Goal: Task Accomplishment & Management: Complete application form

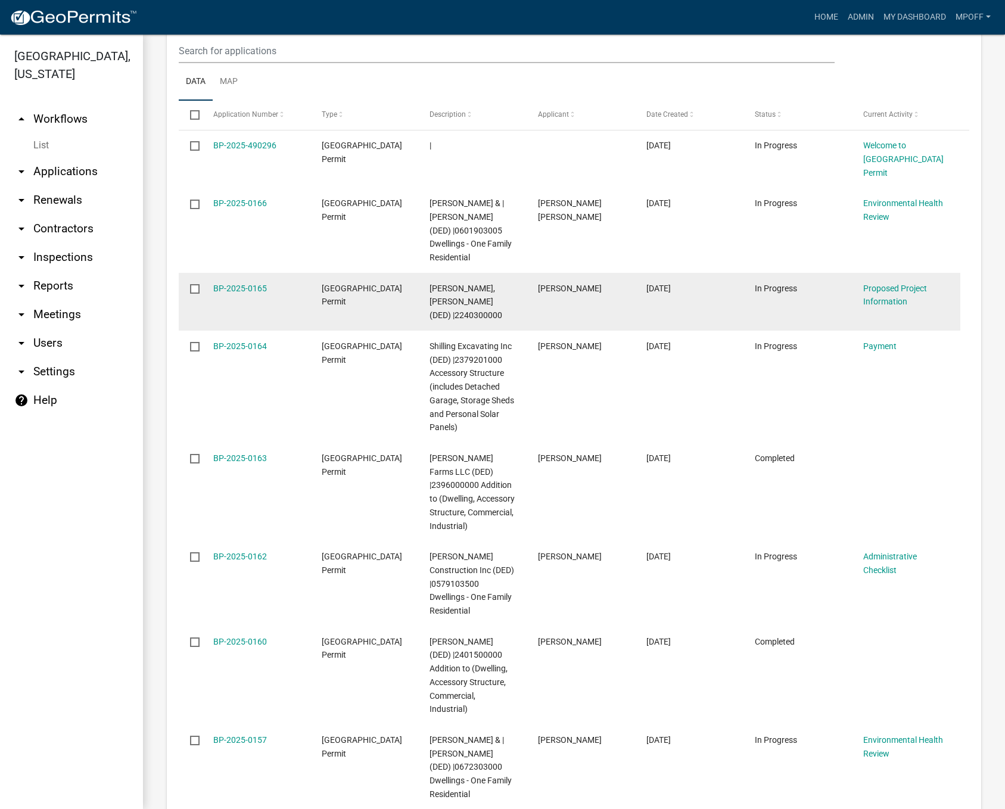
scroll to position [1891, 0]
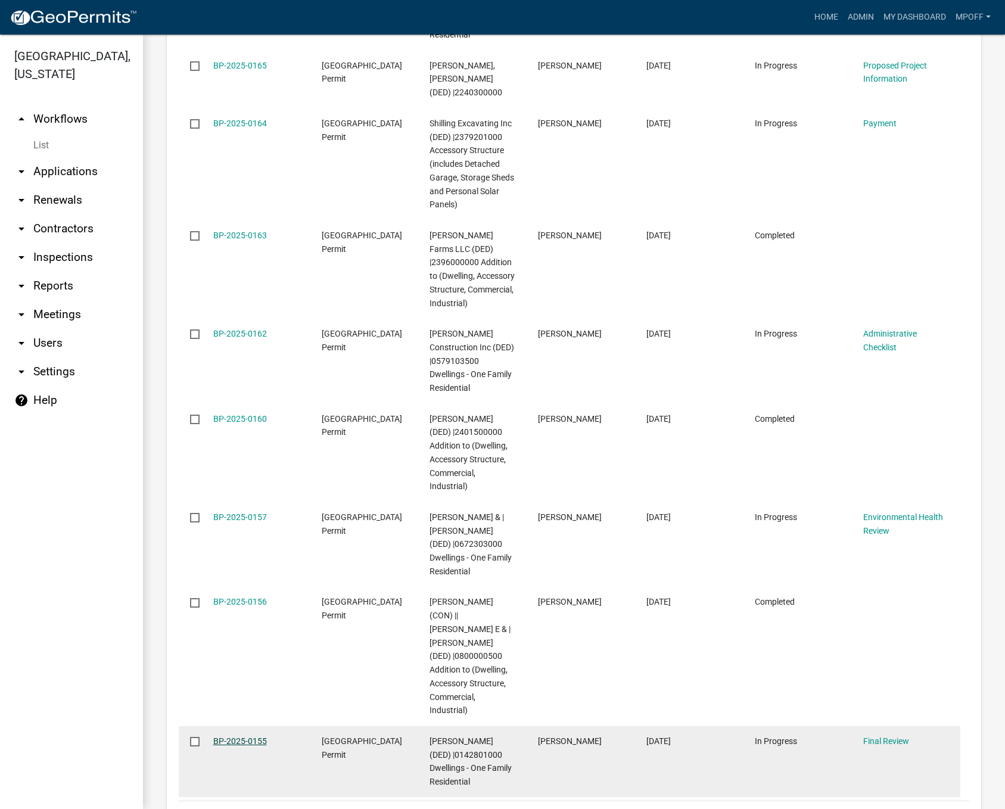
click at [232, 736] on link "BP-2025-0155" at bounding box center [240, 741] width 54 height 10
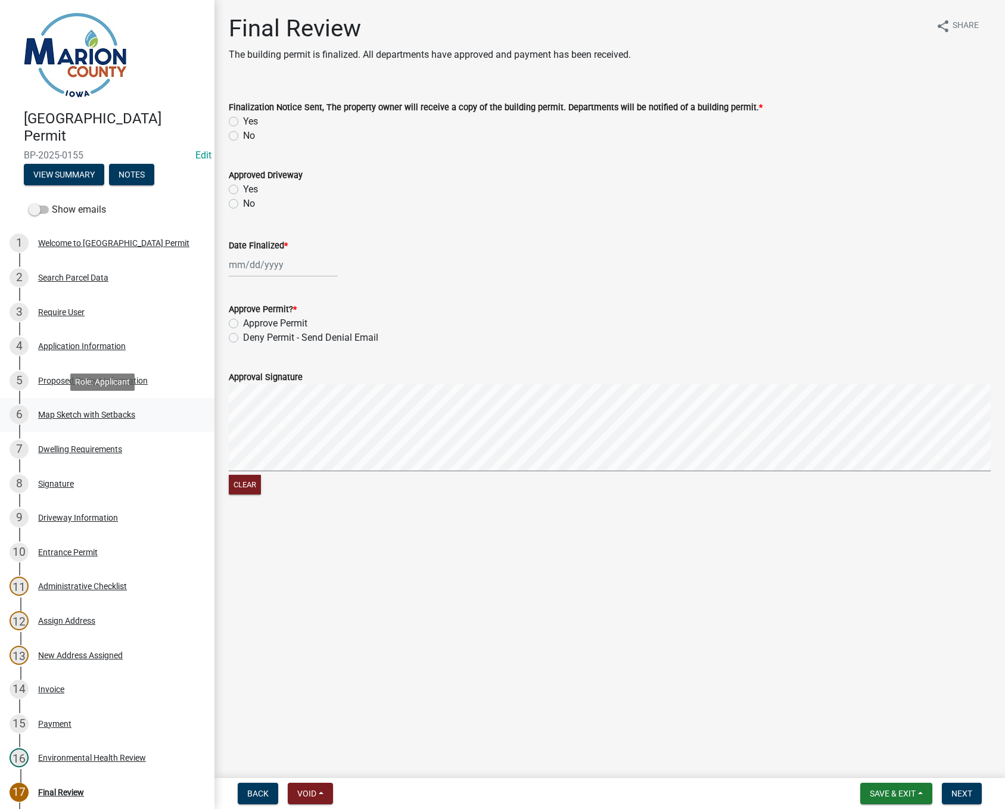
click at [73, 420] on div "6 Map Sketch with Setbacks" at bounding box center [103, 414] width 186 height 19
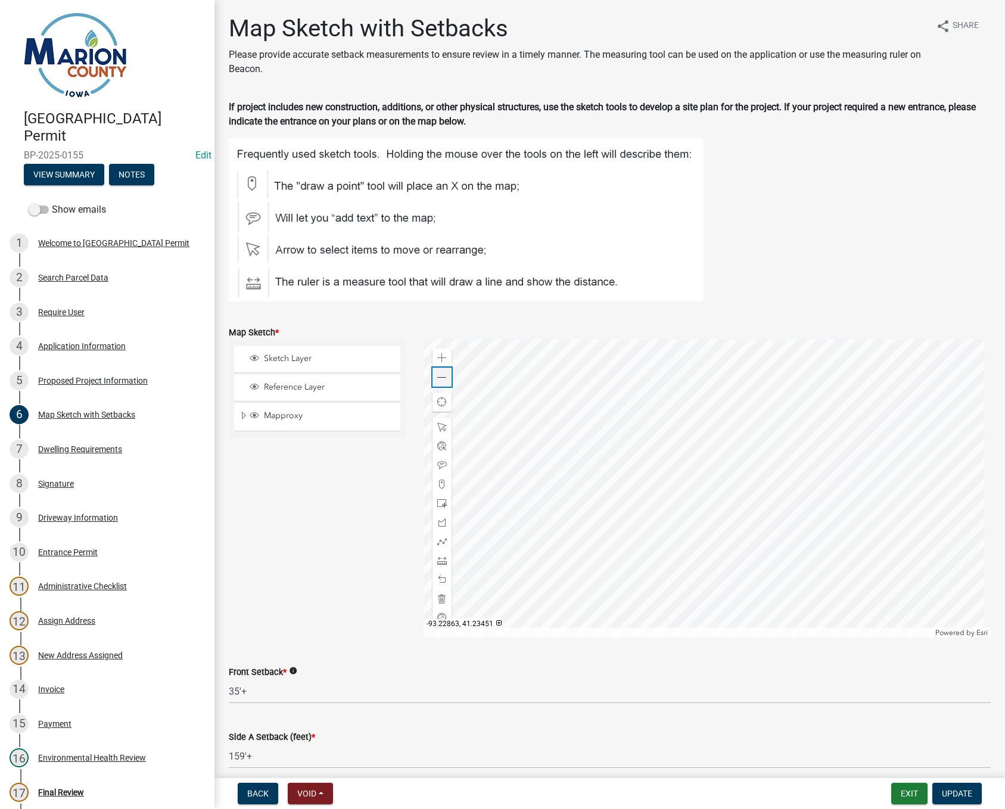
click at [439, 377] on span at bounding box center [442, 378] width 10 height 10
click at [588, 447] on div at bounding box center [707, 489] width 567 height 298
click at [524, 456] on div at bounding box center [707, 489] width 567 height 298
click at [439, 356] on span at bounding box center [442, 358] width 10 height 10
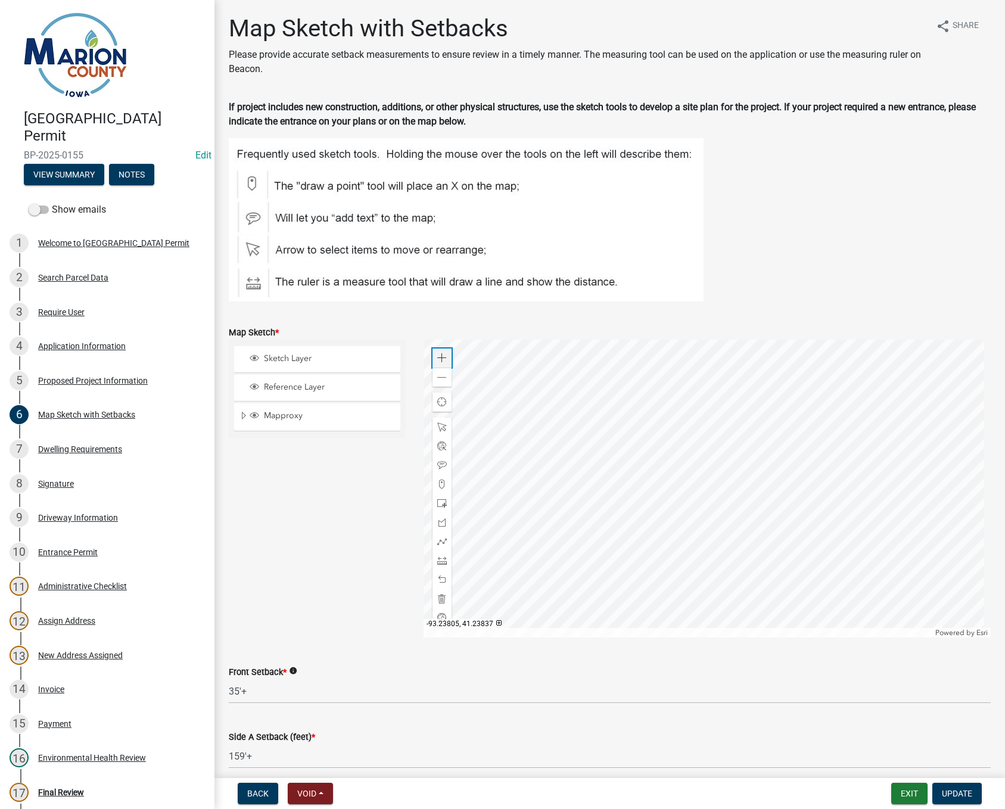
click at [439, 356] on span at bounding box center [442, 358] width 10 height 10
click at [722, 561] on div at bounding box center [707, 489] width 567 height 298
click at [438, 355] on span at bounding box center [442, 358] width 10 height 10
click at [655, 485] on div at bounding box center [707, 489] width 567 height 298
click at [953, 793] on span "Update" at bounding box center [957, 794] width 30 height 10
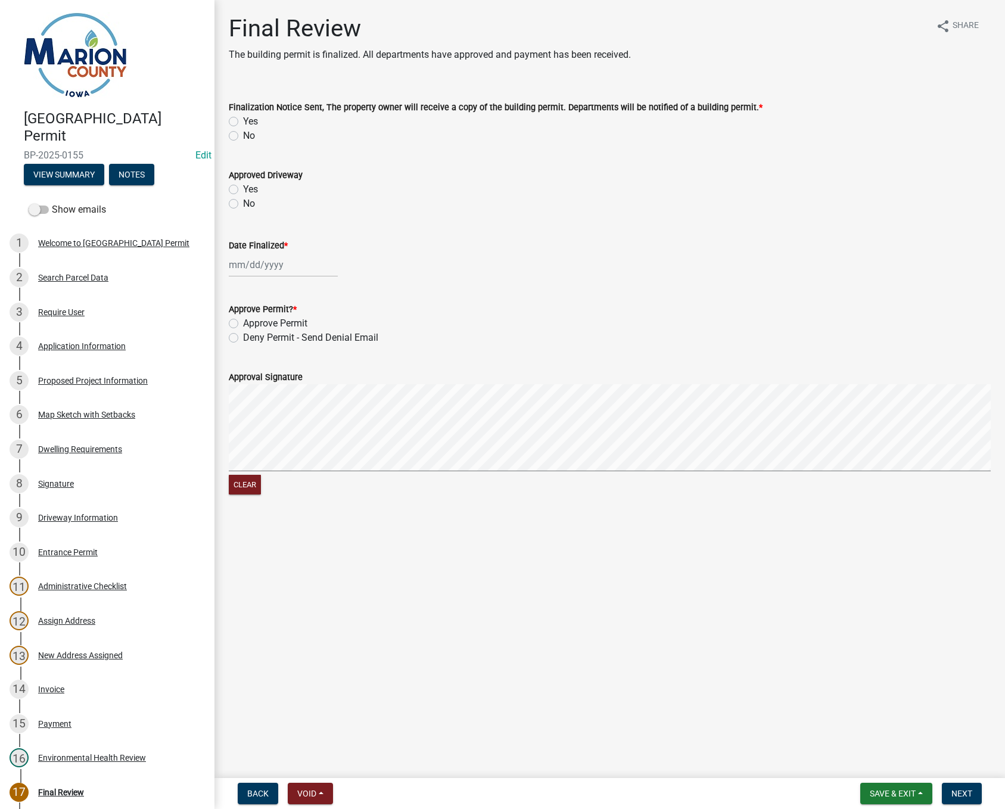
drag, startPoint x: 232, startPoint y: 120, endPoint x: 250, endPoint y: 223, distance: 105.3
click at [243, 119] on label "Yes" at bounding box center [250, 121] width 15 height 14
click at [243, 119] on input "Yes" at bounding box center [247, 118] width 8 height 8
radio input "true"
click at [233, 267] on div at bounding box center [283, 265] width 109 height 24
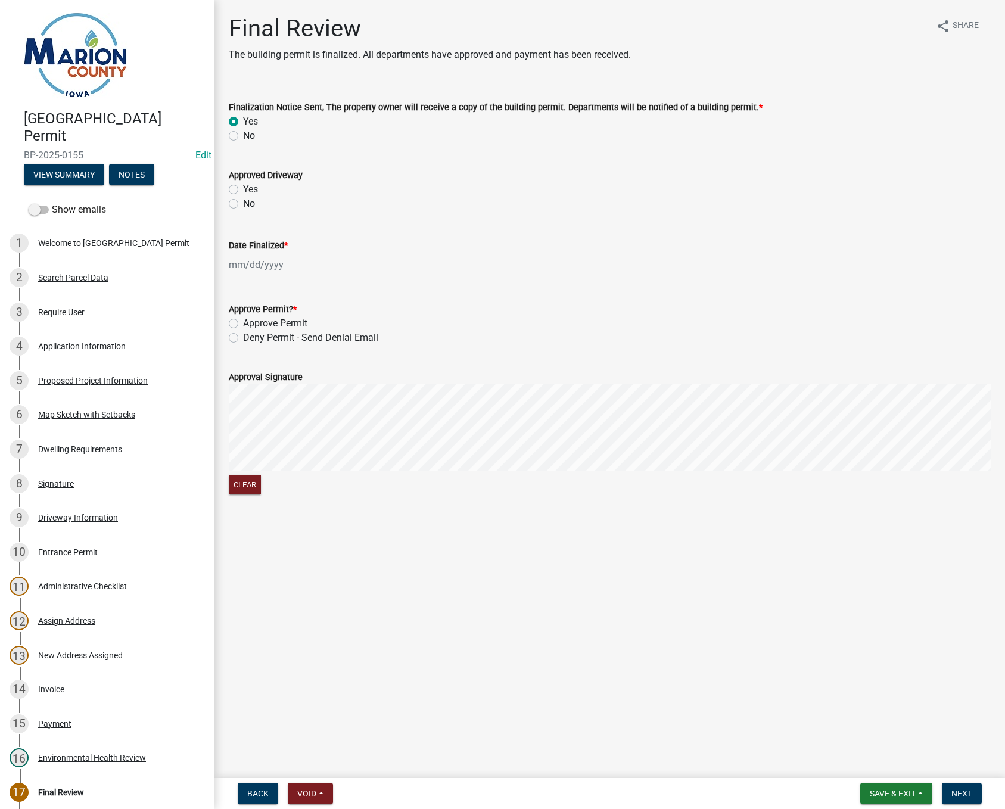
select select "10"
select select "2025"
click at [318, 347] on div "10" at bounding box center [316, 347] width 19 height 19
type input "[DATE]"
click at [243, 325] on label "Approve Permit" at bounding box center [275, 323] width 64 height 14
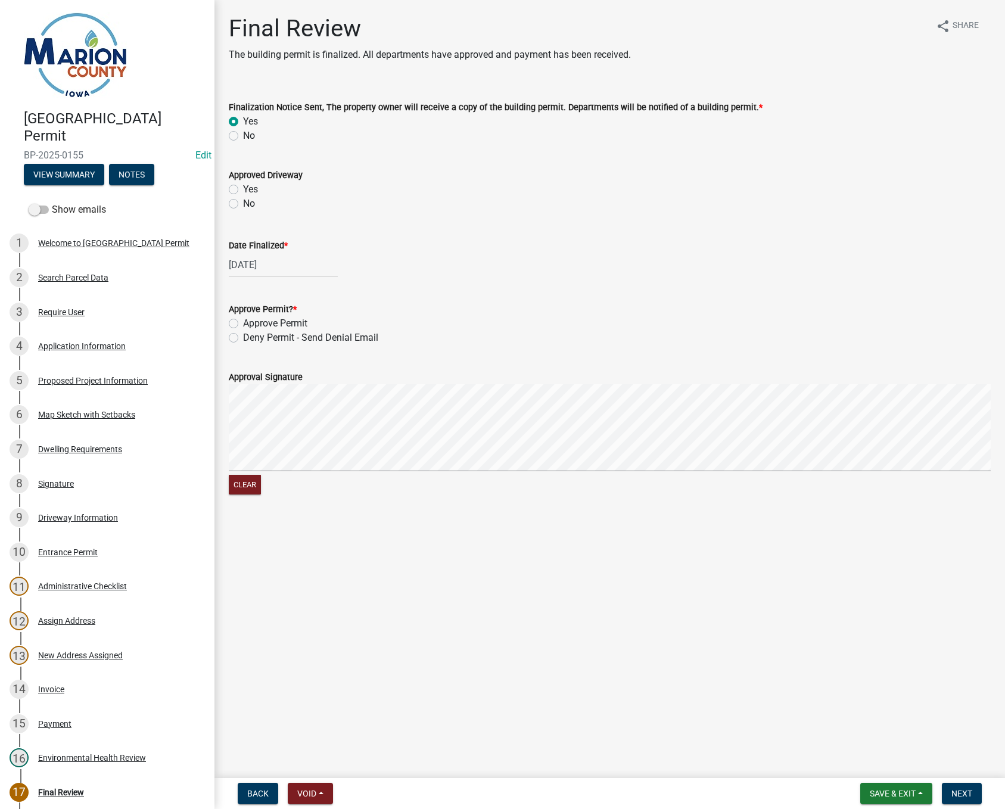
click at [243, 324] on input "Approve Permit" at bounding box center [247, 320] width 8 height 8
radio input "true"
click at [399, 364] on form "Approval Signature Clear" at bounding box center [610, 427] width 762 height 142
click at [384, 416] on form "Approval Signature Clear" at bounding box center [610, 427] width 762 height 142
click at [956, 795] on span "Next" at bounding box center [962, 794] width 21 height 10
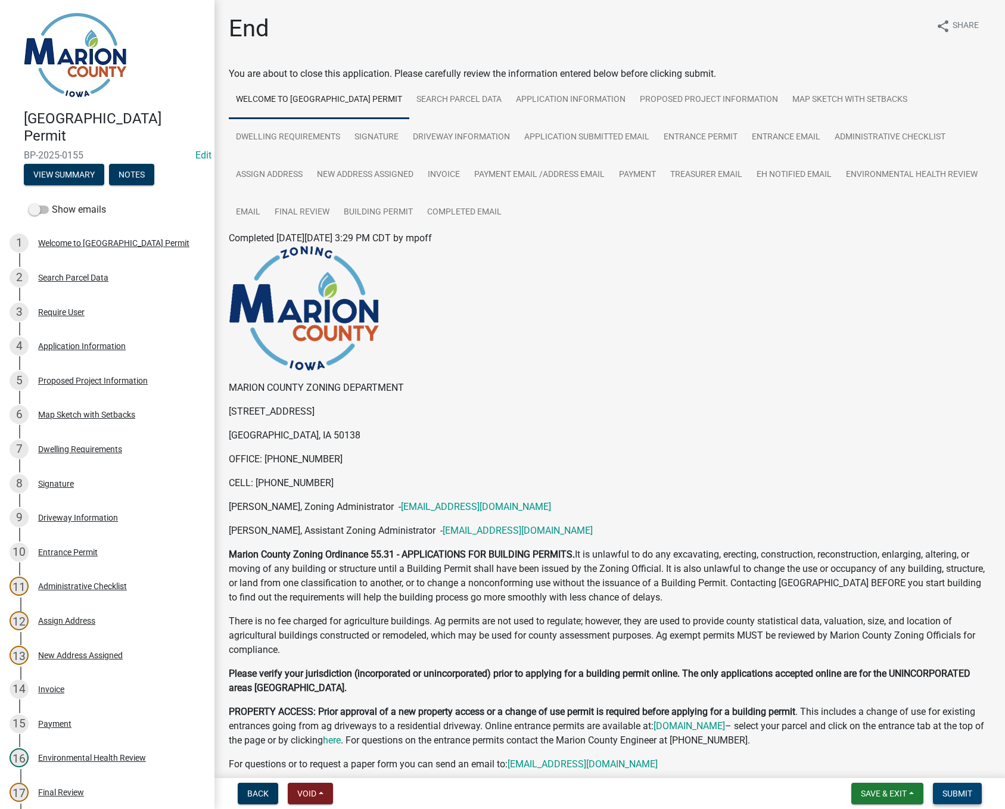
click at [952, 796] on span "Submit" at bounding box center [958, 794] width 30 height 10
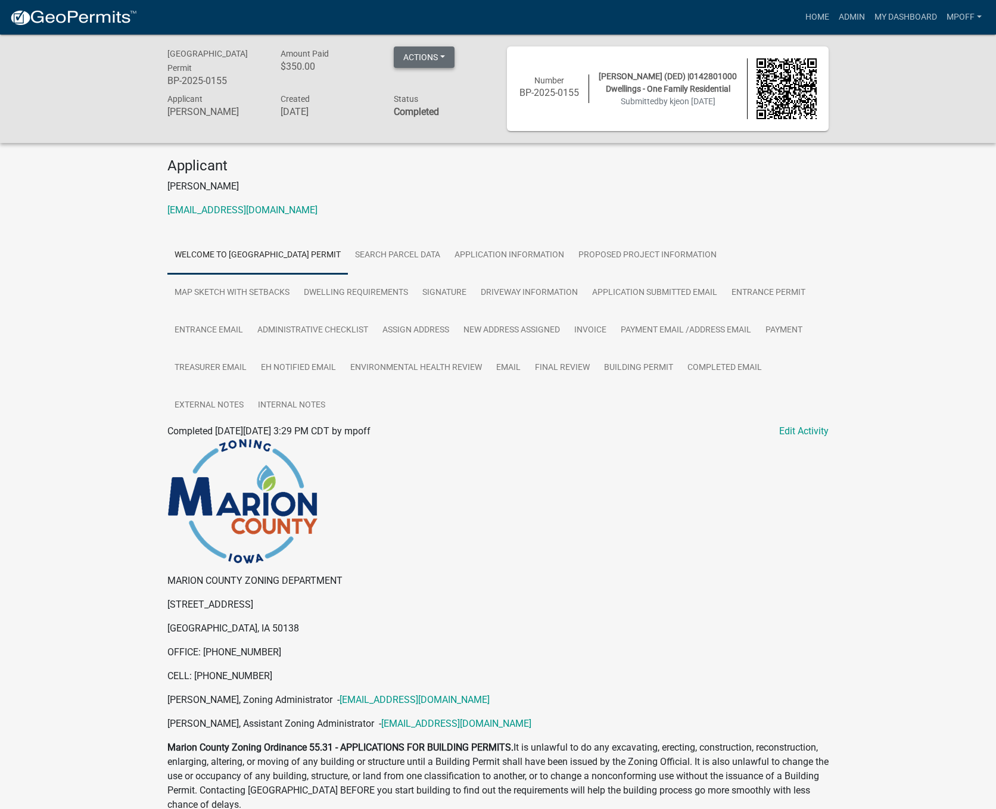
click at [449, 55] on button "Actions" at bounding box center [424, 56] width 61 height 21
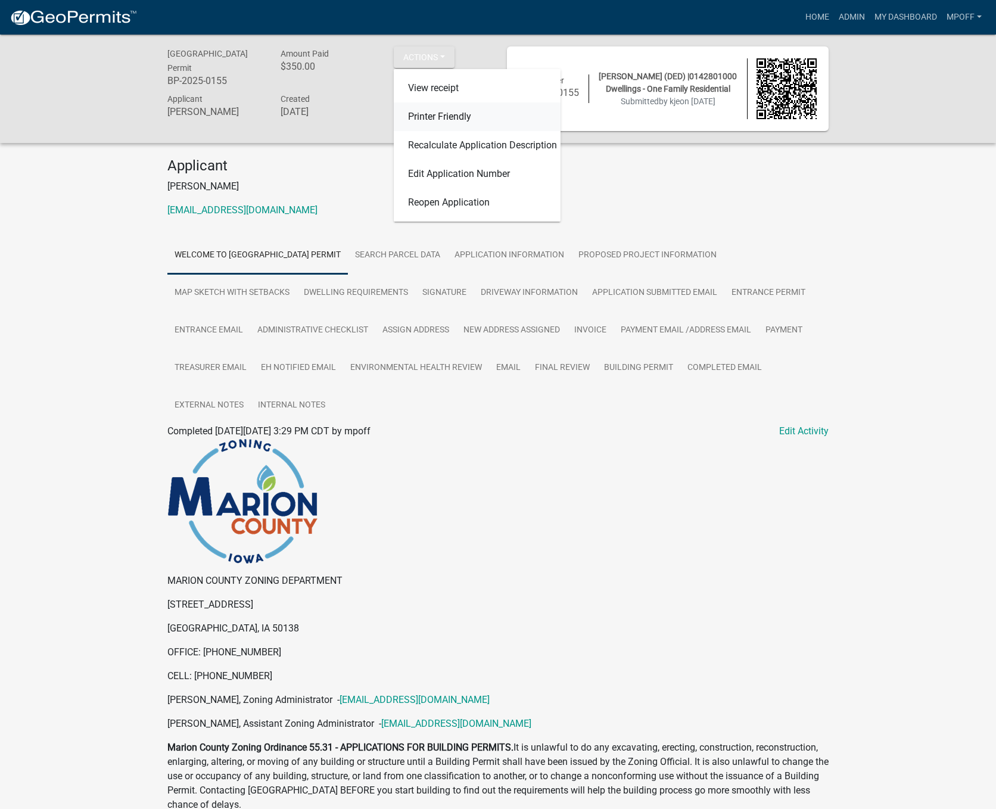
click at [449, 120] on link "Printer Friendly" at bounding box center [477, 116] width 167 height 29
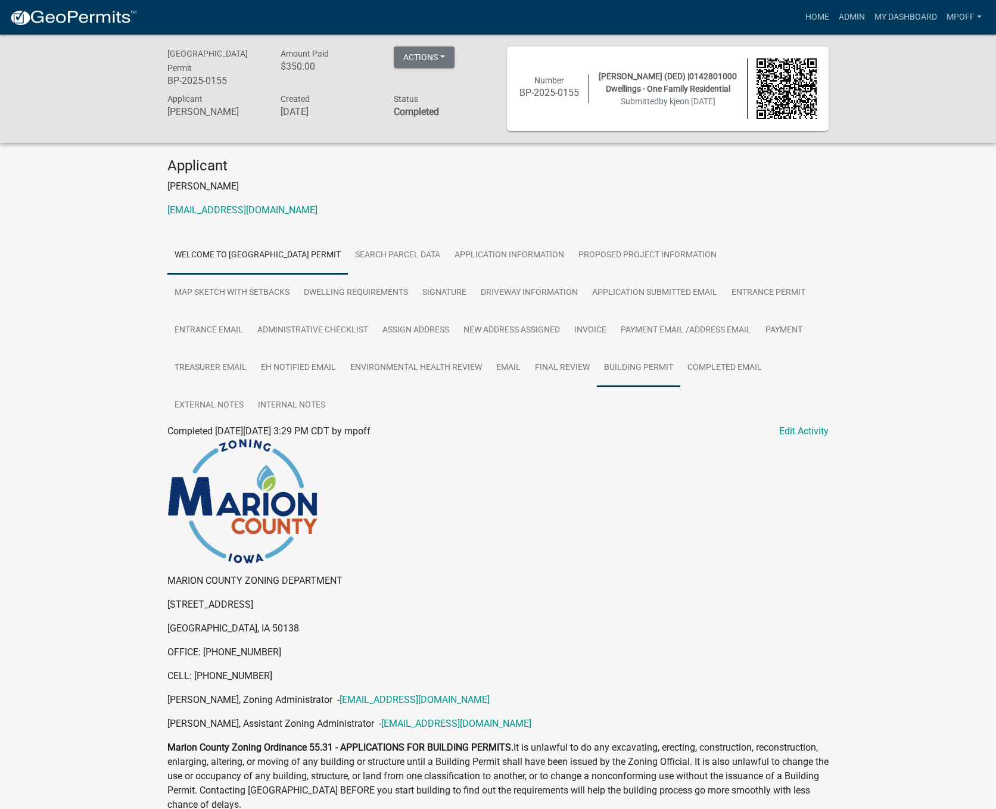
click at [655, 375] on link "Building Permit" at bounding box center [638, 368] width 83 height 38
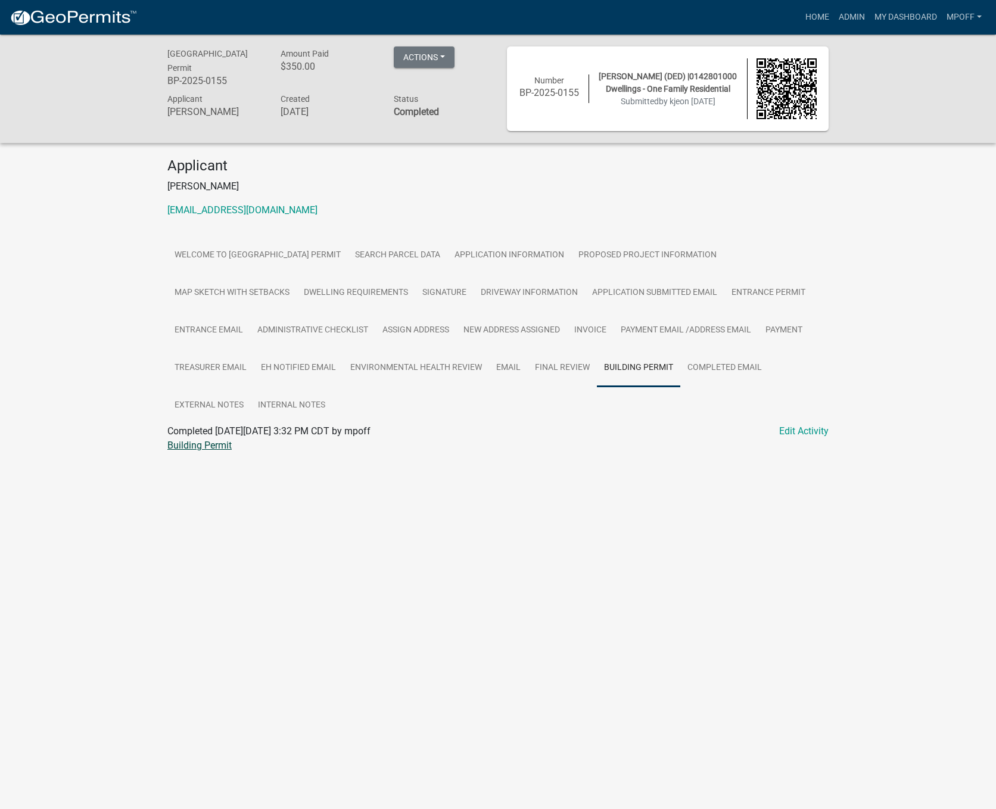
click at [202, 450] on link "Building Permit" at bounding box center [199, 445] width 64 height 11
click at [847, 15] on link "Admin" at bounding box center [852, 17] width 36 height 23
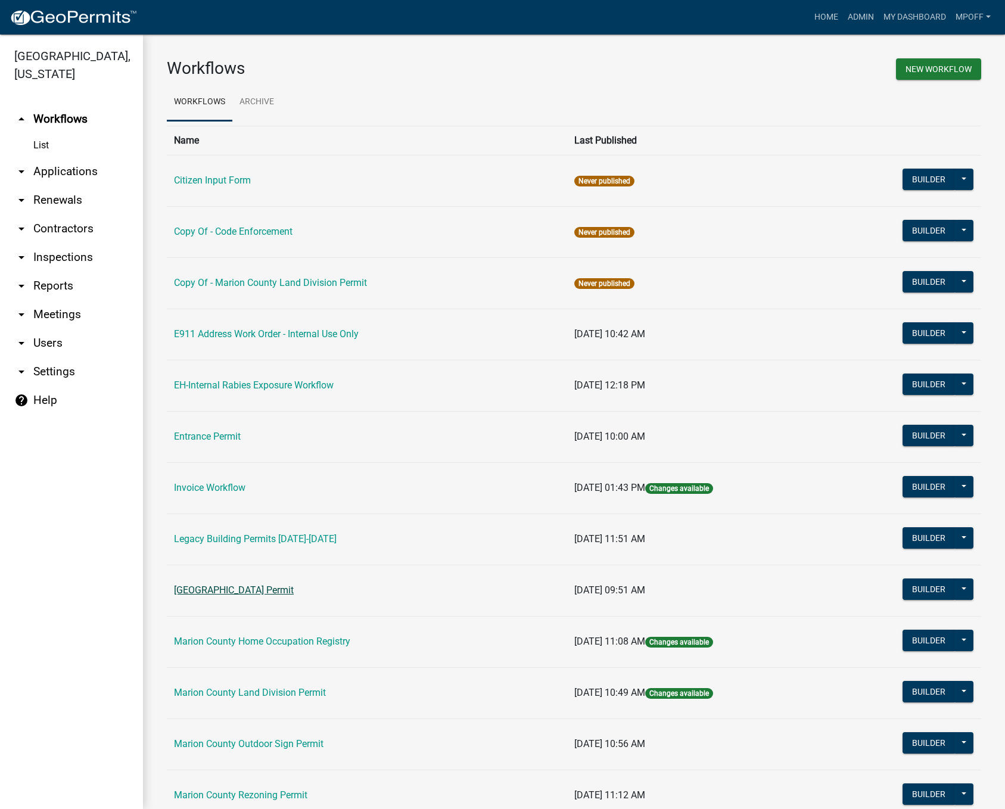
click at [260, 593] on link "[GEOGRAPHIC_DATA] Permit" at bounding box center [234, 590] width 120 height 11
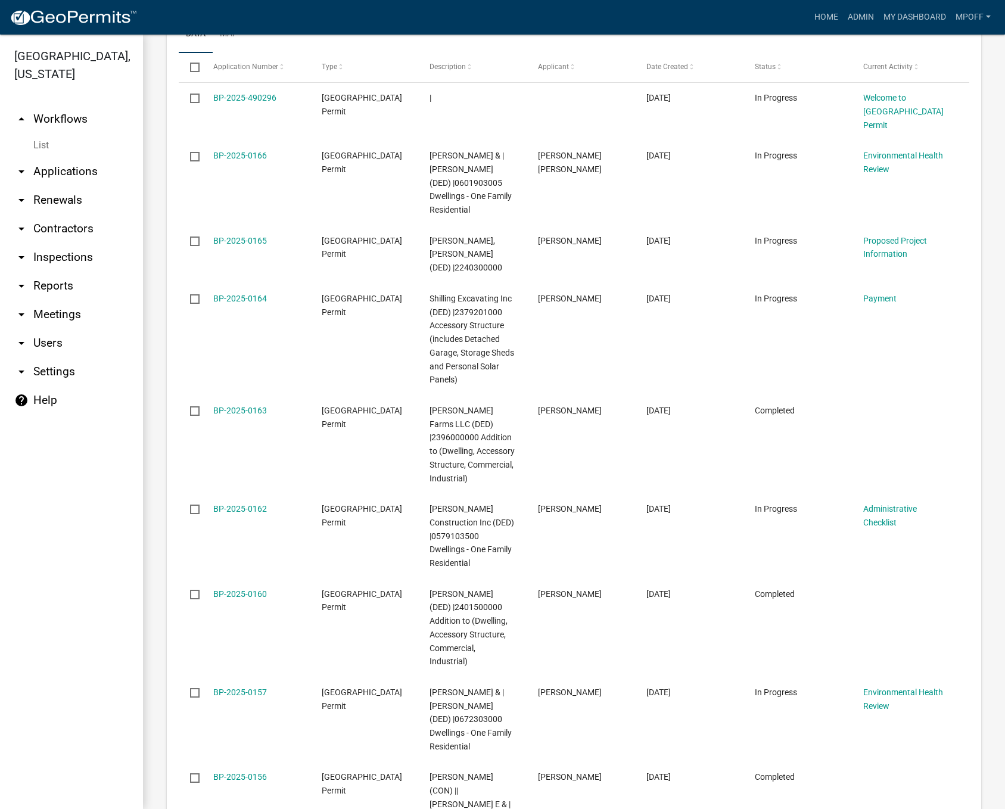
scroll to position [1932, 0]
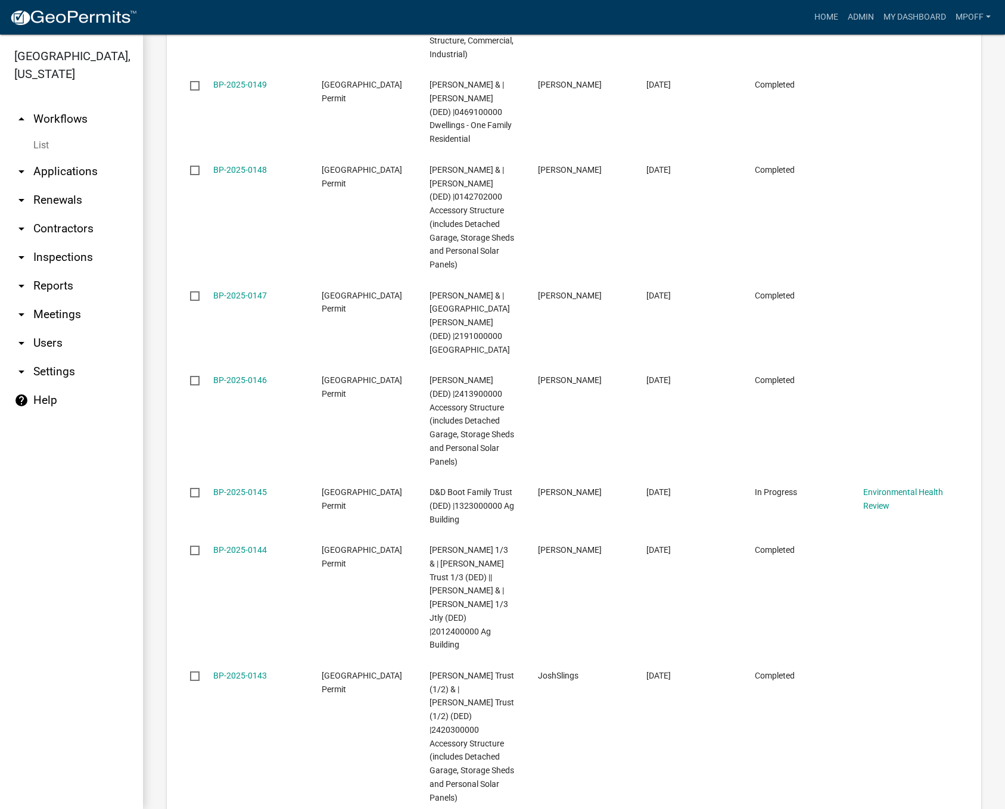
scroll to position [2122, 0]
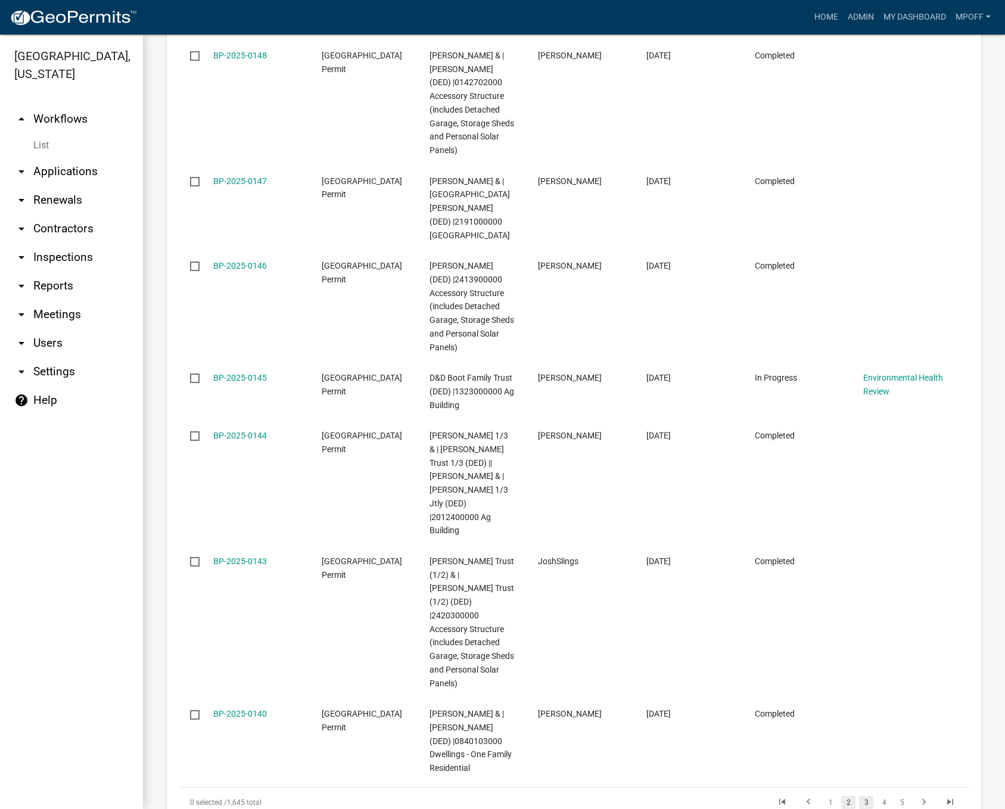
click at [862, 796] on link "3" at bounding box center [866, 802] width 14 height 13
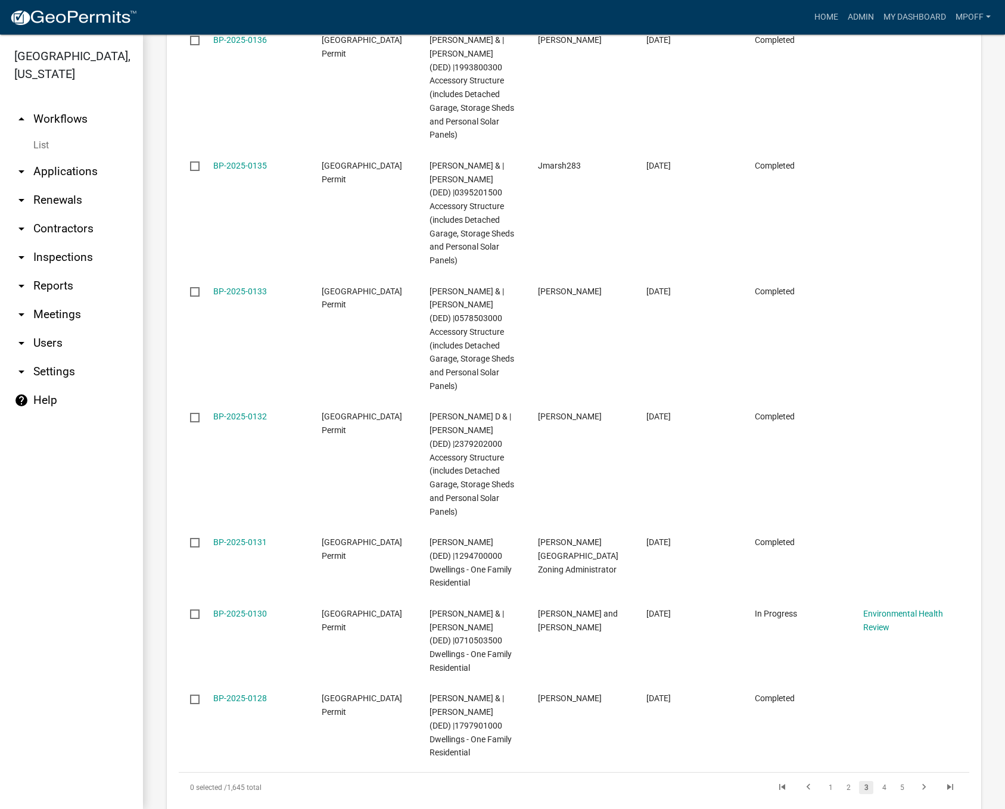
scroll to position [2081, 0]
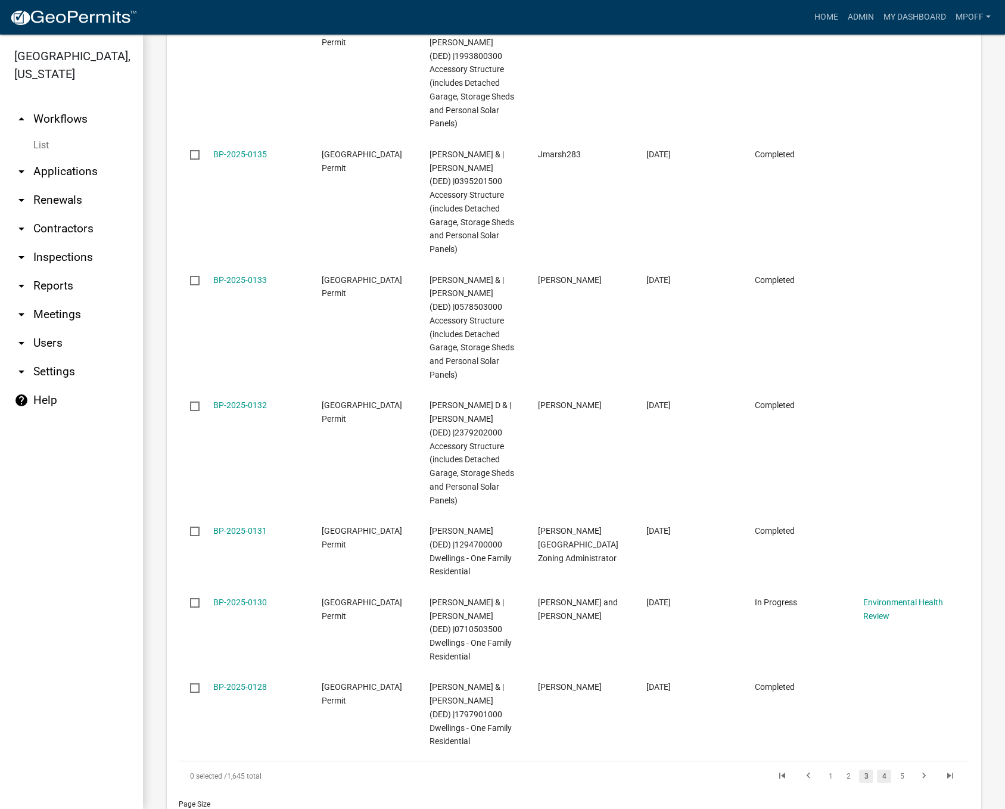
click at [877, 770] on link "4" at bounding box center [884, 776] width 14 height 13
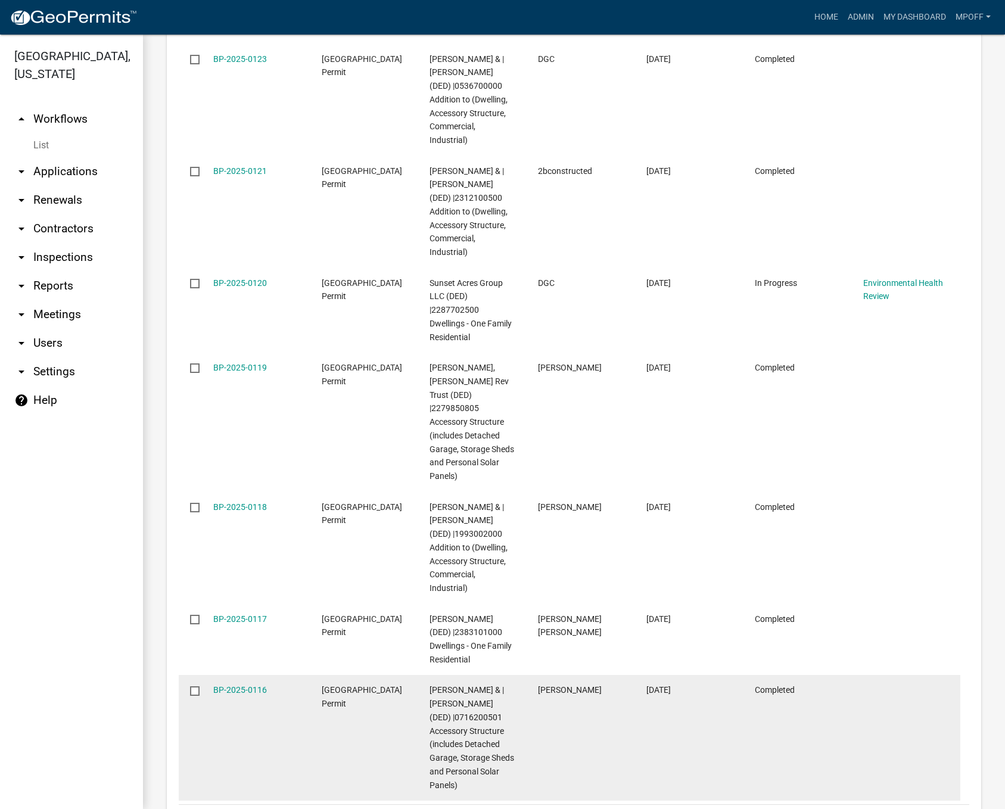
scroll to position [2135, 0]
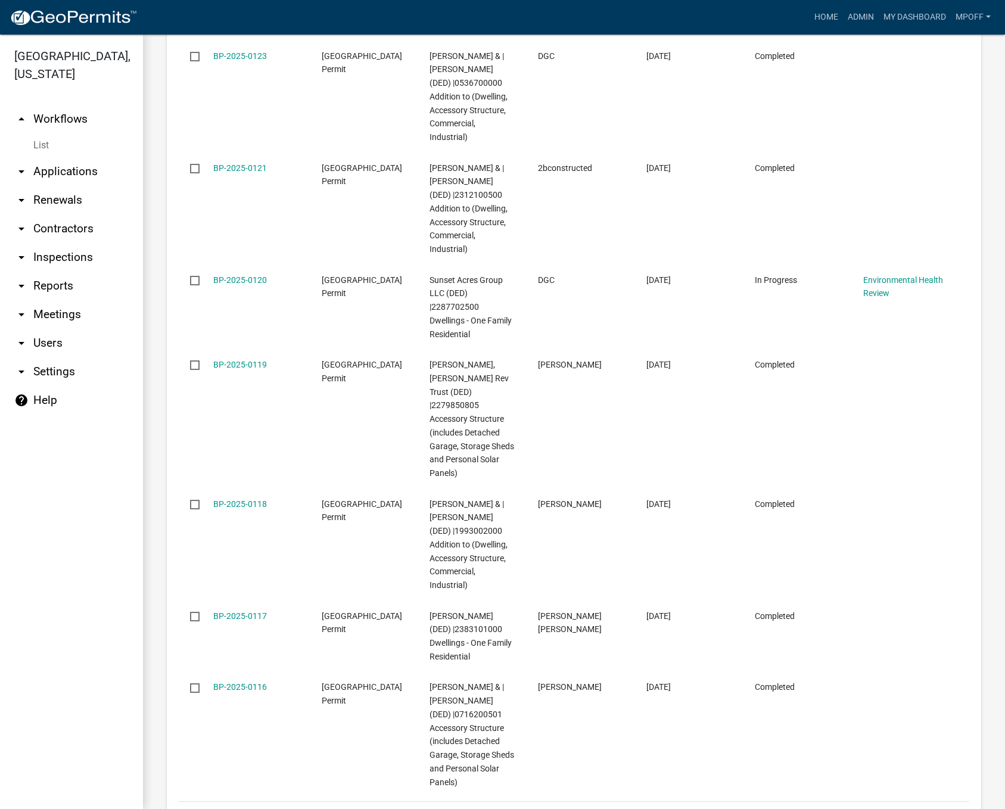
click at [877, 809] on link "5" at bounding box center [884, 816] width 14 height 13
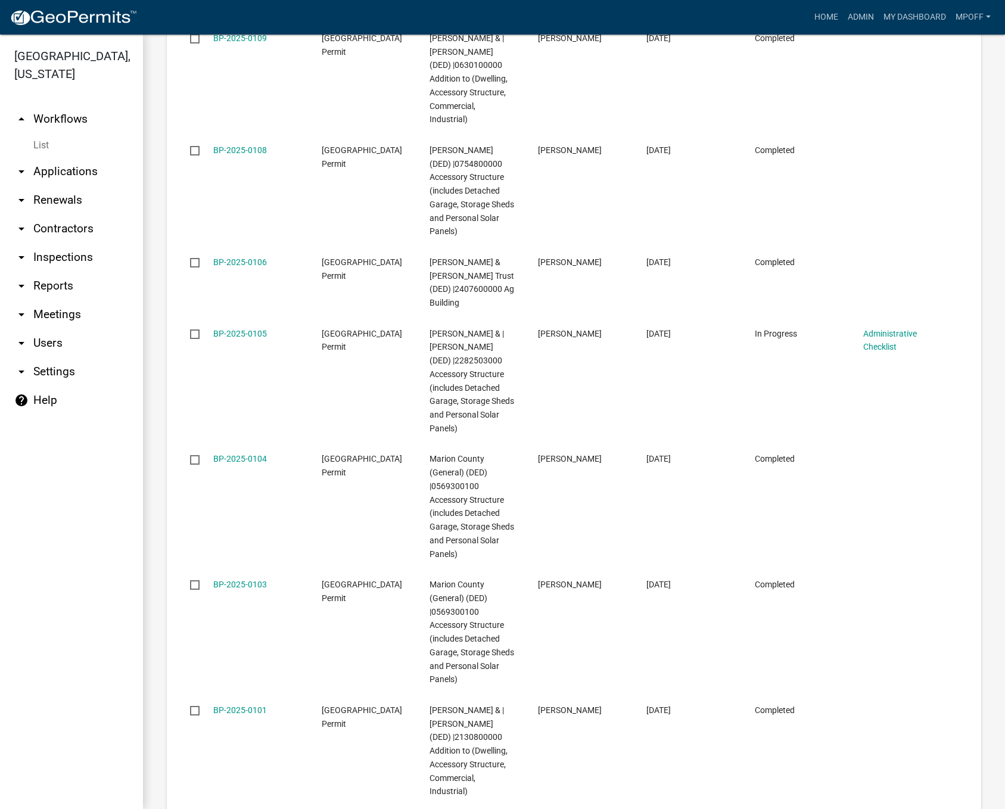
scroll to position [2135, 0]
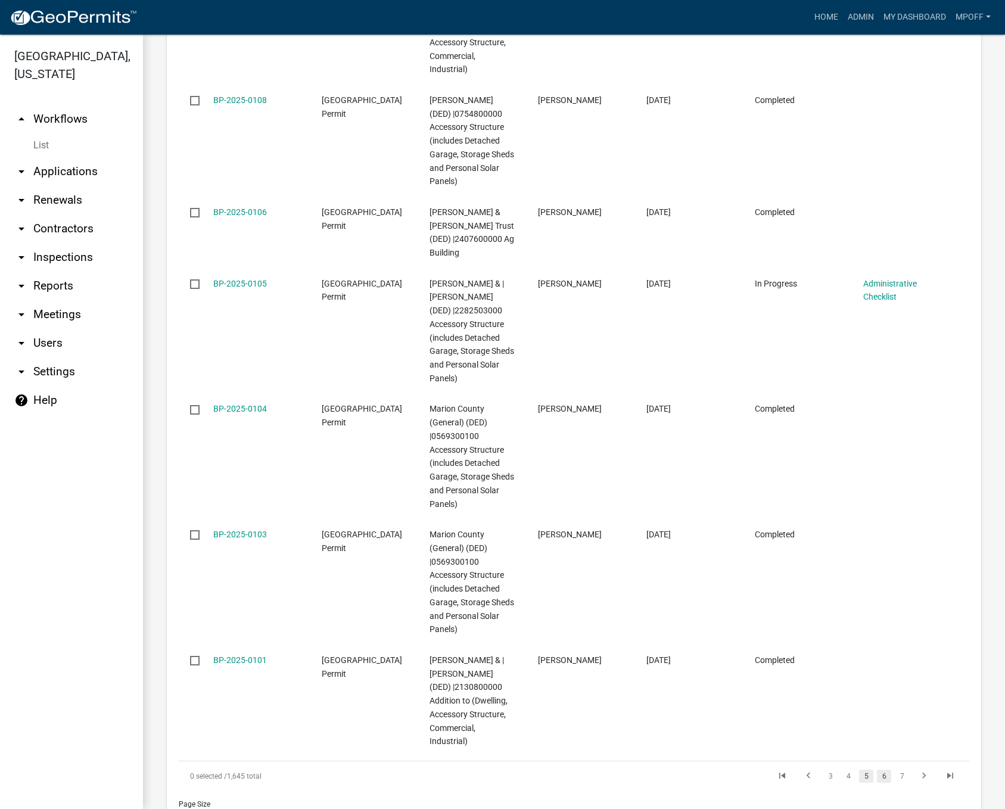
click at [877, 770] on link "6" at bounding box center [884, 776] width 14 height 13
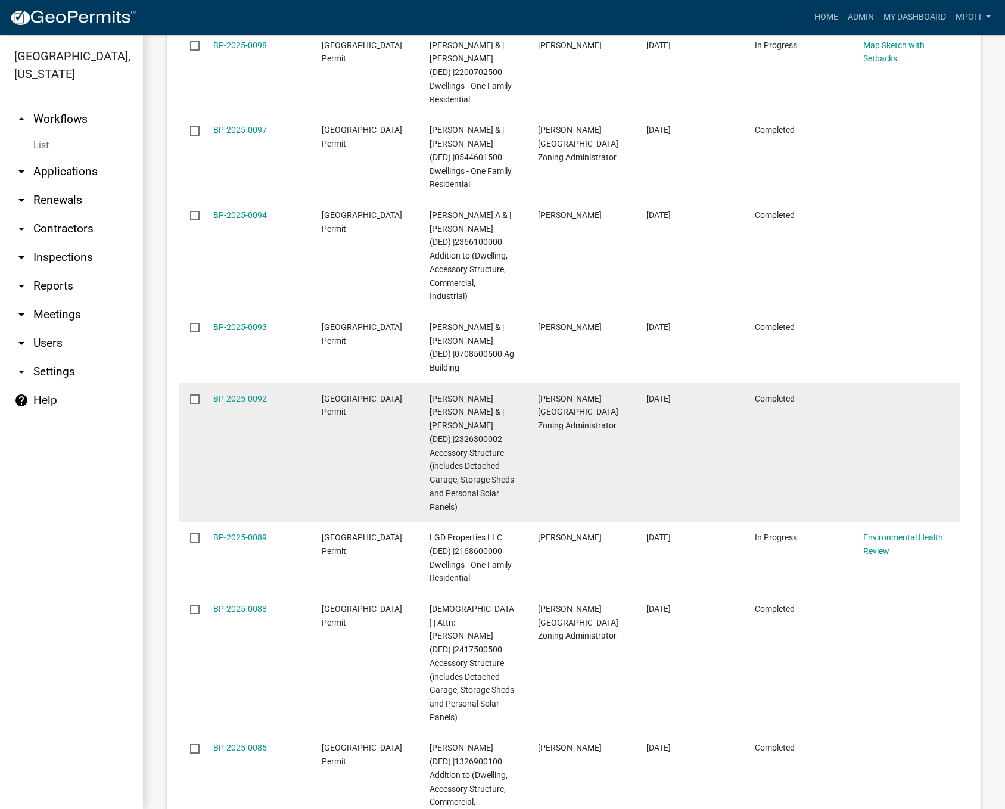
scroll to position [2068, 0]
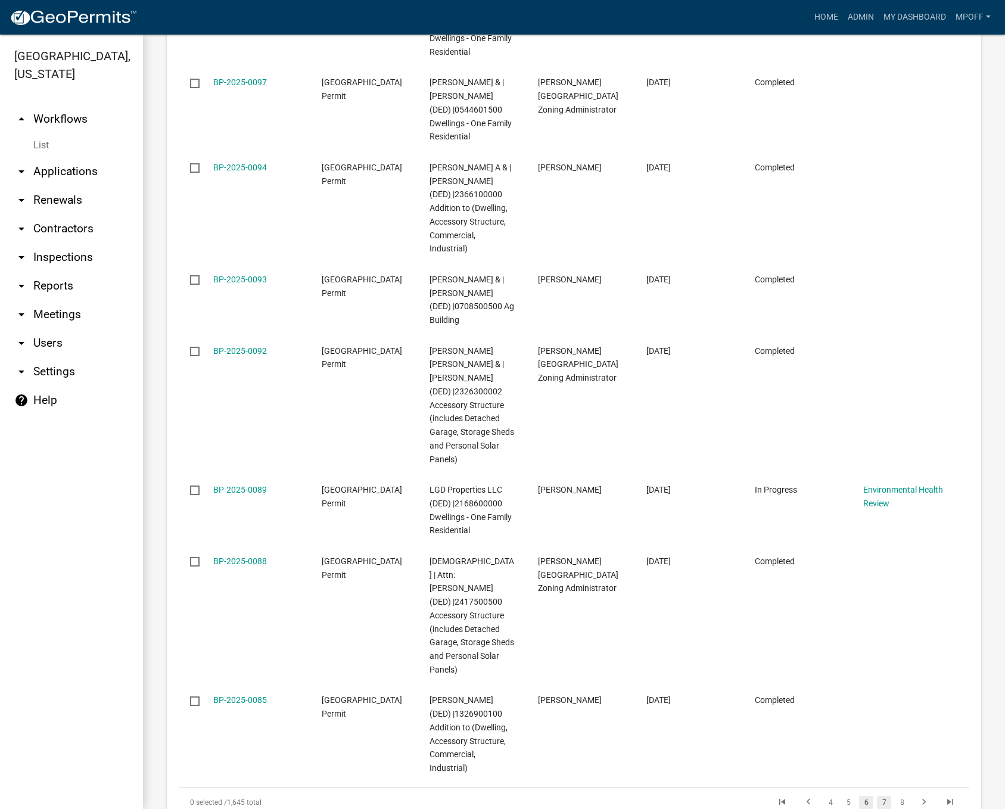
click at [877, 796] on link "7" at bounding box center [884, 802] width 14 height 13
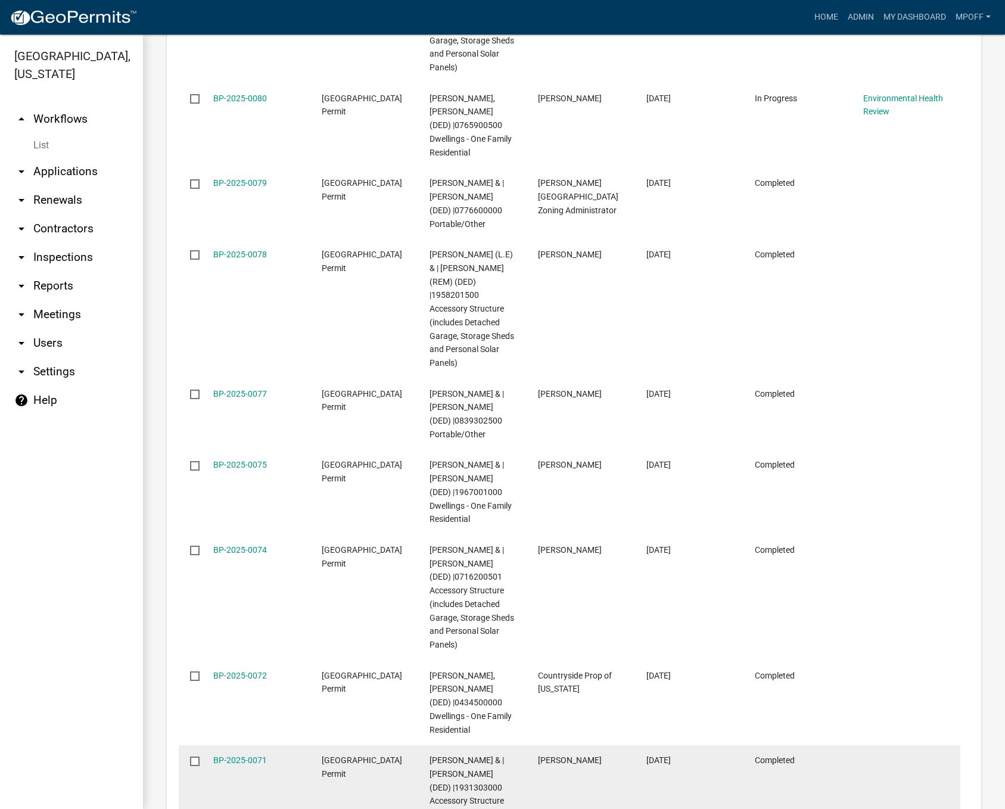
scroll to position [2027, 0]
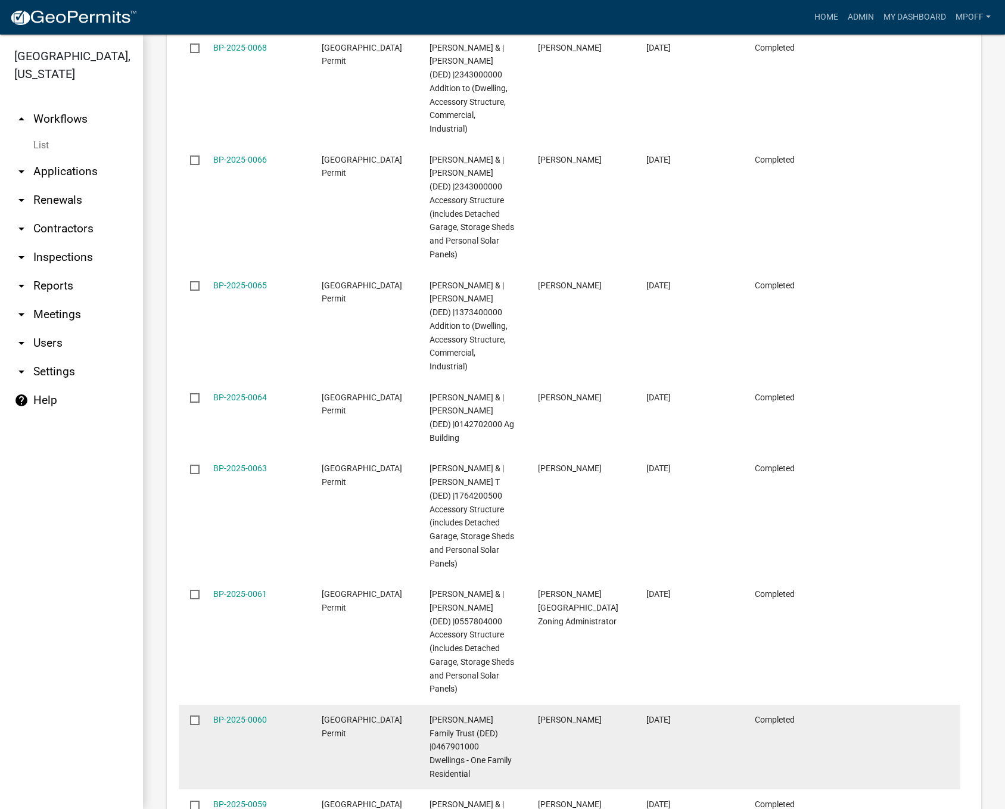
scroll to position [2021, 0]
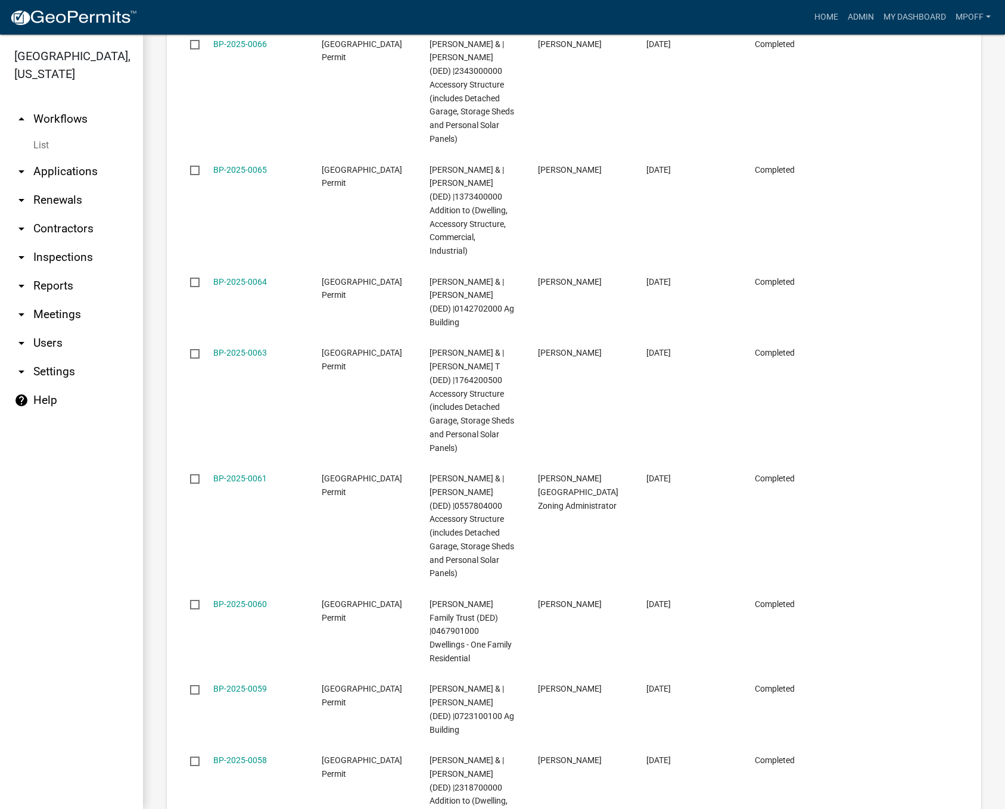
click at [55, 133] on link "List" at bounding box center [71, 145] width 143 height 24
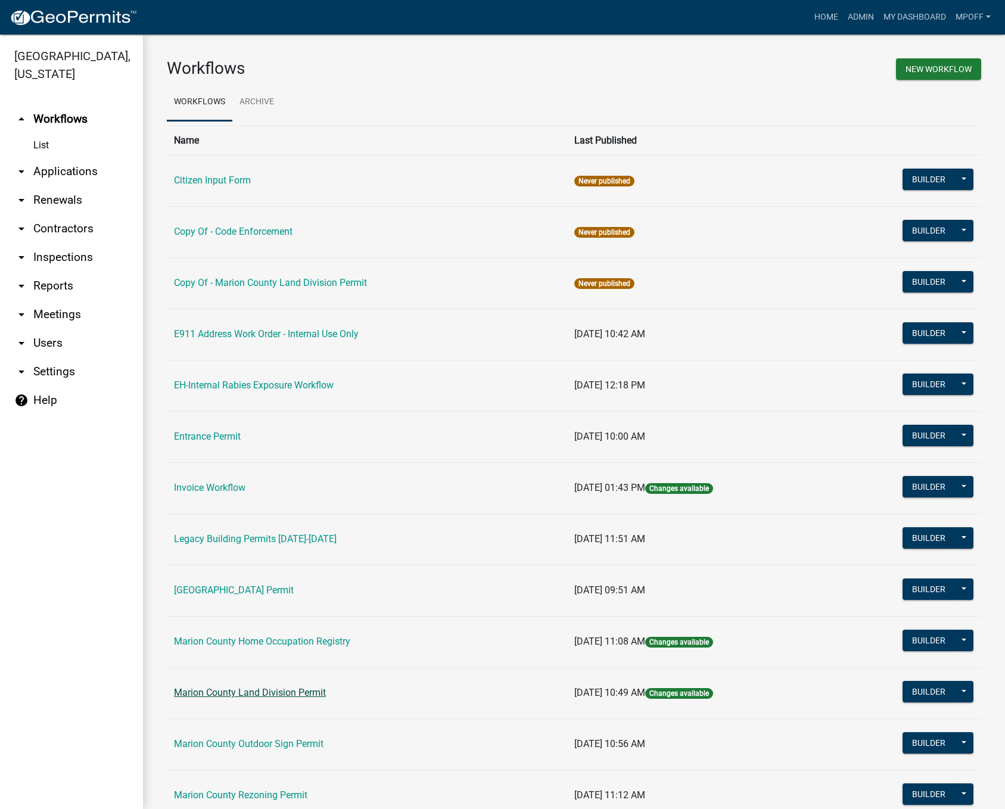
click at [255, 695] on link "Marion County Land Division Permit" at bounding box center [250, 692] width 152 height 11
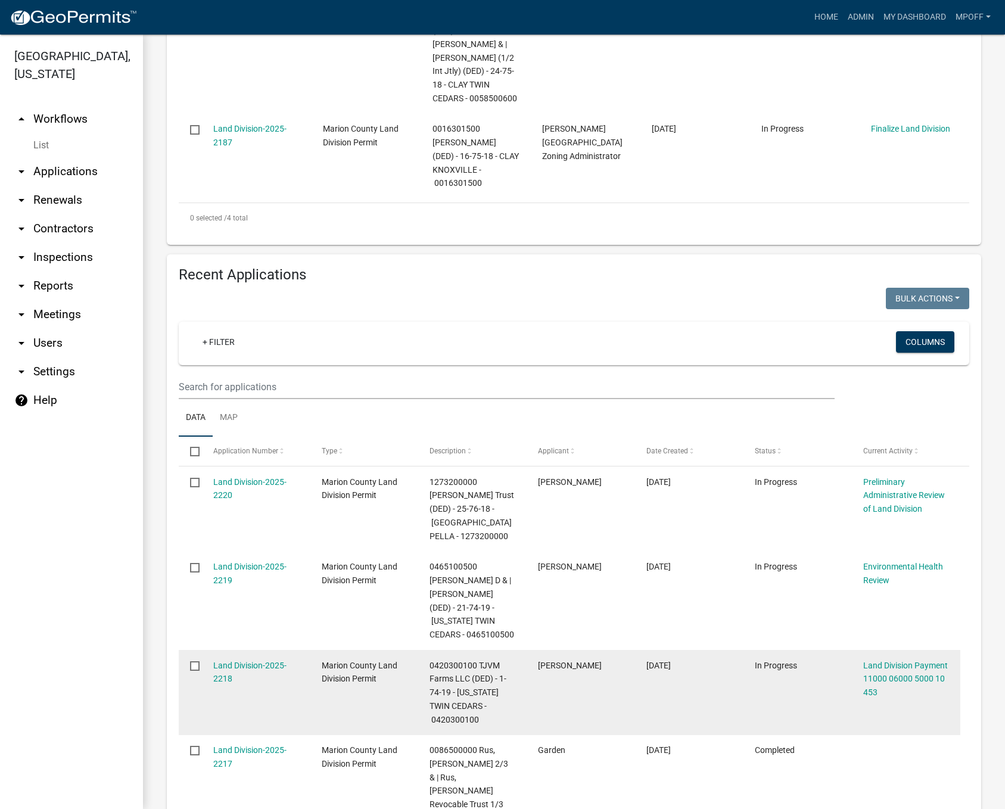
scroll to position [715, 0]
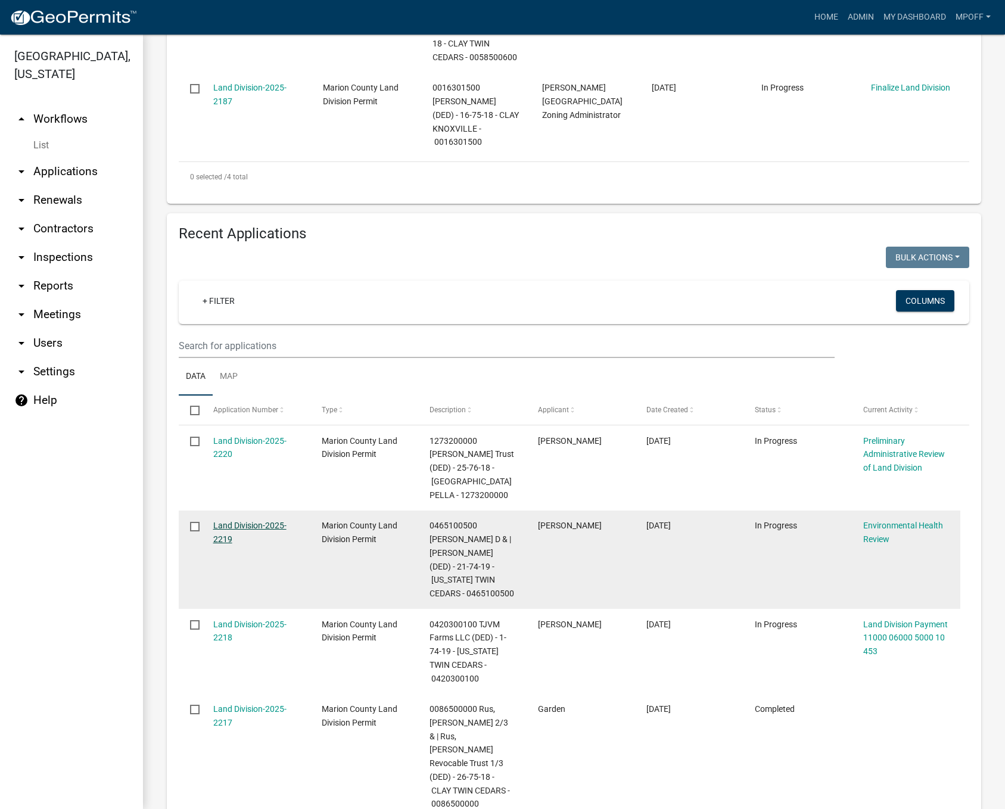
click at [223, 521] on link "Land Division-2025-2219" at bounding box center [249, 532] width 73 height 23
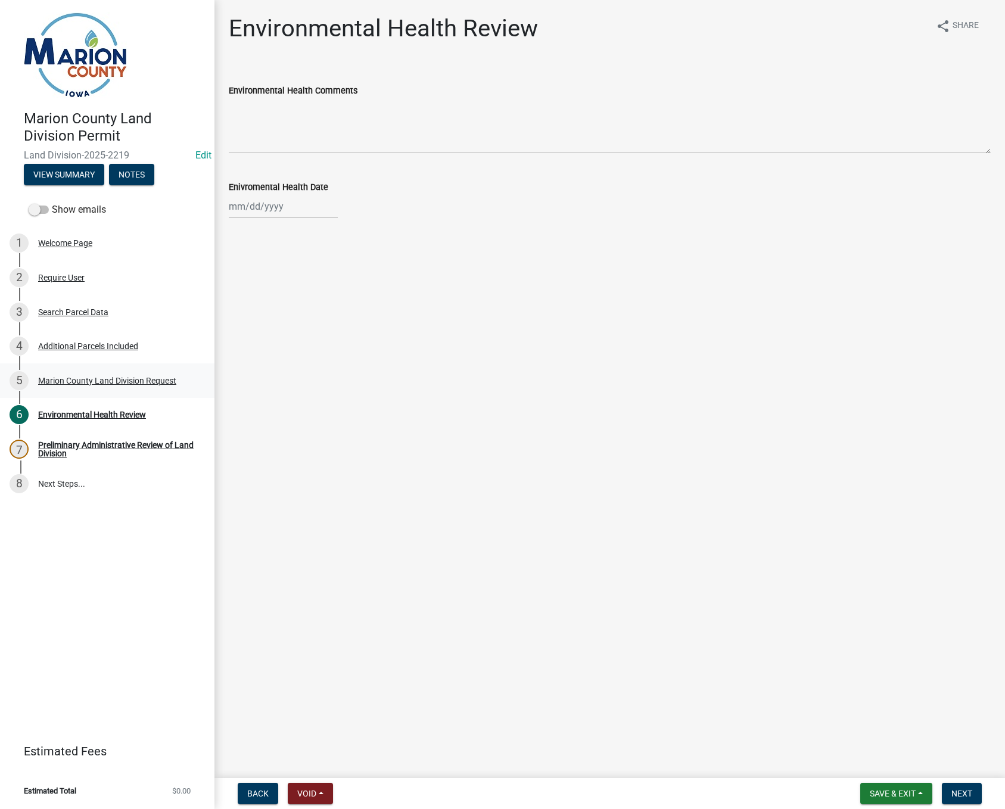
click at [55, 377] on div "Marion County Land Division Request" at bounding box center [107, 381] width 138 height 8
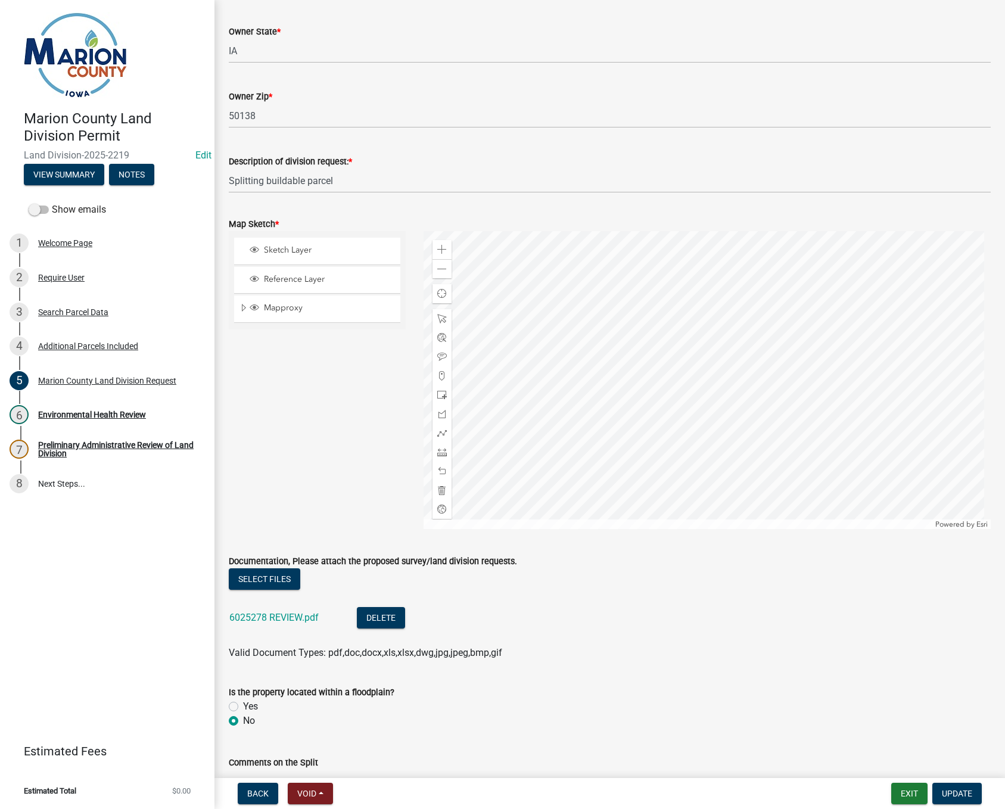
scroll to position [1251, 0]
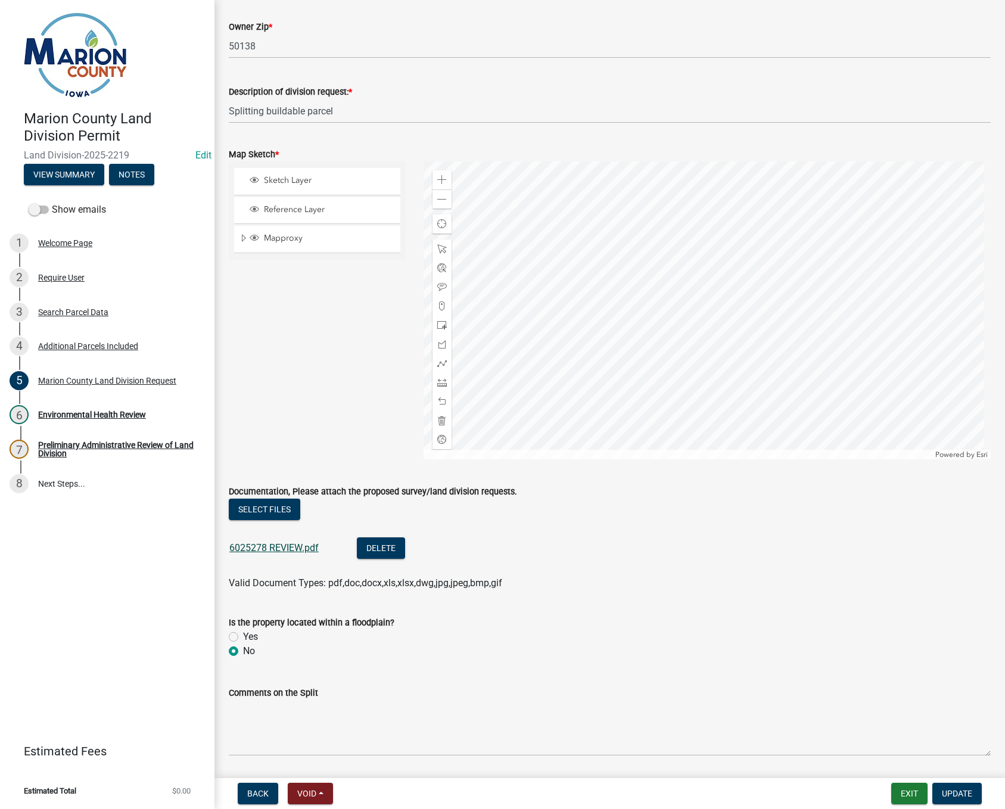
click at [256, 548] on link "6025278 REVIEW.pdf" at bounding box center [273, 547] width 89 height 11
click at [959, 795] on span "Update" at bounding box center [957, 794] width 30 height 10
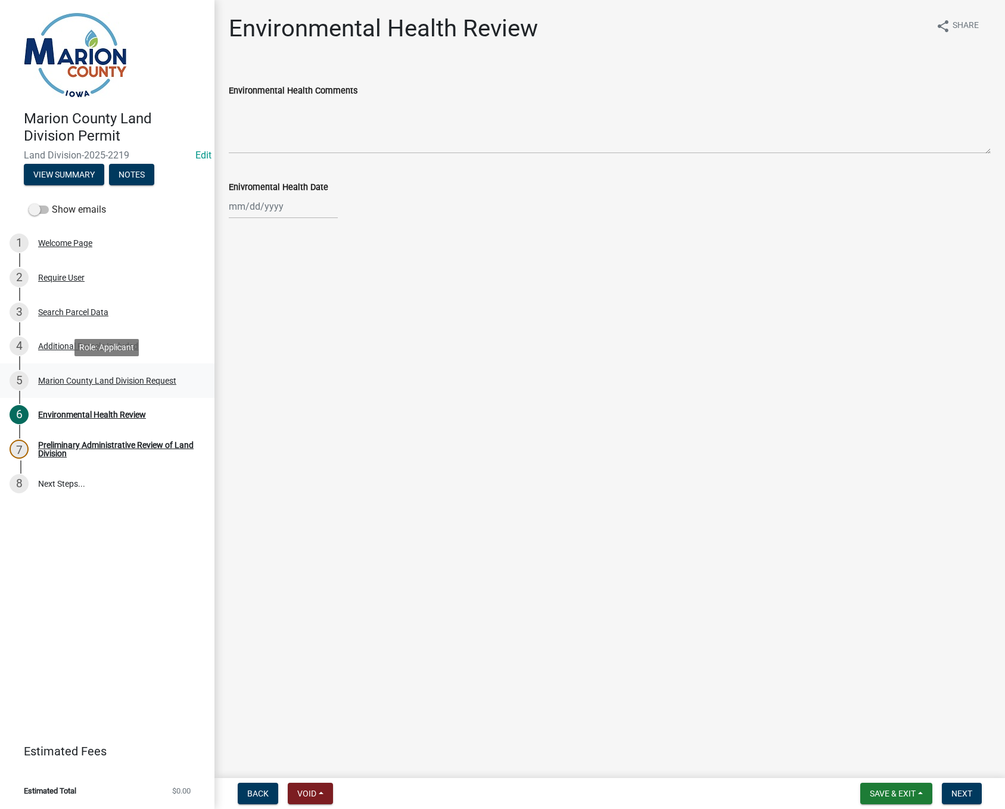
click at [69, 386] on div "5 Marion County Land Division Request" at bounding box center [103, 380] width 186 height 19
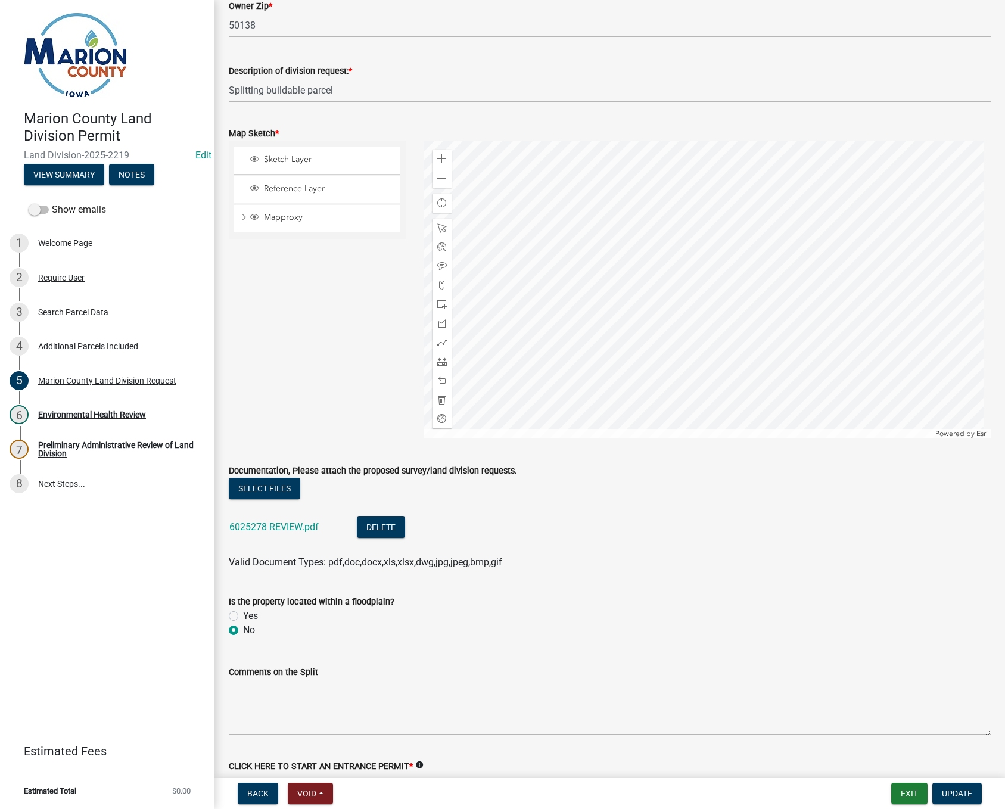
scroll to position [1251, 0]
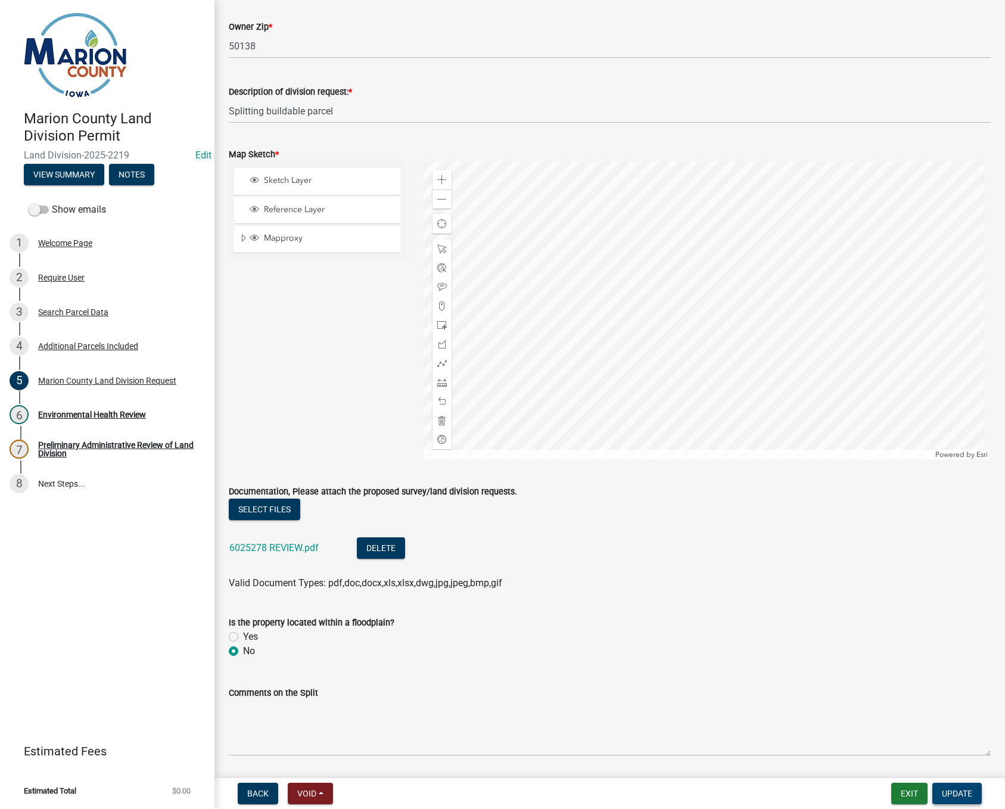
click at [954, 794] on span "Update" at bounding box center [957, 794] width 30 height 10
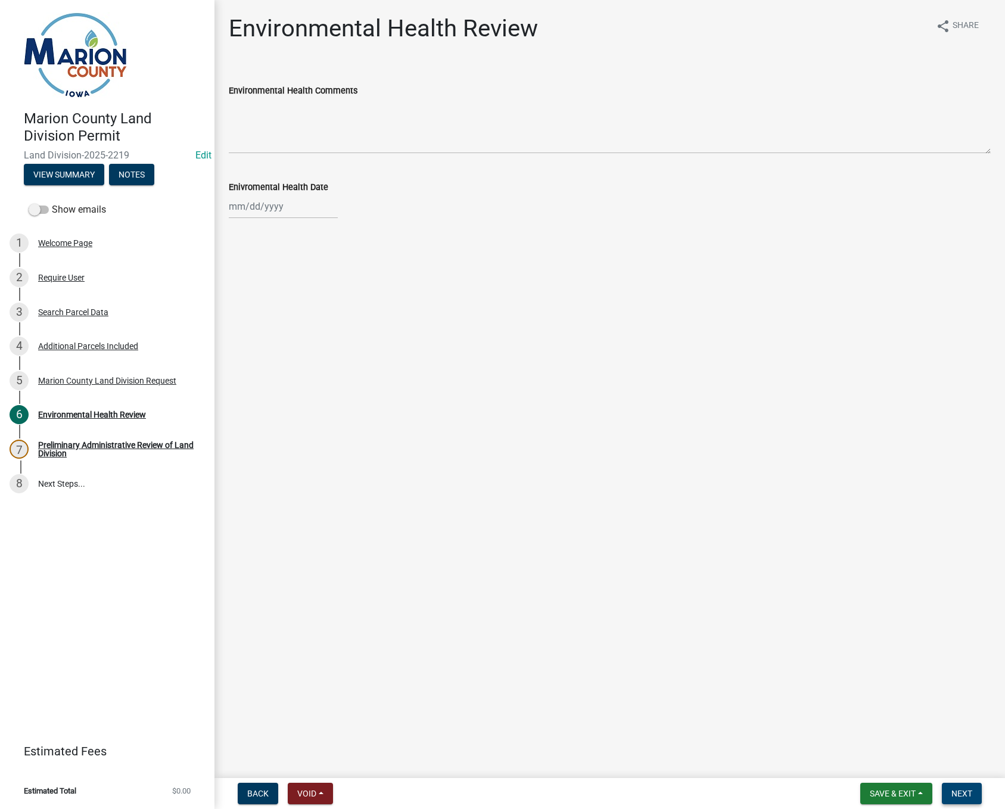
click at [966, 797] on span "Next" at bounding box center [962, 794] width 21 height 10
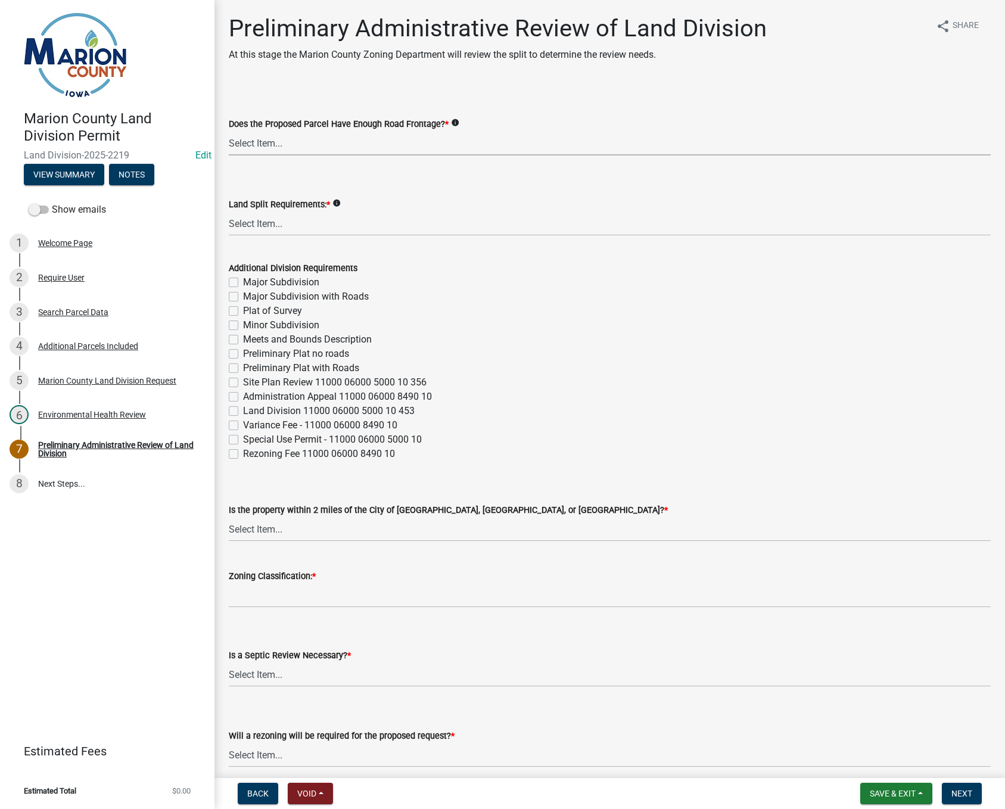
click at [278, 131] on select "Select Item... Yes No" at bounding box center [610, 143] width 762 height 24
click at [229, 131] on select "Select Item... Yes No" at bounding box center [610, 143] width 762 height 24
select select "43319d02-a412-4412-95a1-37ac20288b72"
click at [235, 219] on select "Select Item... Major Subdivision Major Subdivision with Roads Ag Only/None Mino…" at bounding box center [610, 224] width 762 height 24
click at [229, 212] on select "Select Item... Major Subdivision Major Subdivision with Roads Ag Only/None Mino…" at bounding box center [610, 224] width 762 height 24
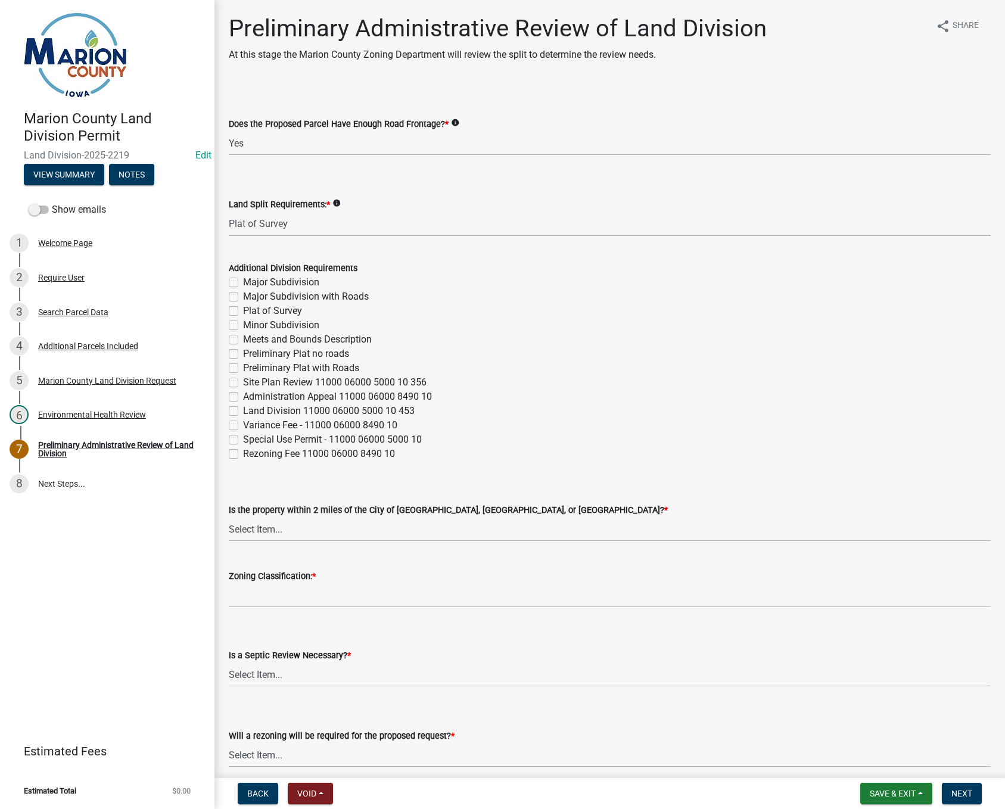
select select "adef8808-bd54-441f-b8ae-6556701ca10c"
click at [263, 531] on select "Select Item... [GEOGRAPHIC_DATA] [GEOGRAPHIC_DATA] [GEOGRAPHIC_DATA] Not Requir…" at bounding box center [610, 529] width 762 height 24
click at [229, 517] on select "Select Item... [GEOGRAPHIC_DATA] [GEOGRAPHIC_DATA] [GEOGRAPHIC_DATA] Not Requir…" at bounding box center [610, 529] width 762 height 24
select select "a5a811e1-1883-458e-a0e5-603d251b0610"
click at [285, 593] on input "Zoning Classification: *" at bounding box center [610, 595] width 762 height 24
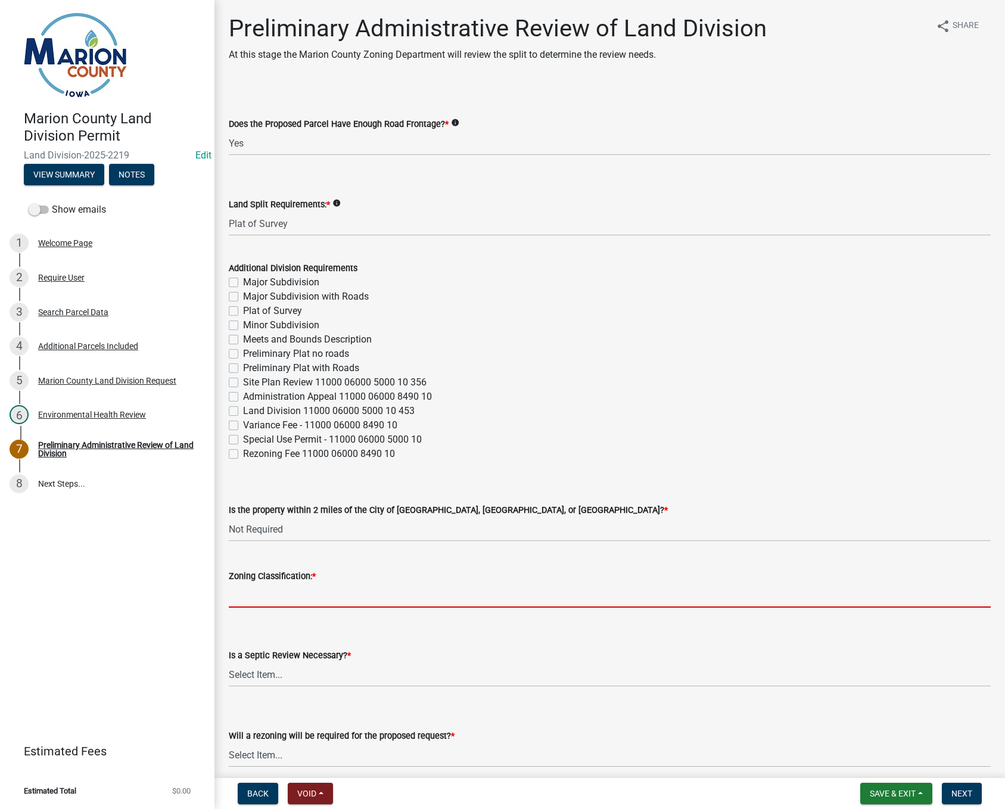
type input "A-1"
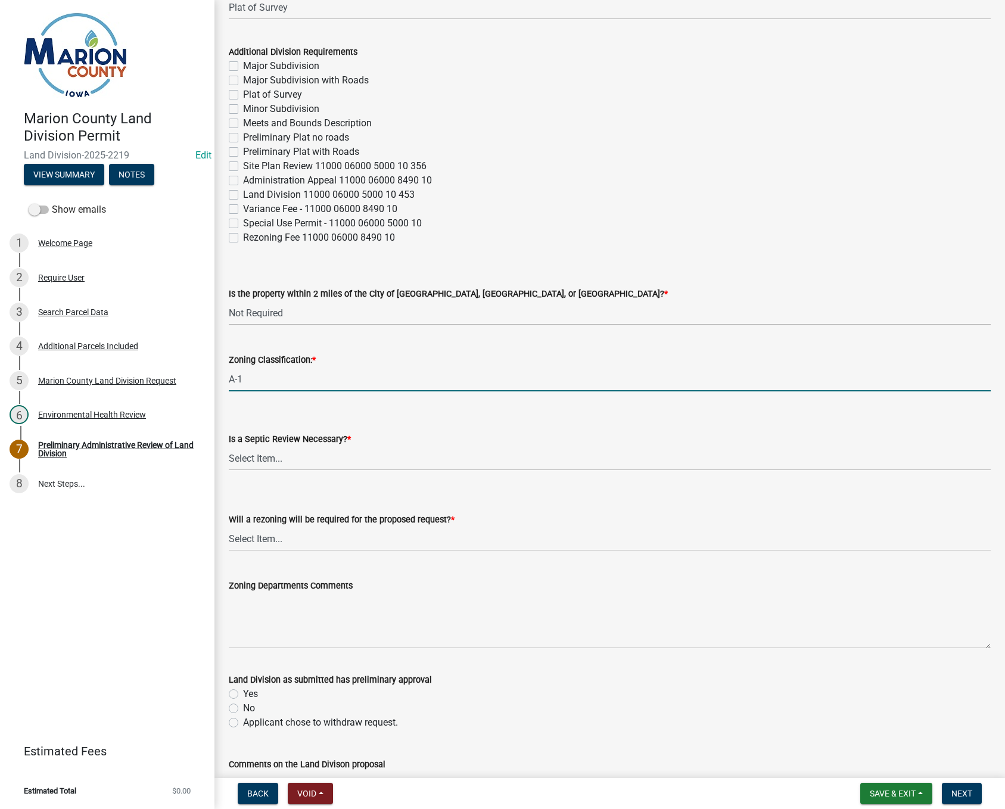
scroll to position [238, 0]
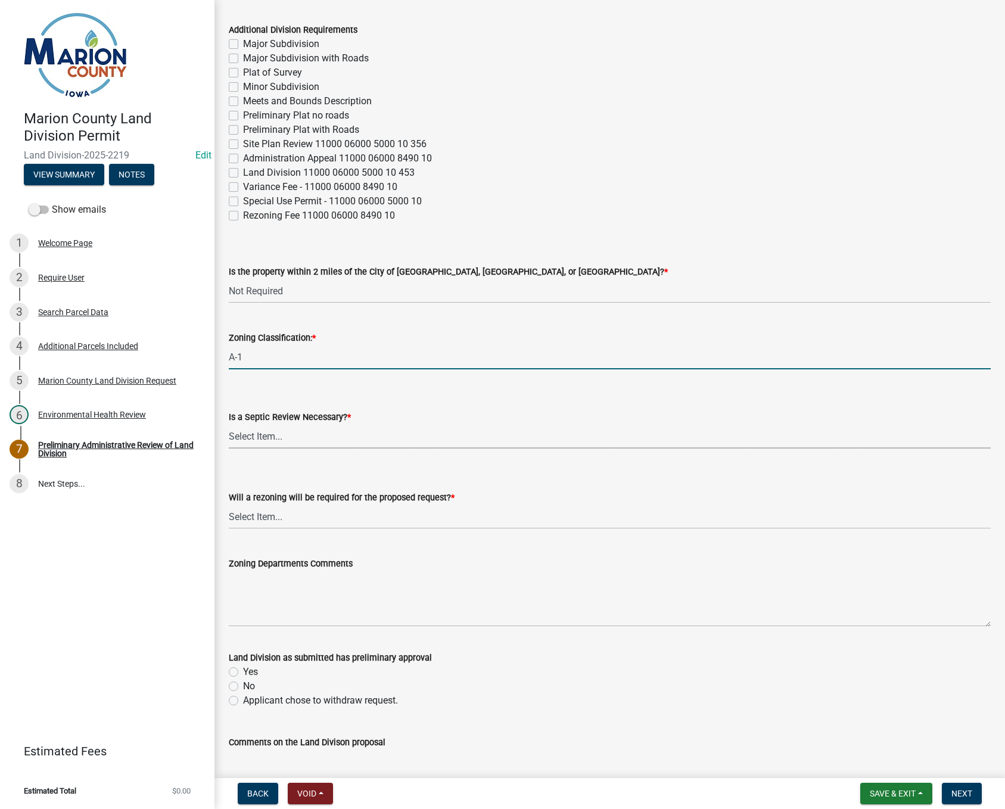
click at [254, 437] on select "Select Item... Yes No" at bounding box center [610, 436] width 762 height 24
click at [229, 424] on select "Select Item... Yes No" at bounding box center [610, 436] width 762 height 24
select select "fb24c959-e9cd-4888-bdf9-14b73a21e59f"
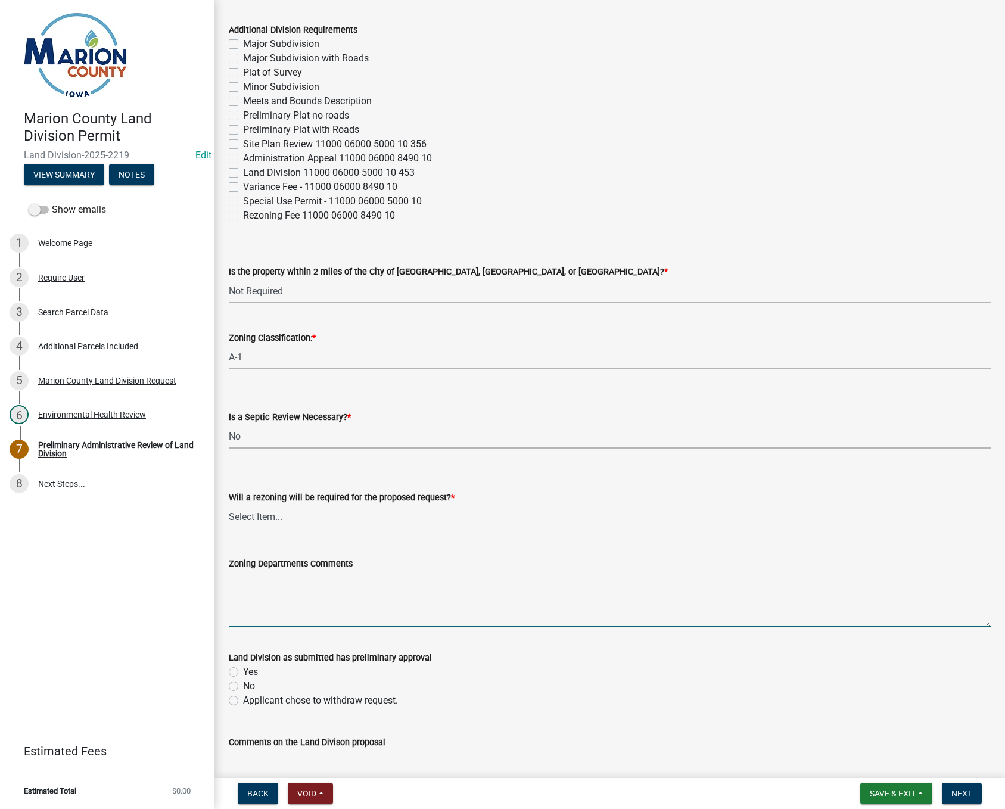
click at [262, 600] on textarea "Zoning Departments Comments" at bounding box center [610, 599] width 762 height 56
click at [243, 670] on label "Yes" at bounding box center [250, 672] width 15 height 14
click at [243, 670] on input "Yes" at bounding box center [247, 669] width 8 height 8
radio input "true"
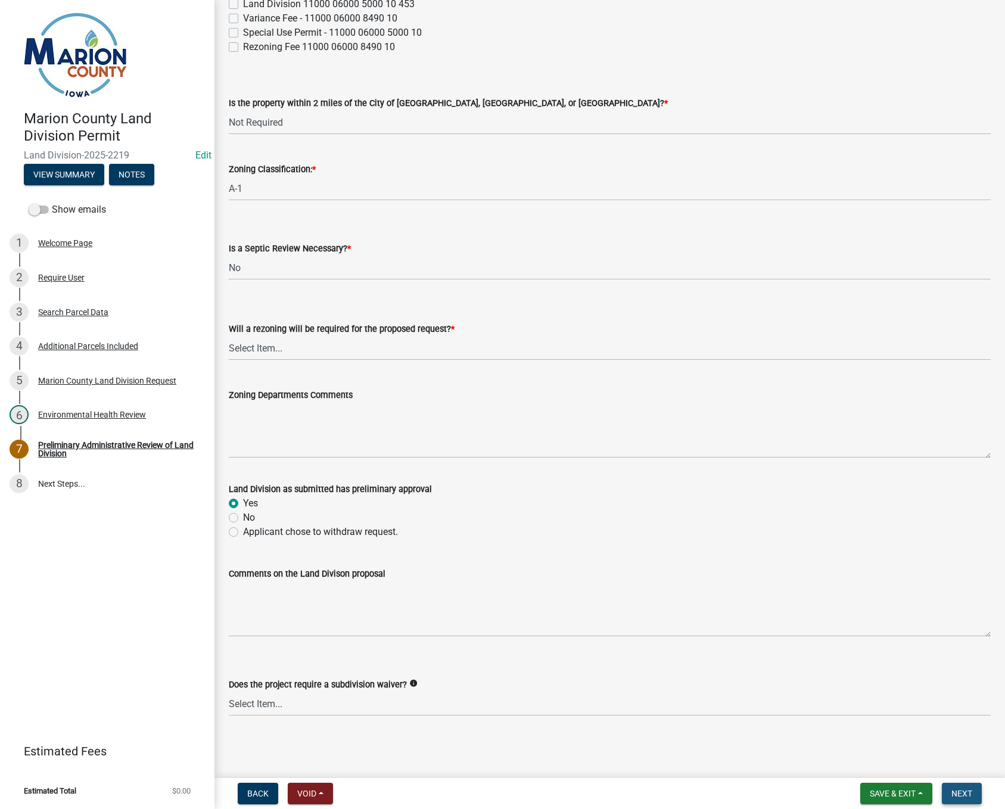
click at [956, 797] on span "Next" at bounding box center [962, 794] width 21 height 10
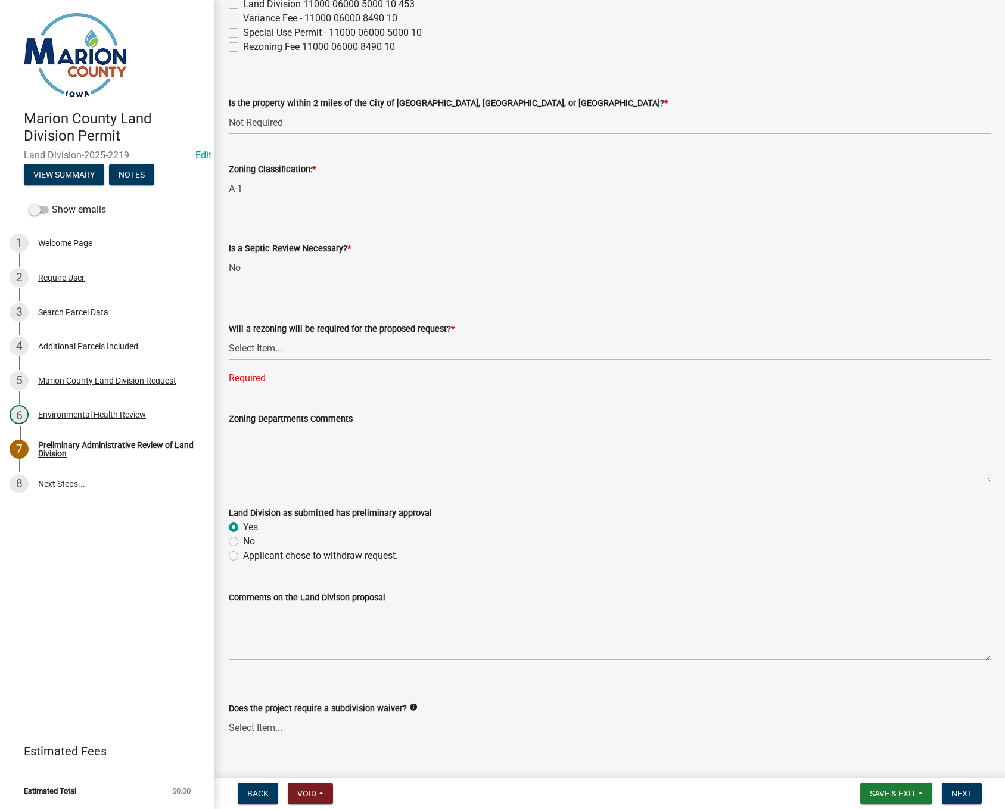
drag, startPoint x: 309, startPoint y: 351, endPoint x: 297, endPoint y: 358, distance: 14.1
click at [309, 351] on select "Select Item... Yes No" at bounding box center [610, 348] width 762 height 24
click at [229, 336] on select "Select Item... Yes No" at bounding box center [610, 348] width 762 height 24
select select "c44cf09b-9a6e-4b49-8fa4-564df1708437"
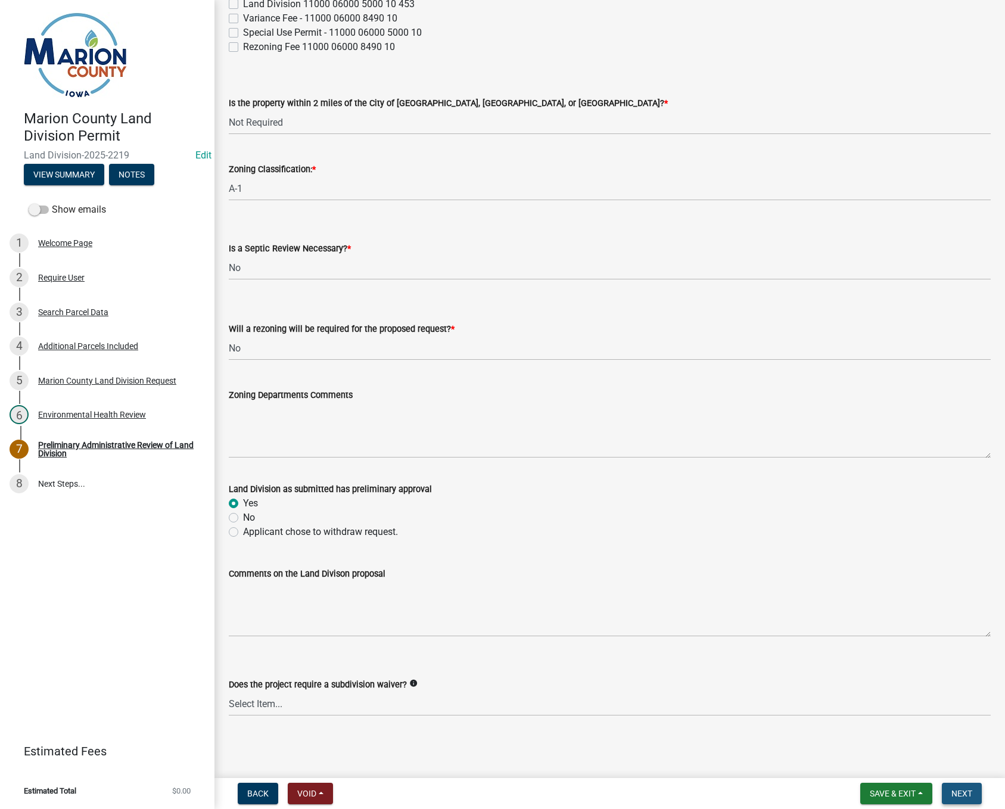
click at [949, 795] on button "Next" at bounding box center [962, 793] width 40 height 21
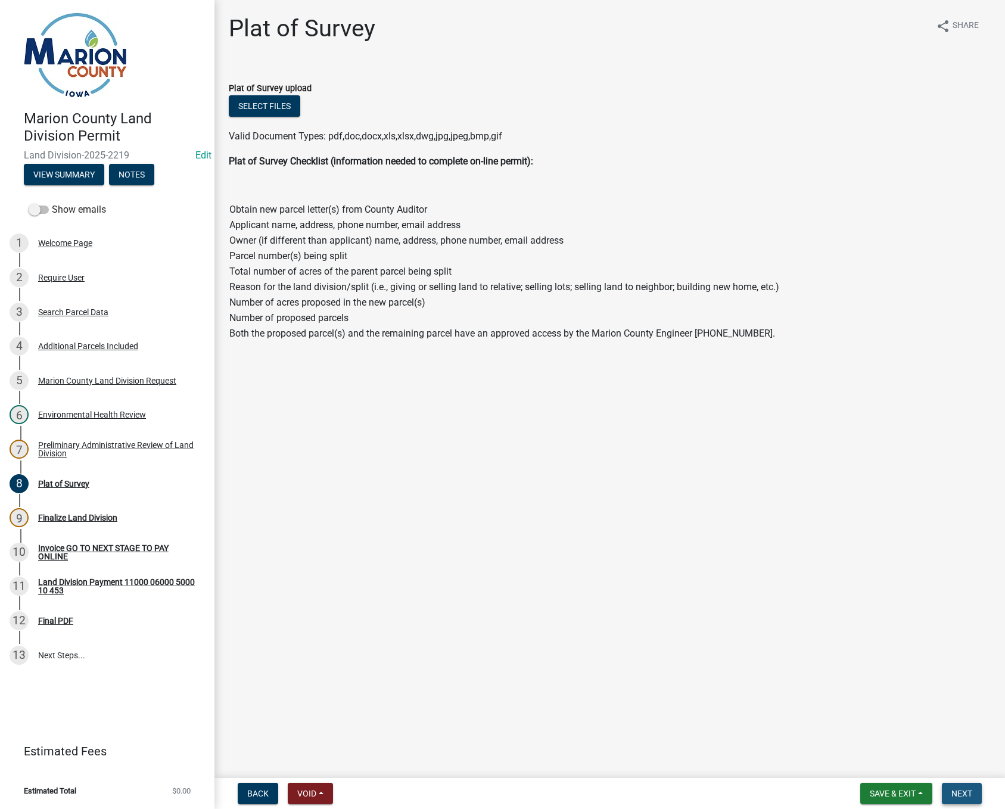
click at [950, 795] on button "Next" at bounding box center [962, 793] width 40 height 21
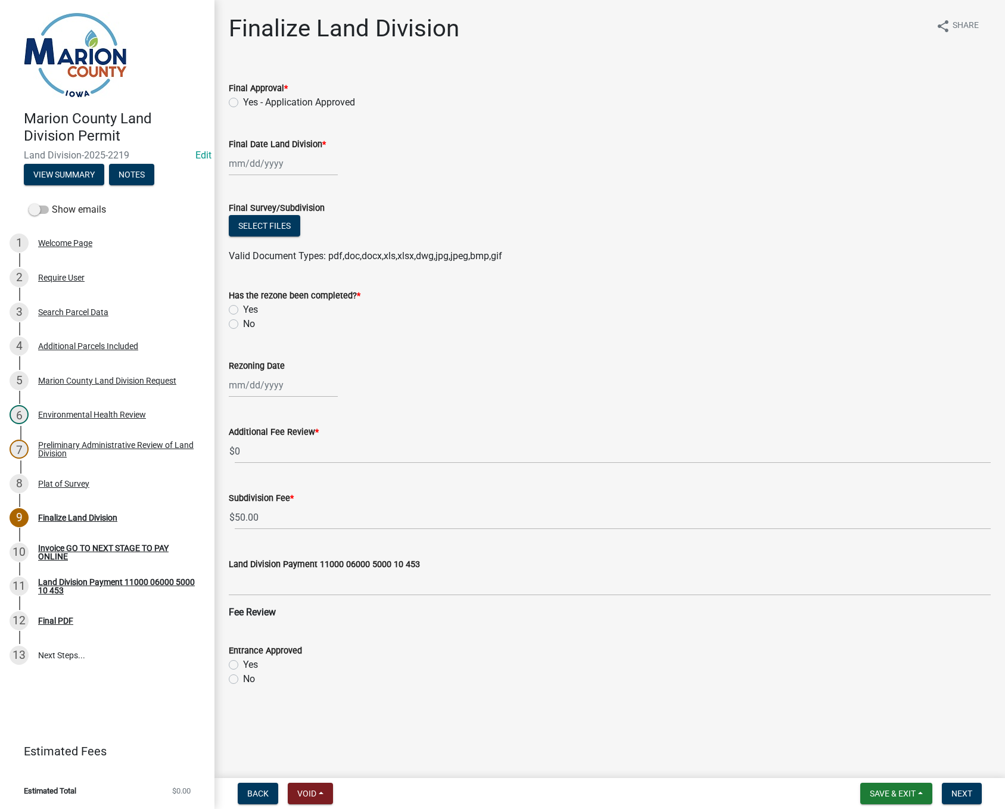
drag, startPoint x: 234, startPoint y: 104, endPoint x: 234, endPoint y: 130, distance: 25.6
click at [243, 104] on label "Yes - Application Approved" at bounding box center [299, 102] width 112 height 14
click at [243, 103] on input "Yes - Application Approved" at bounding box center [247, 99] width 8 height 8
radio input "true"
click at [240, 163] on div at bounding box center [283, 163] width 109 height 24
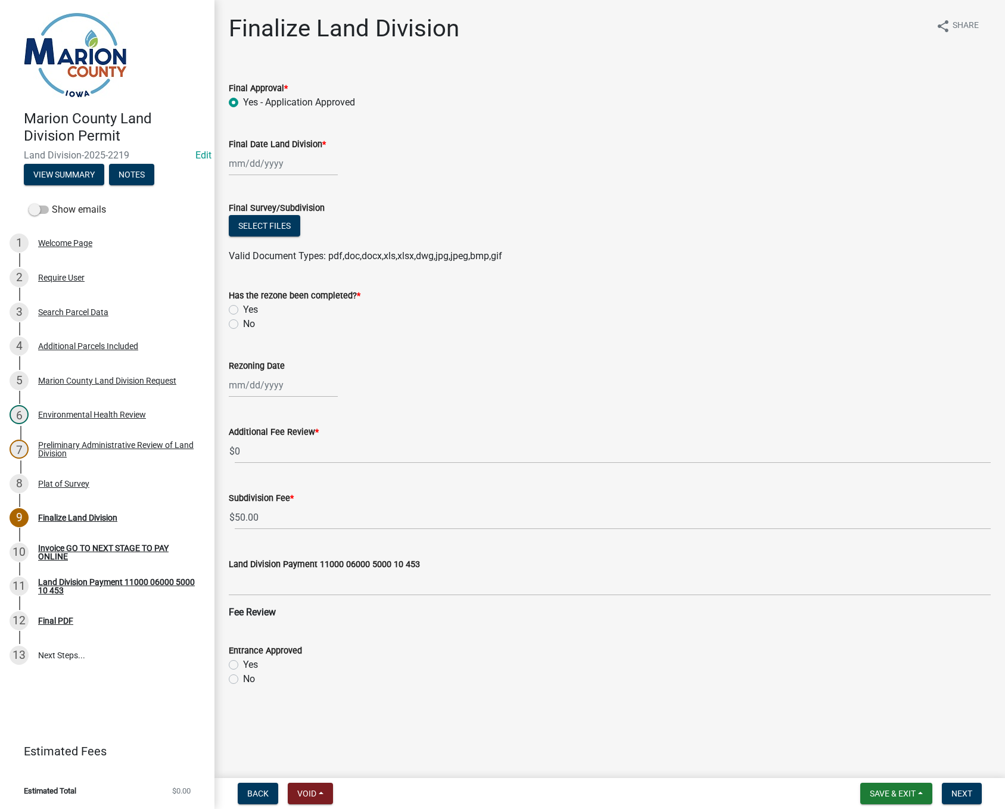
select select "10"
select select "2025"
click at [312, 243] on div "10" at bounding box center [316, 246] width 19 height 19
type input "[DATE]"
click at [962, 795] on span "Next" at bounding box center [962, 794] width 21 height 10
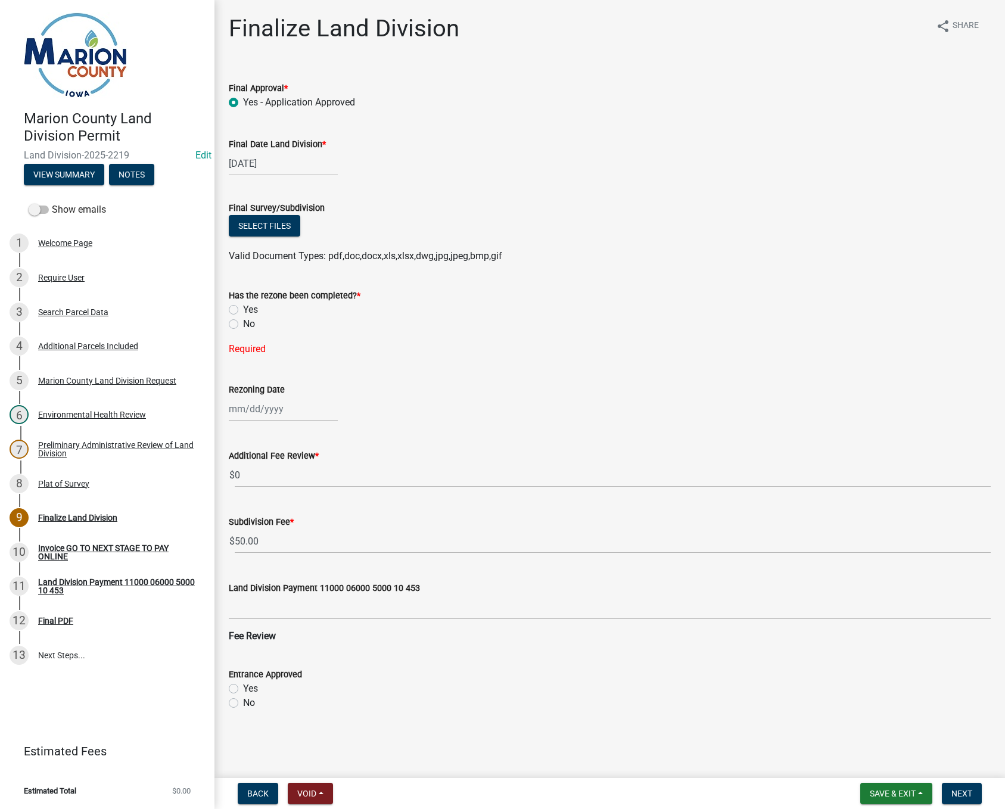
click at [243, 325] on label "No" at bounding box center [249, 324] width 12 height 14
click at [243, 325] on input "No" at bounding box center [247, 321] width 8 height 8
radio input "true"
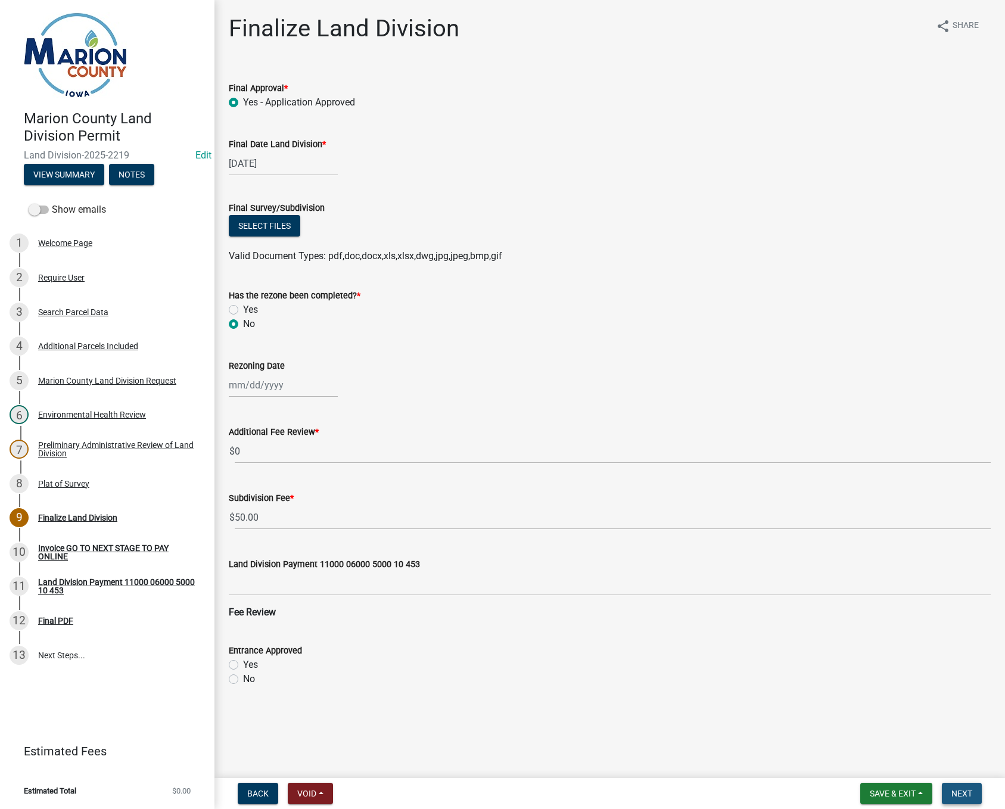
click at [974, 799] on button "Next" at bounding box center [962, 793] width 40 height 21
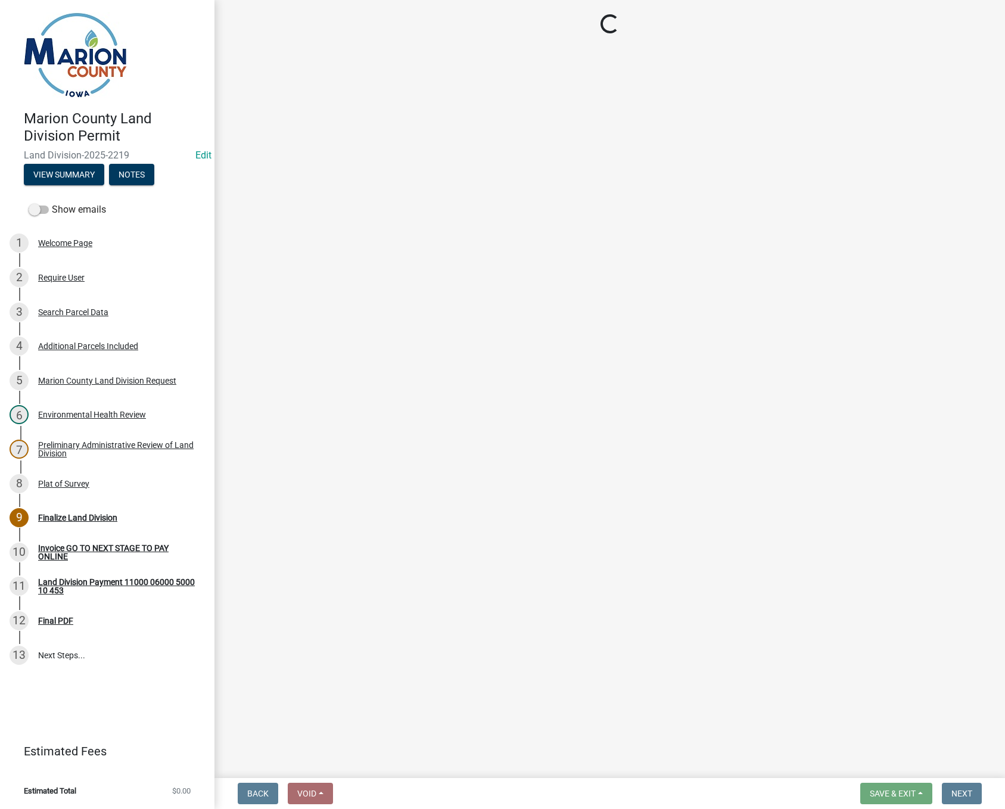
select select "3: 3"
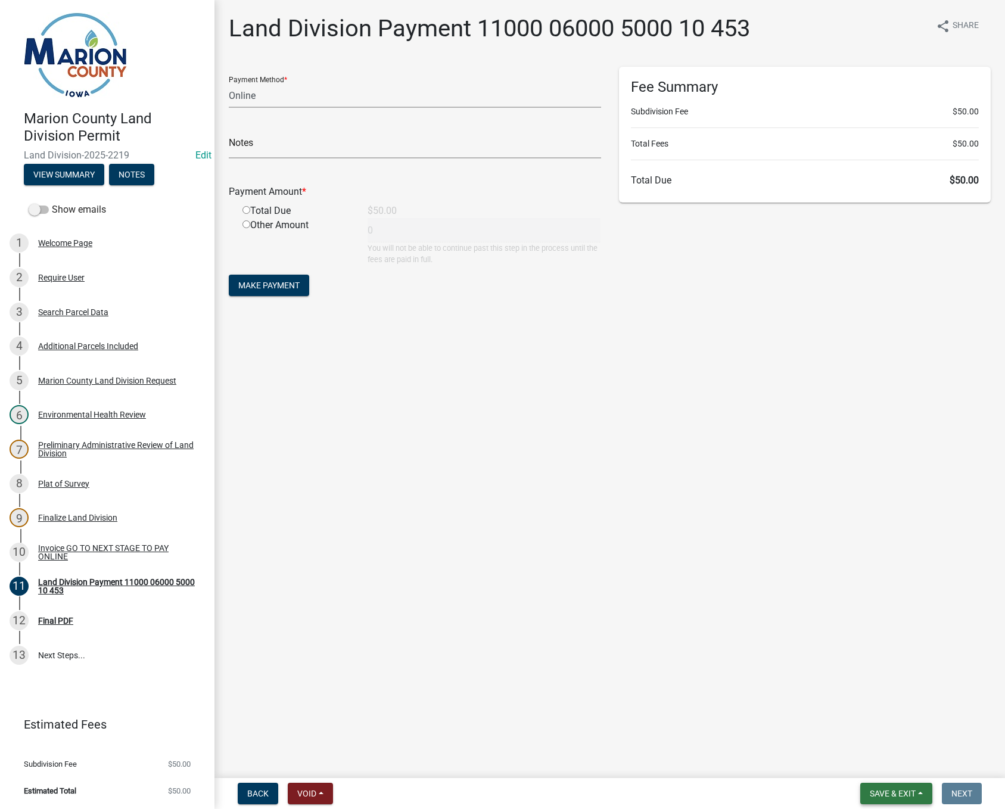
click at [916, 793] on span "Save & Exit" at bounding box center [893, 794] width 46 height 10
click at [896, 763] on button "Save & Exit" at bounding box center [884, 762] width 95 height 29
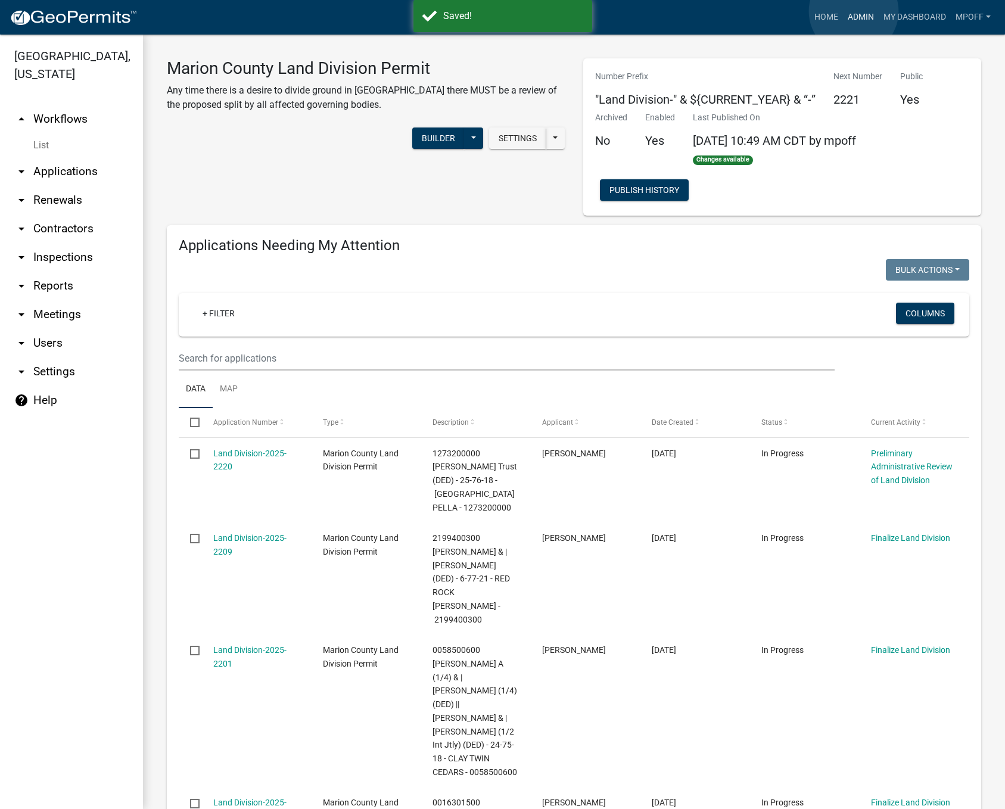
click at [854, 11] on link "Admin" at bounding box center [861, 17] width 36 height 23
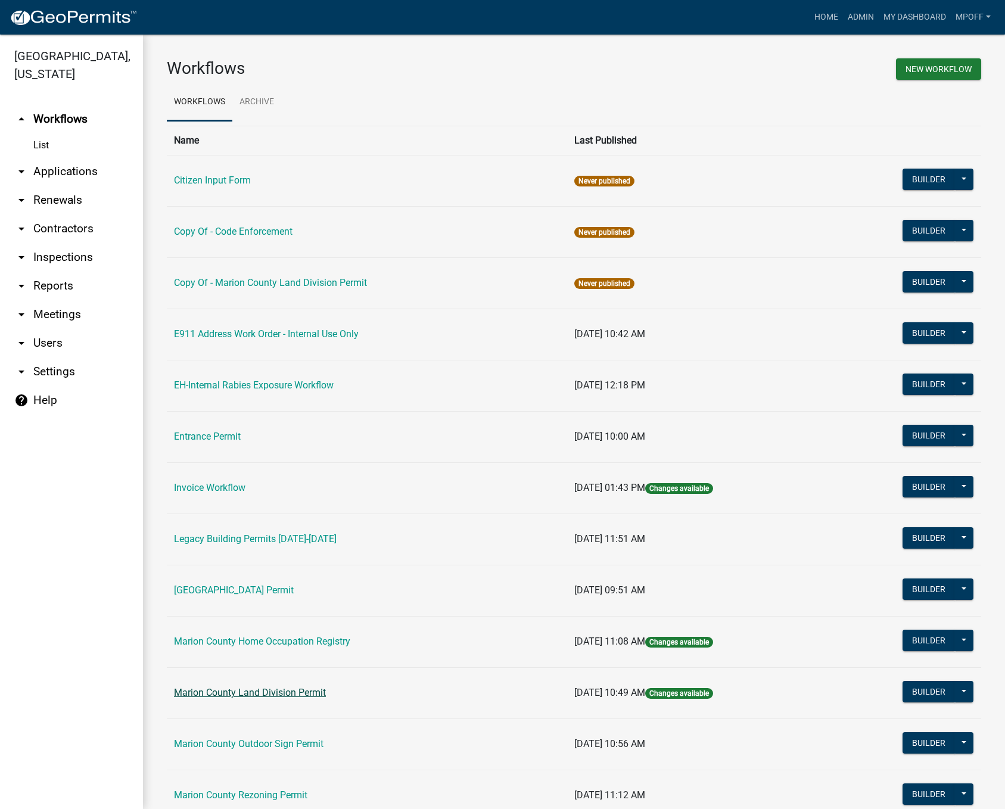
click at [242, 694] on link "Marion County Land Division Permit" at bounding box center [250, 692] width 152 height 11
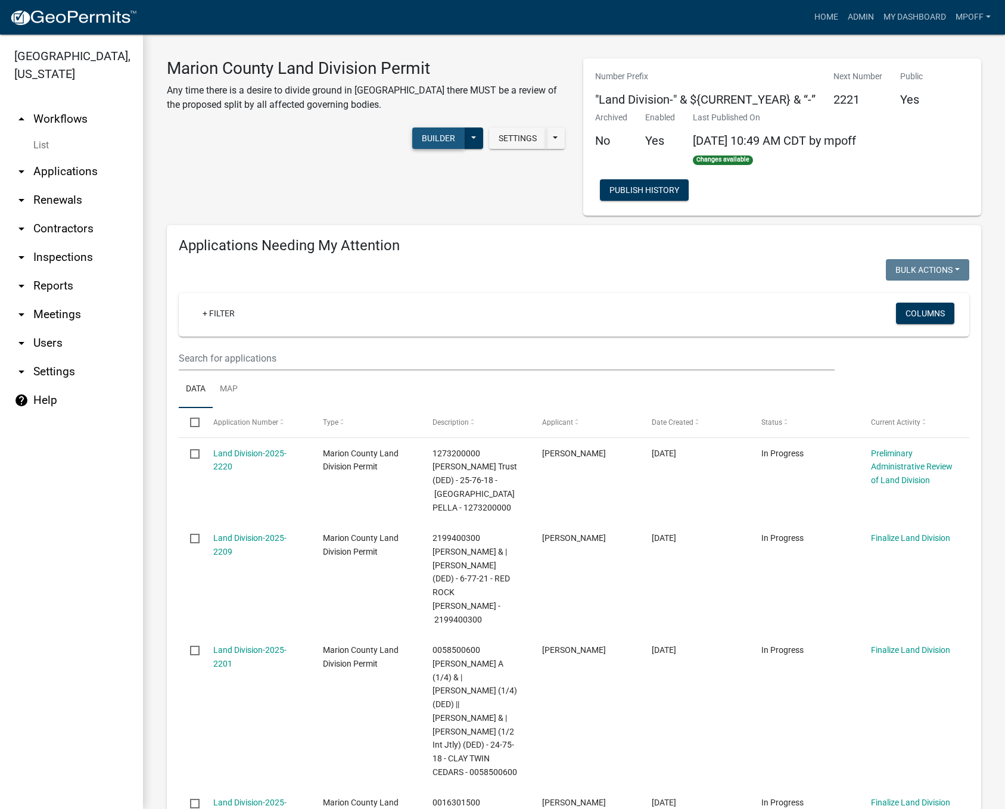
click at [429, 136] on button "Builder" at bounding box center [438, 138] width 52 height 21
select select
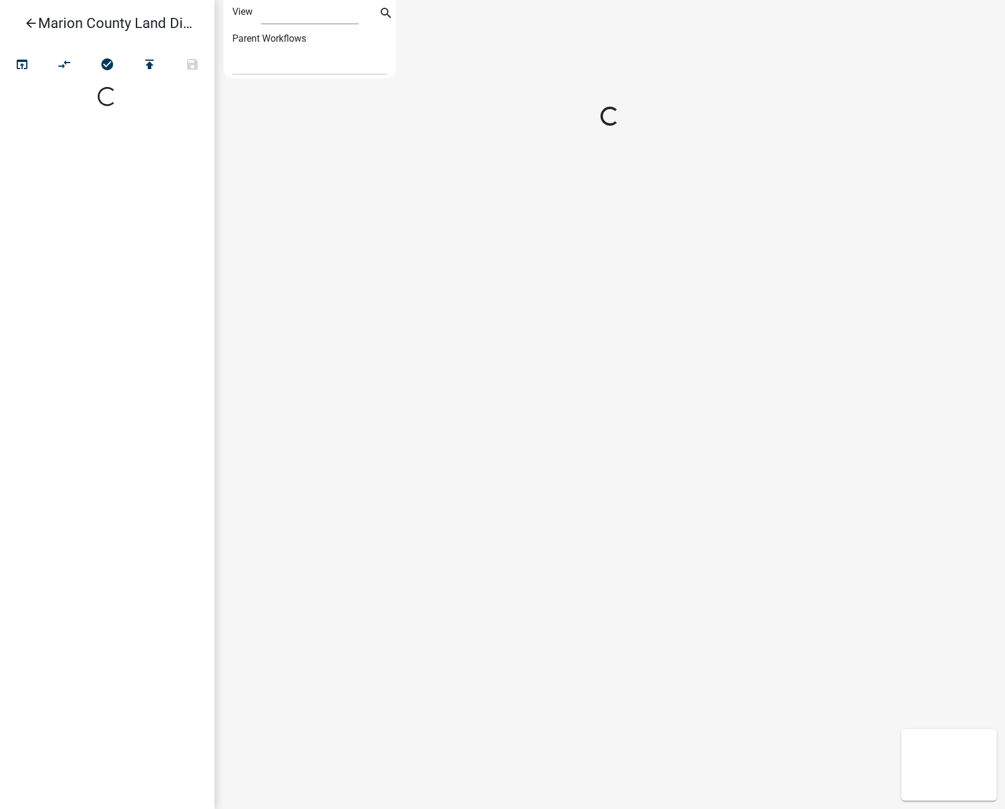
select select "1"
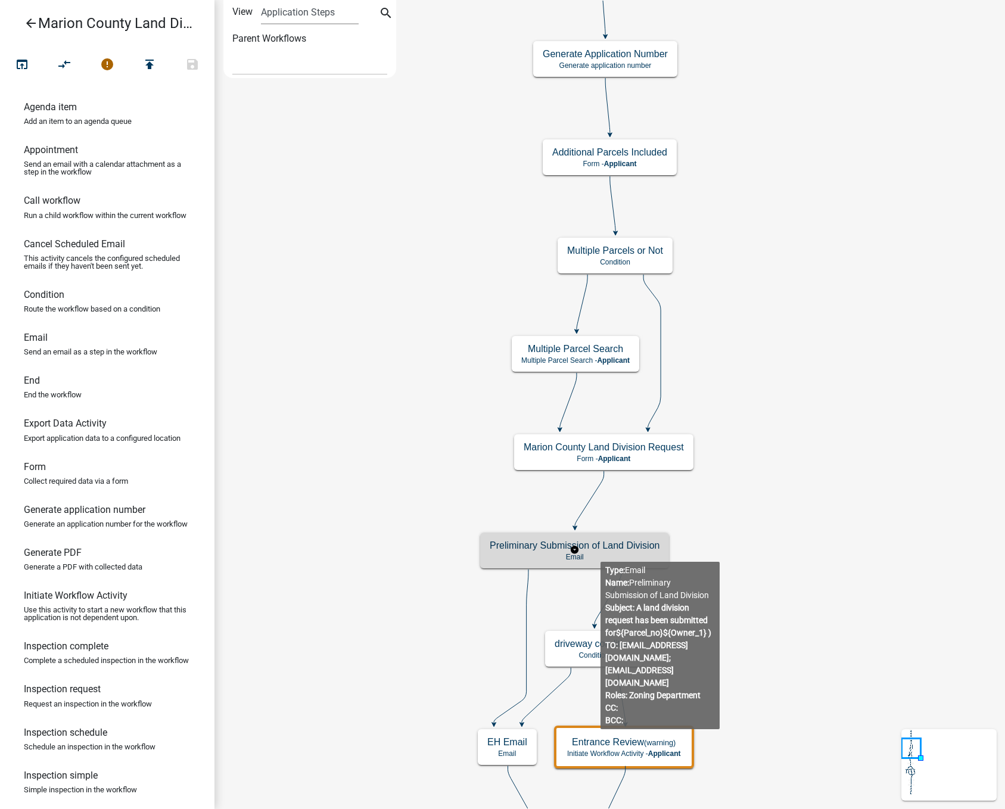
click at [601, 553] on p "Email" at bounding box center [575, 557] width 170 height 8
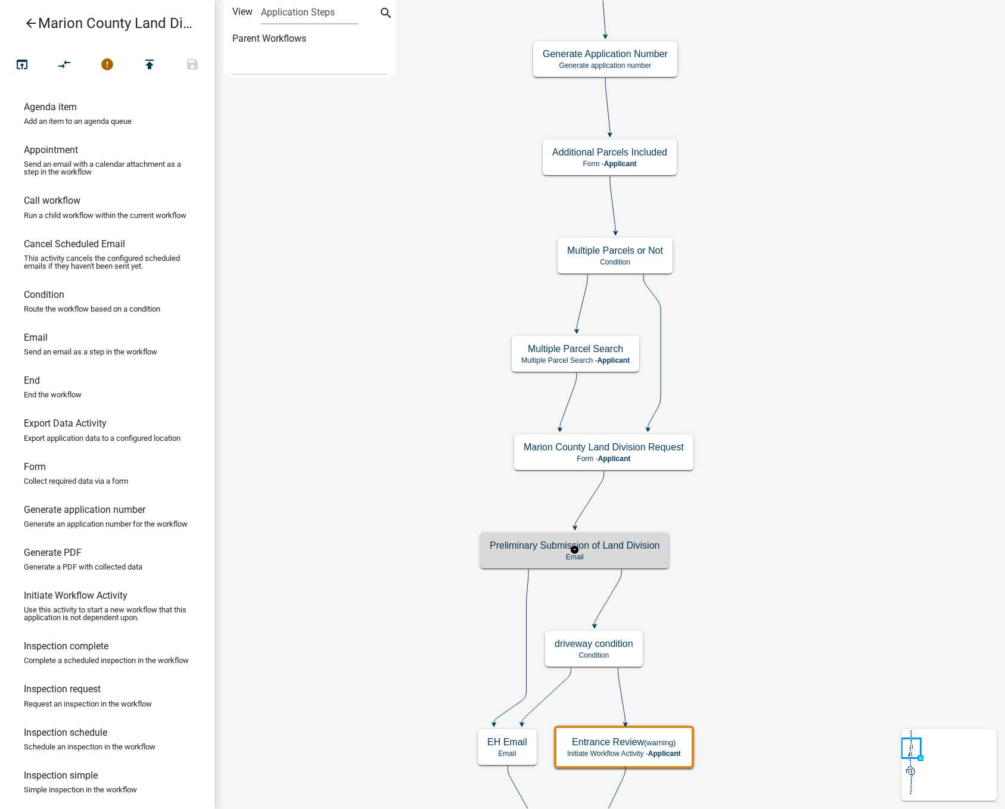
click at [601, 553] on p "Email" at bounding box center [575, 557] width 170 height 8
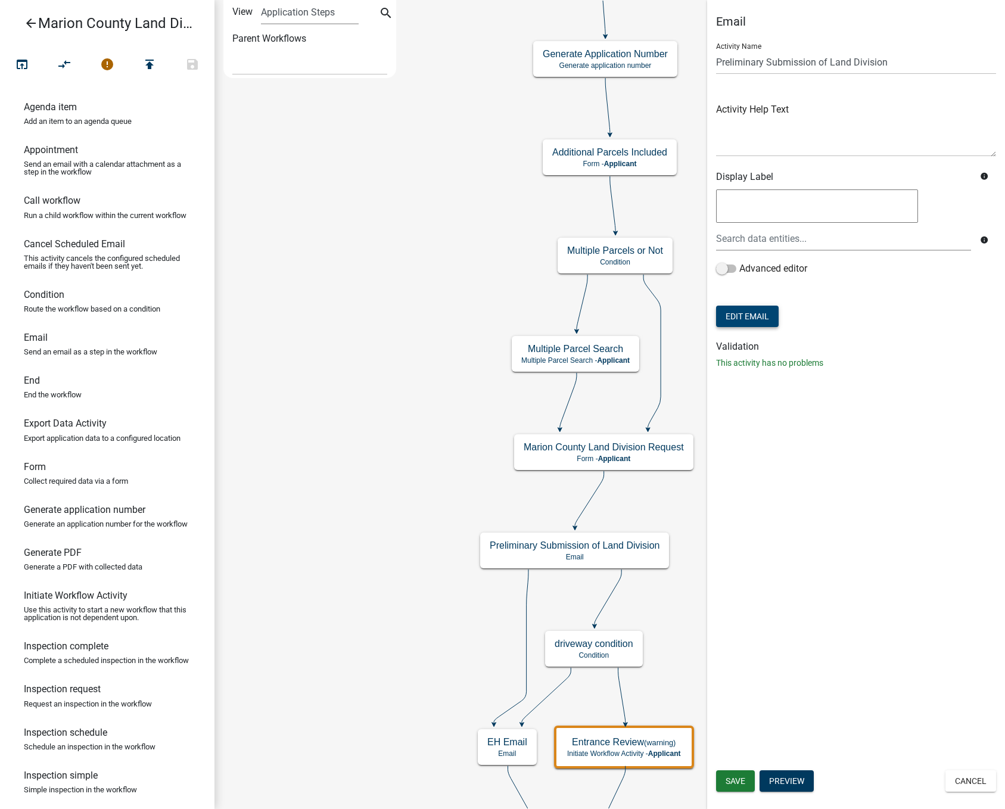
click at [747, 313] on button "Edit Email" at bounding box center [747, 316] width 63 height 21
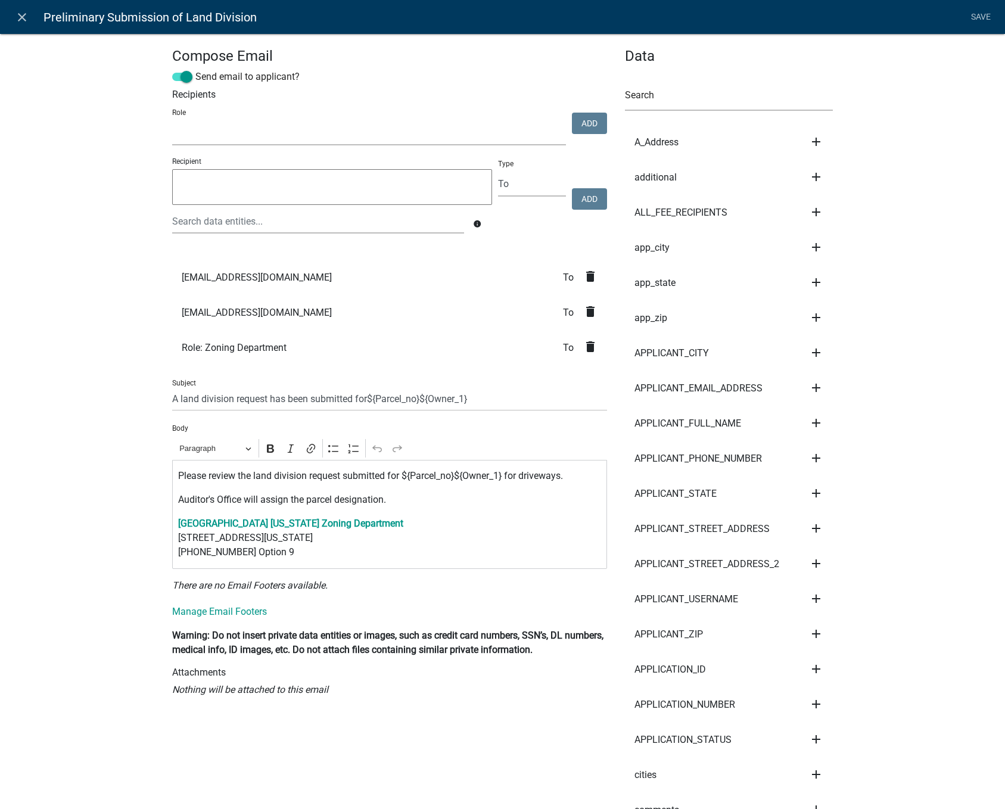
click at [419, 133] on select "Marion County Engineer reports Zoning Department Auditor's Office Development R…" at bounding box center [369, 133] width 394 height 24
select select "b9869b16-caa8-467f-b014-033c9bcf46a7"
click at [172, 121] on select "Marion County Engineer reports Zoning Department Auditor's Office Development R…" at bounding box center [369, 133] width 394 height 24
click at [582, 129] on button "Add" at bounding box center [589, 123] width 35 height 21
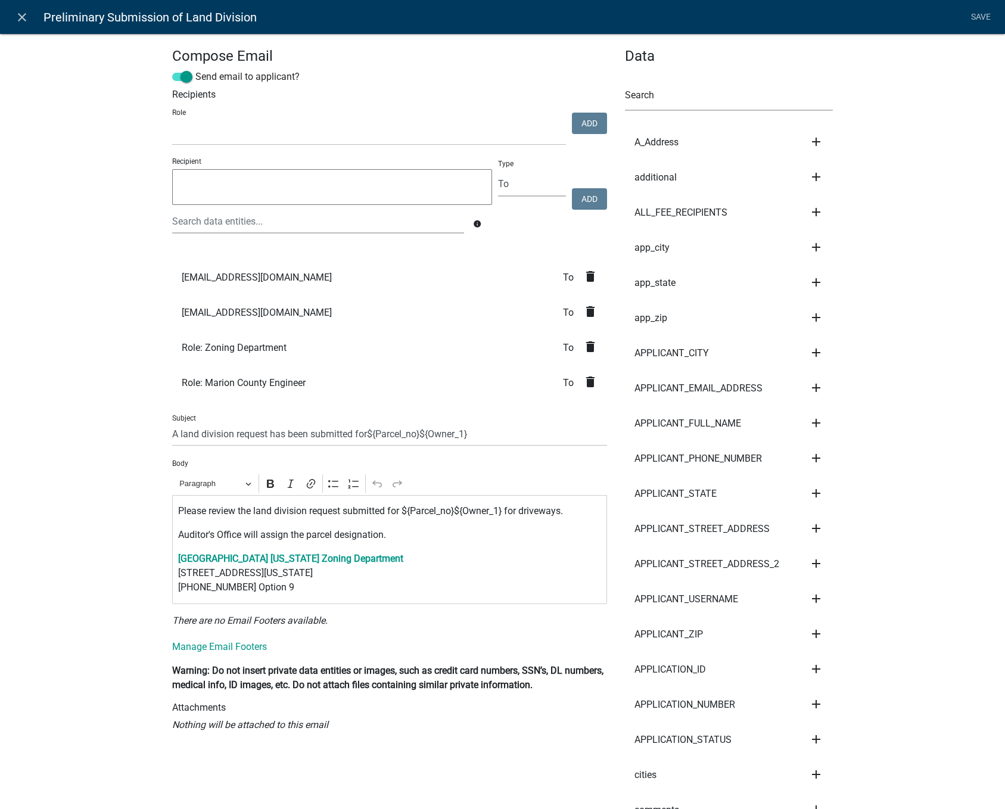
click at [586, 309] on icon "delete" at bounding box center [590, 311] width 14 height 14
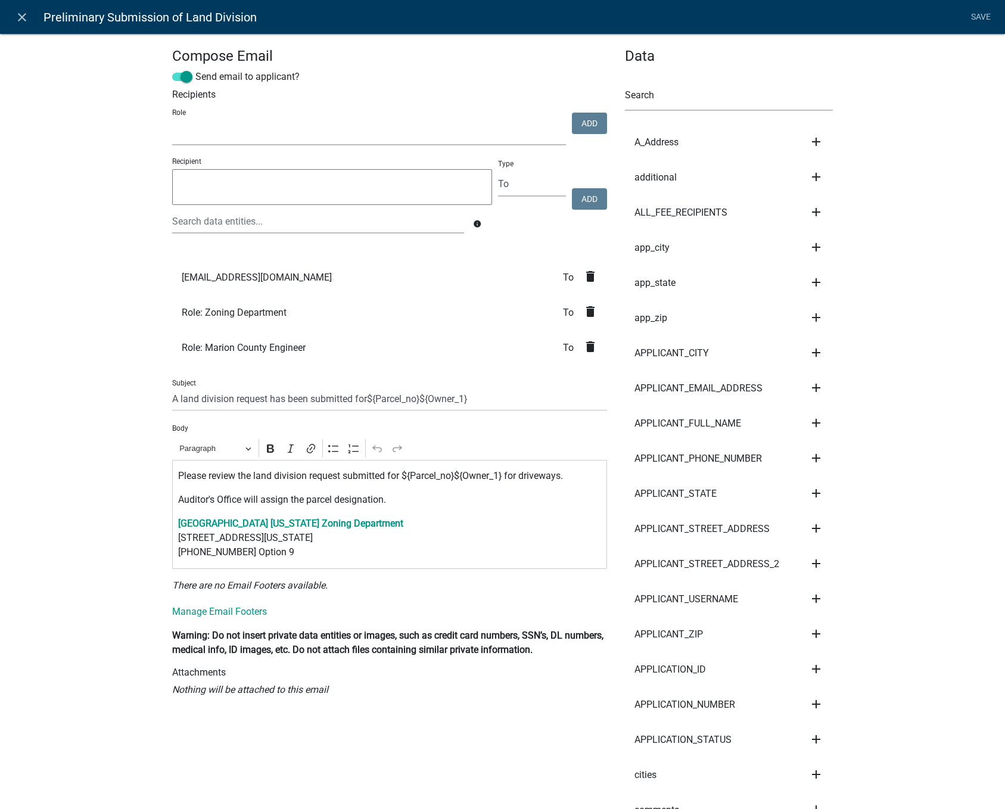
click at [263, 129] on select "Marion County Engineer reports Zoning Department Auditor's Office Development R…" at bounding box center [369, 133] width 394 height 24
select select "d7d0f2c4-2c73-4260-8e1d-219e122324c3"
click at [172, 121] on select "Marion County Engineer reports Zoning Department Auditor's Office Development R…" at bounding box center [369, 133] width 394 height 24
click at [592, 127] on button "Add" at bounding box center [589, 123] width 35 height 21
select select
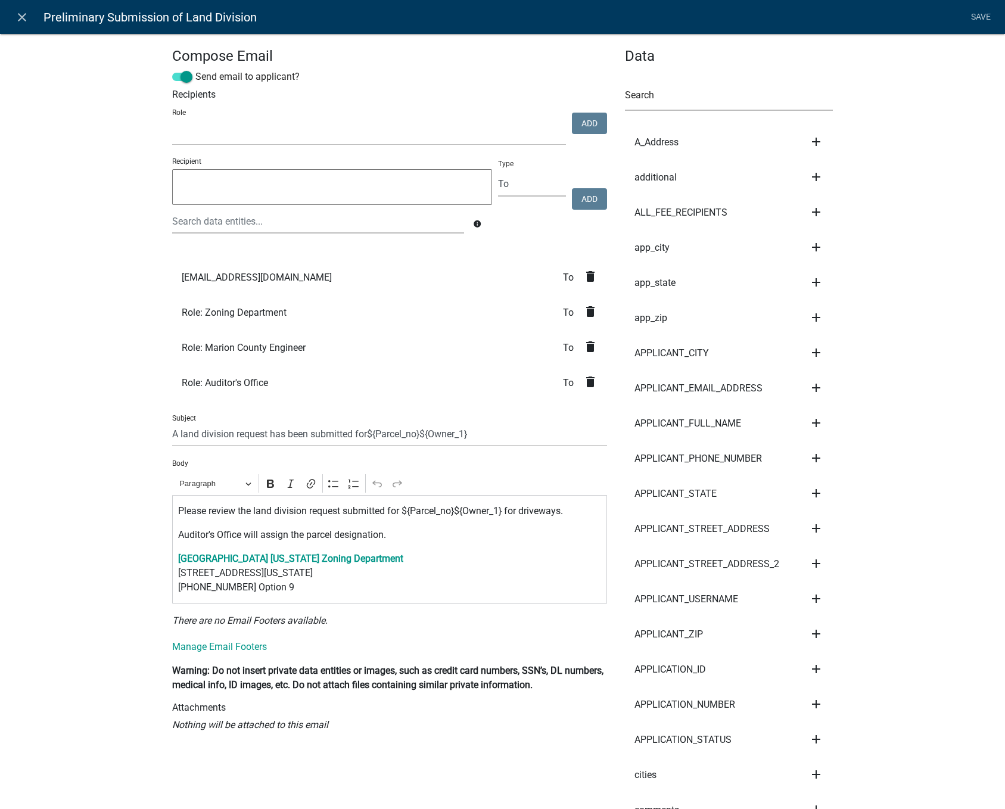
click at [583, 275] on icon "delete" at bounding box center [590, 276] width 14 height 14
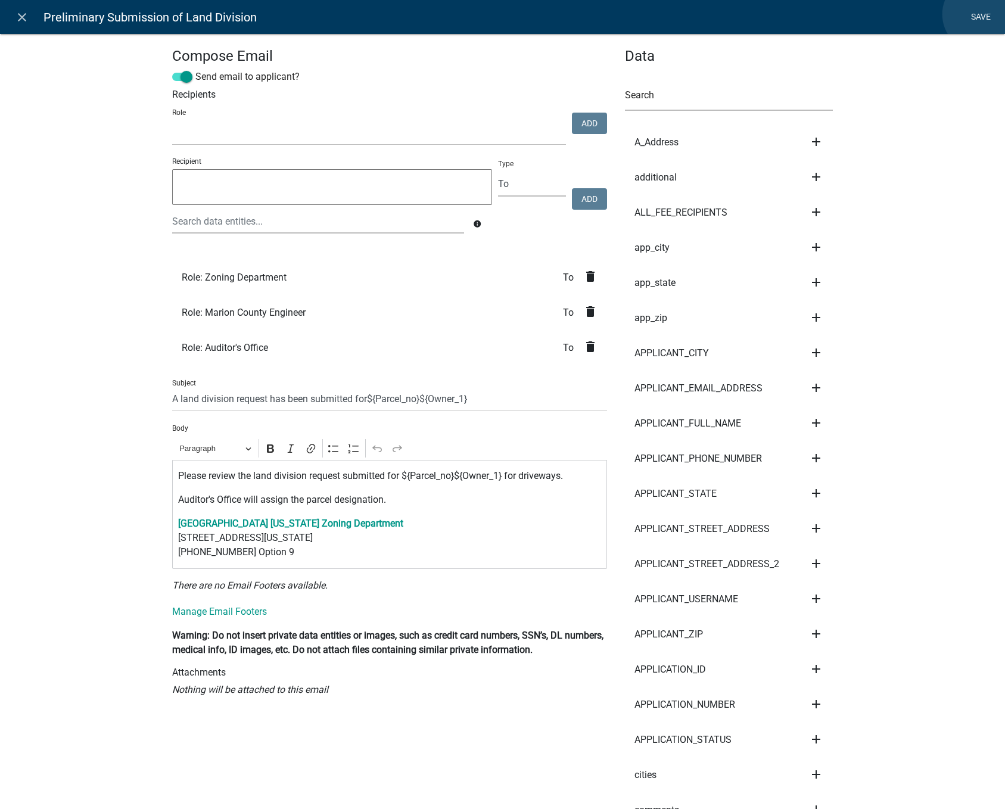
click at [980, 14] on link "Save" at bounding box center [981, 17] width 30 height 23
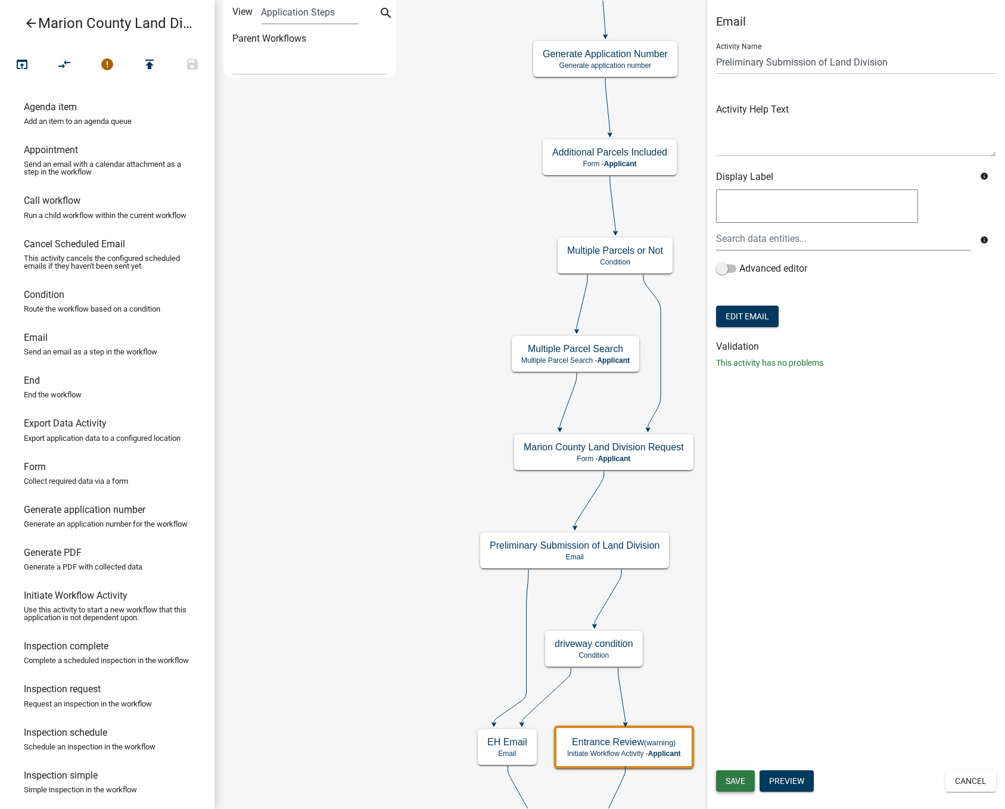
click at [735, 782] on span "Save" at bounding box center [736, 781] width 20 height 10
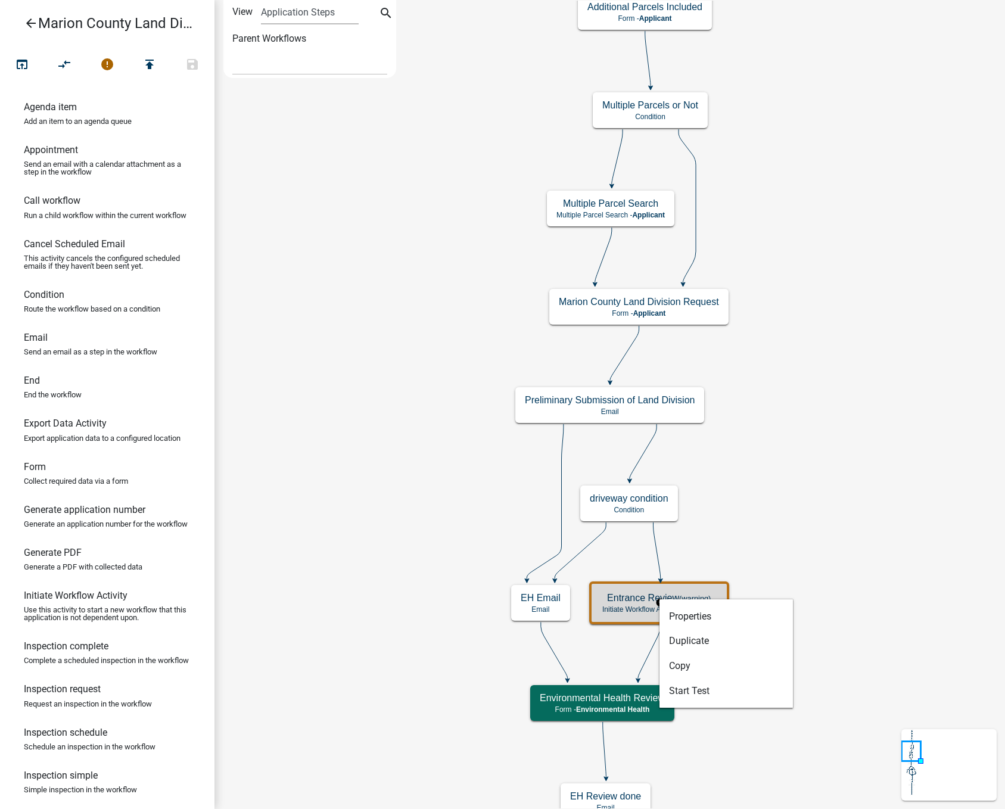
click at [634, 605] on p "Initiate Workflow Activity - Applicant" at bounding box center [659, 609] width 114 height 8
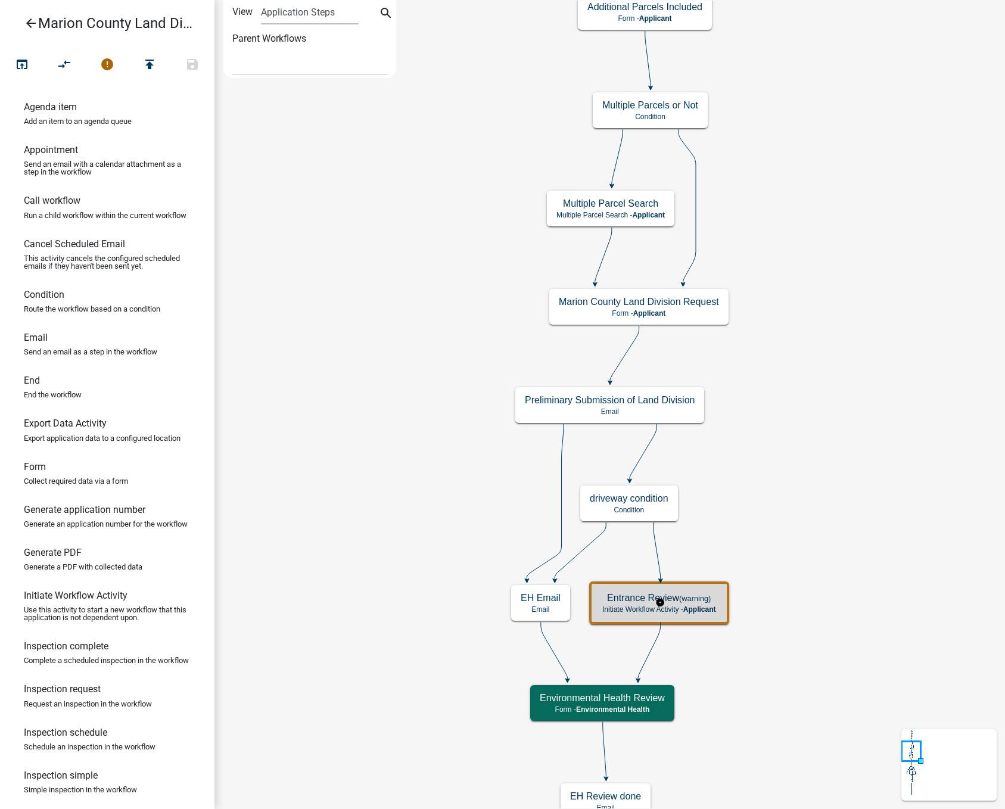
click at [644, 604] on div "Entrance Review (warning) Initiate Workflow Activity - Applicant" at bounding box center [659, 603] width 133 height 36
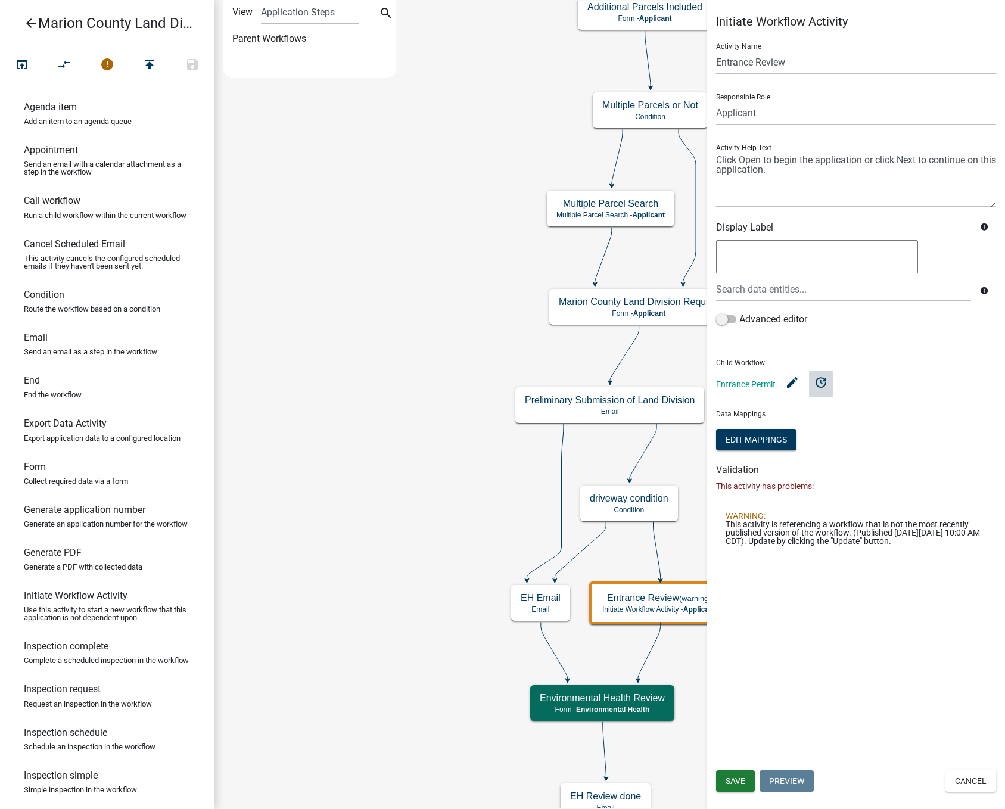
click at [827, 380] on icon "update" at bounding box center [821, 382] width 14 height 14
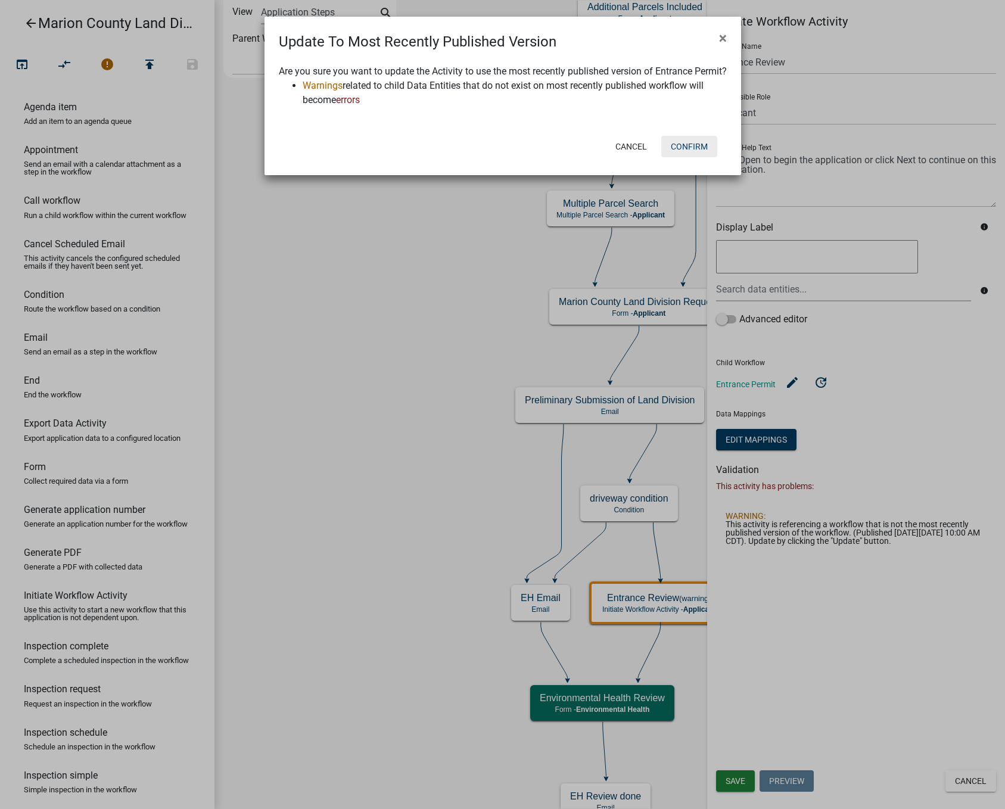
click at [693, 157] on button "Confirm" at bounding box center [689, 146] width 56 height 21
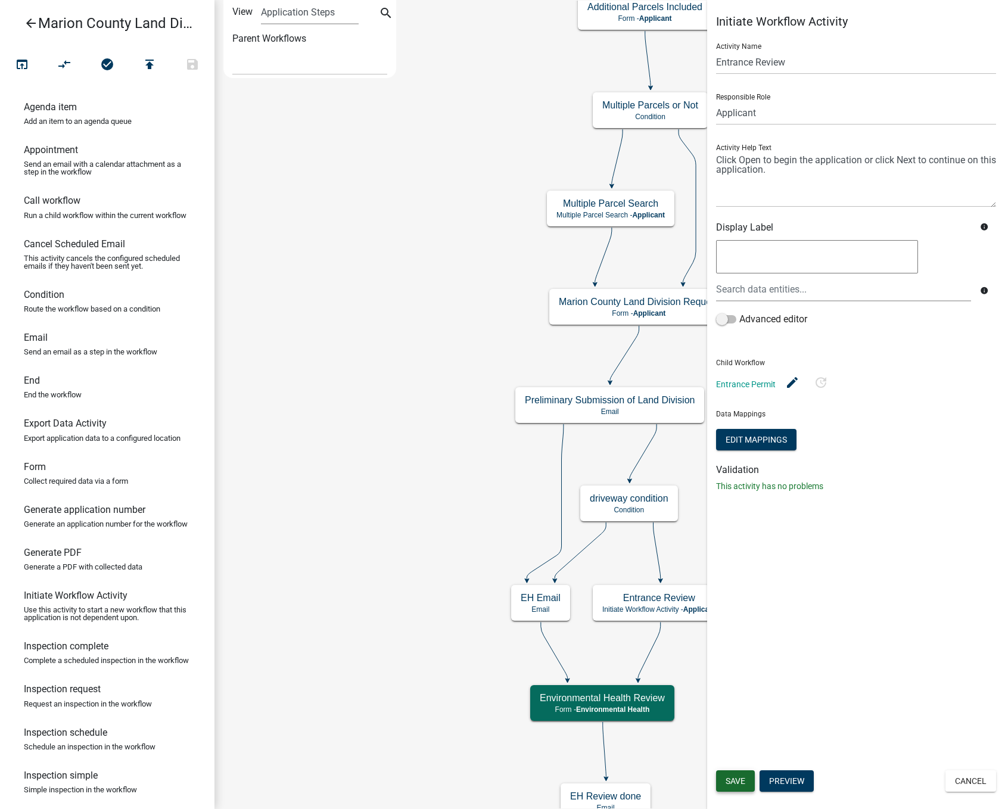
click at [727, 772] on button "Save" at bounding box center [735, 780] width 39 height 21
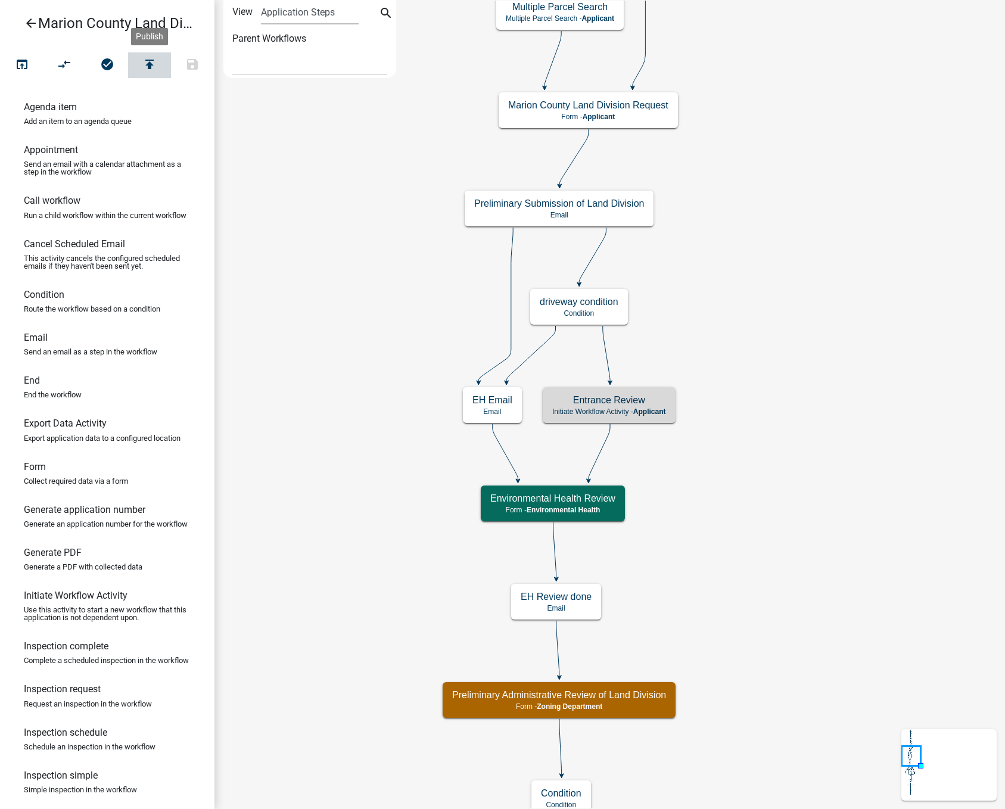
click at [154, 62] on icon "publish" at bounding box center [149, 65] width 14 height 17
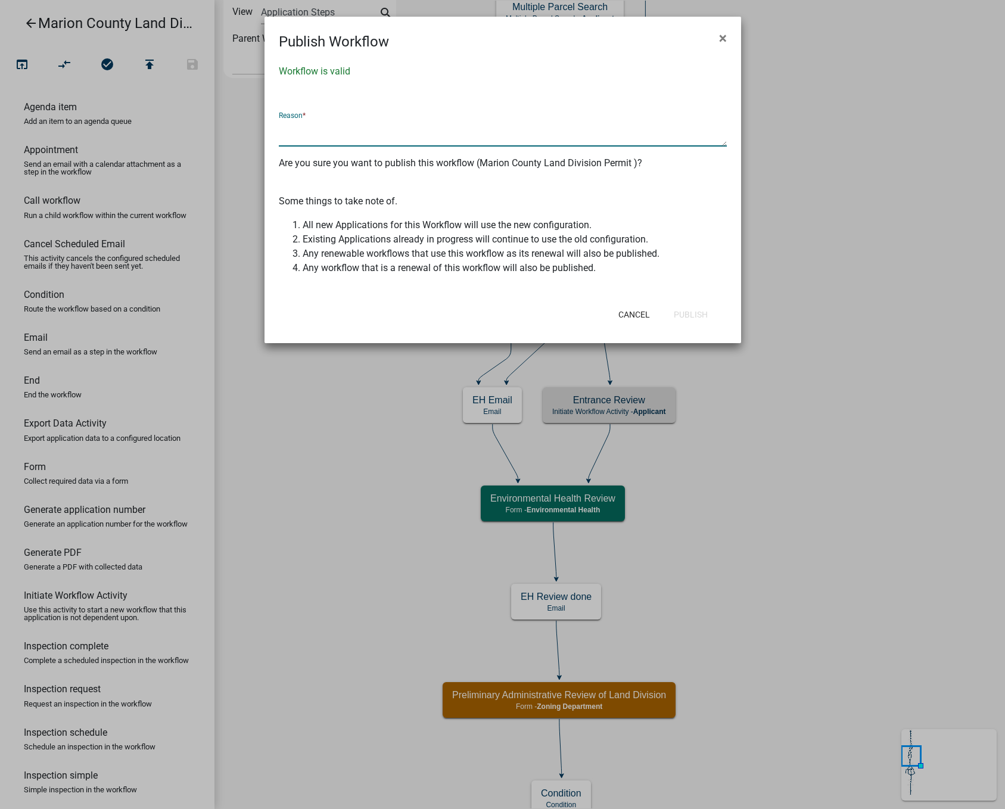
click at [299, 134] on textarea at bounding box center [503, 132] width 448 height 27
type textarea "updated emails"
click at [687, 318] on button "Publish" at bounding box center [690, 314] width 53 height 21
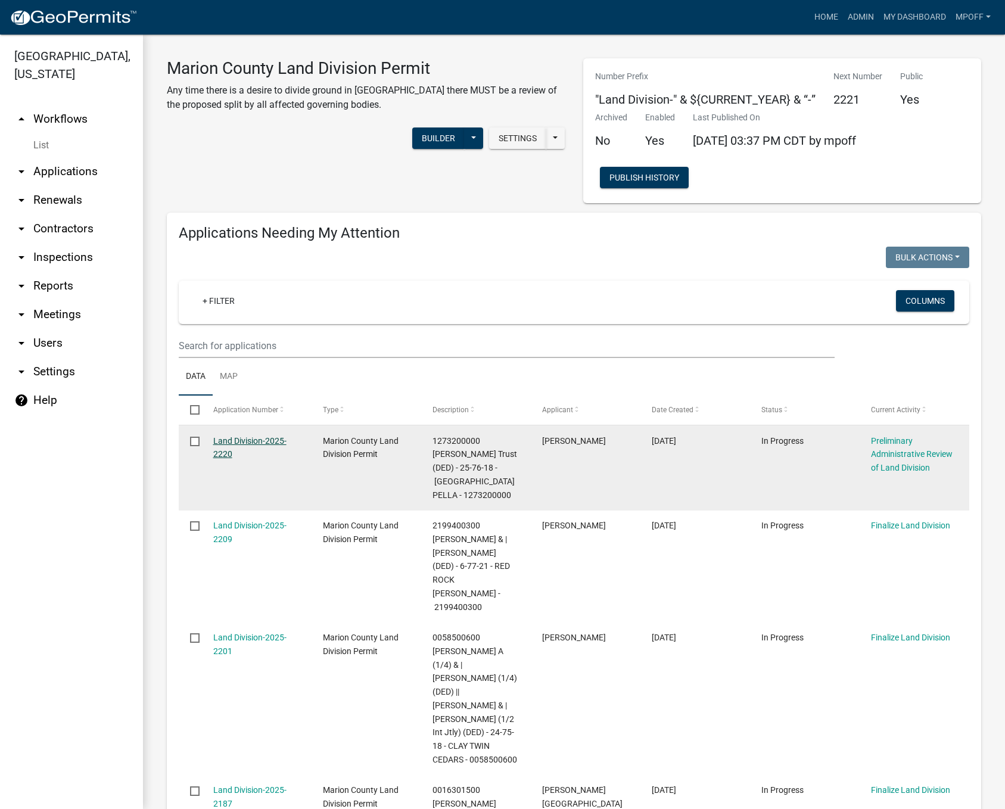
click at [232, 445] on link "Land Division-2025-2220" at bounding box center [249, 447] width 73 height 23
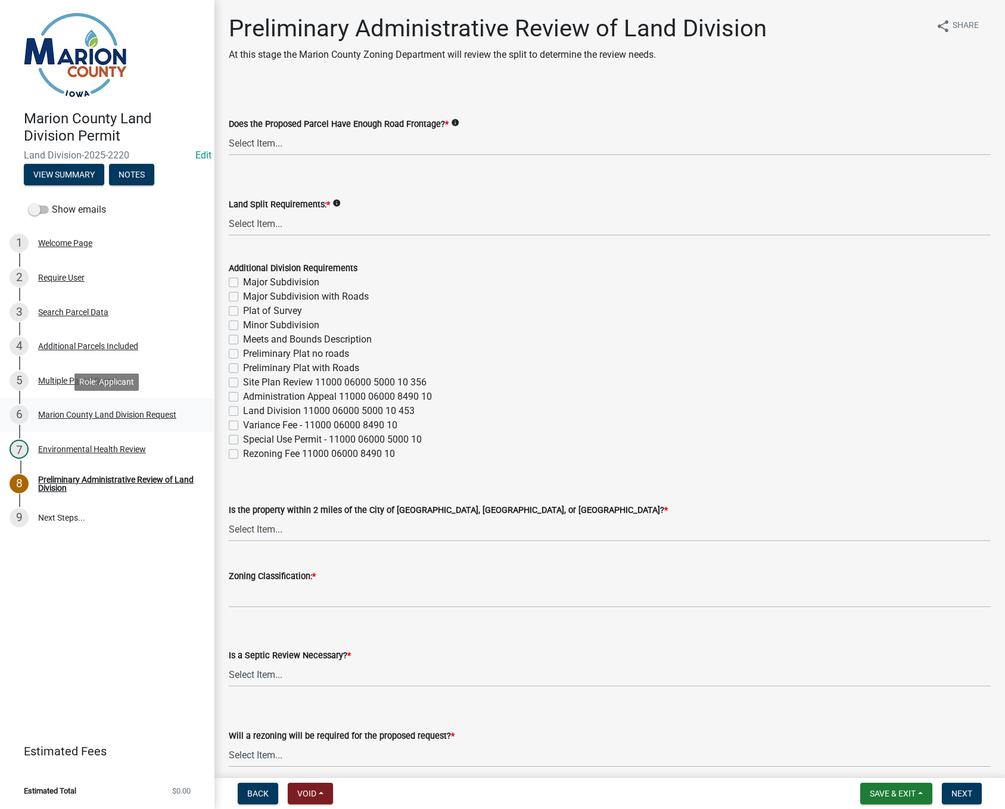
click at [113, 414] on div "Marion County Land Division Request" at bounding box center [107, 415] width 138 height 8
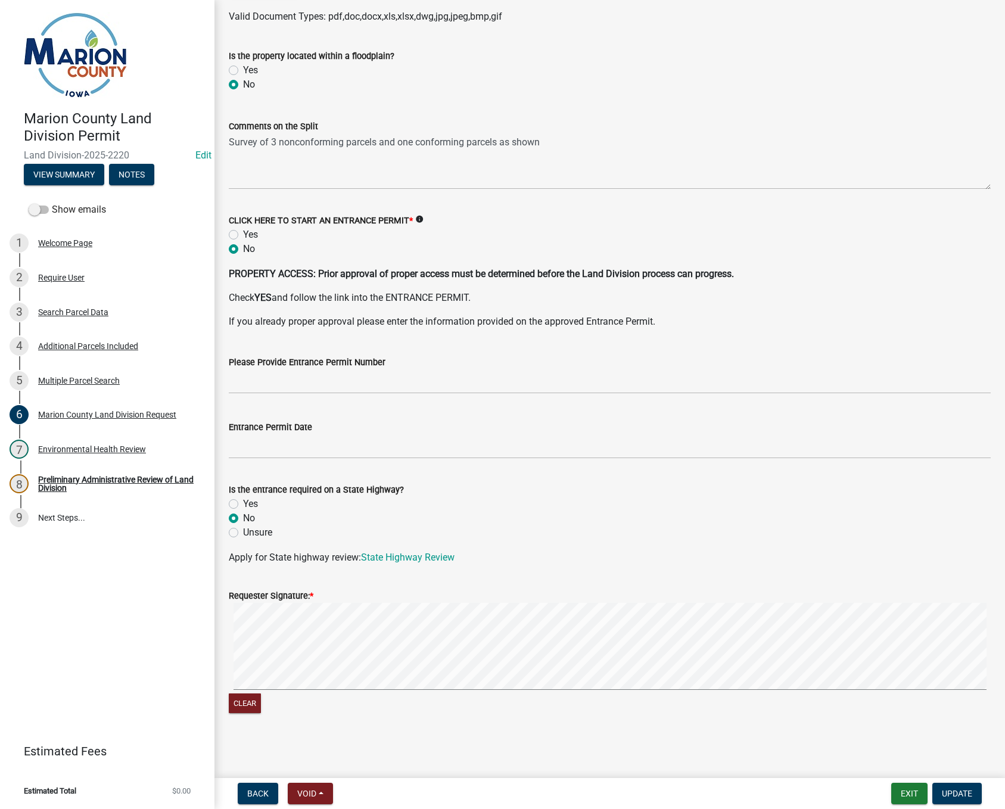
scroll to position [1775, 0]
click at [54, 476] on div "Preliminary Administrative Review of Land Division" at bounding box center [116, 484] width 157 height 17
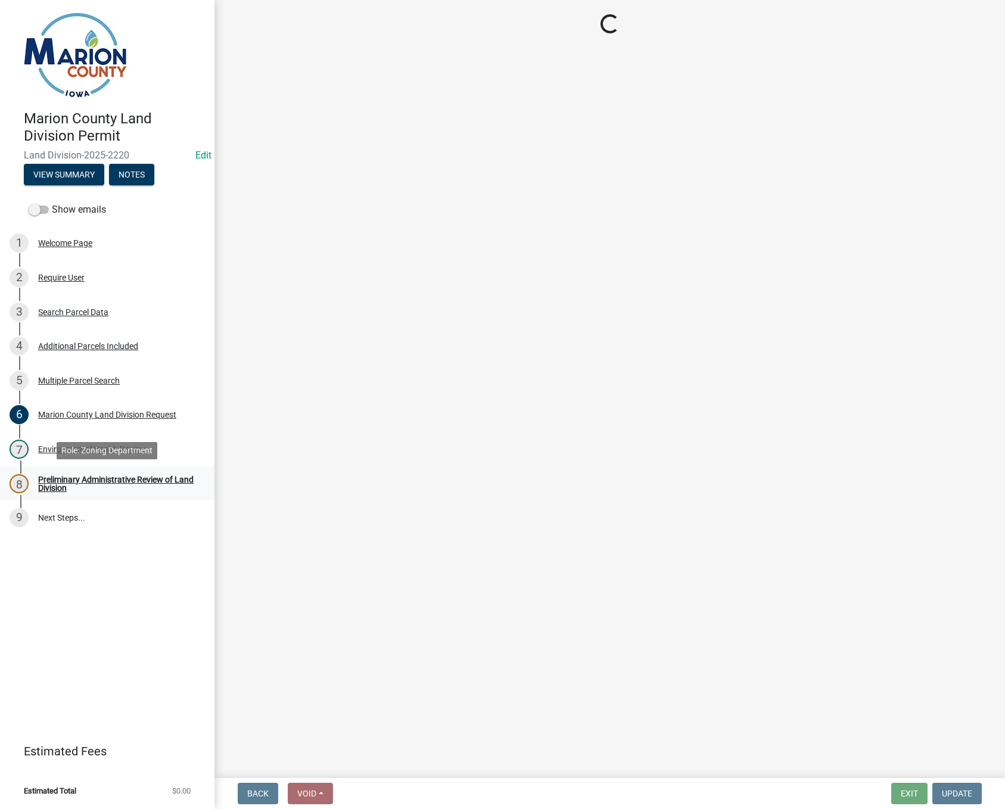
scroll to position [0, 0]
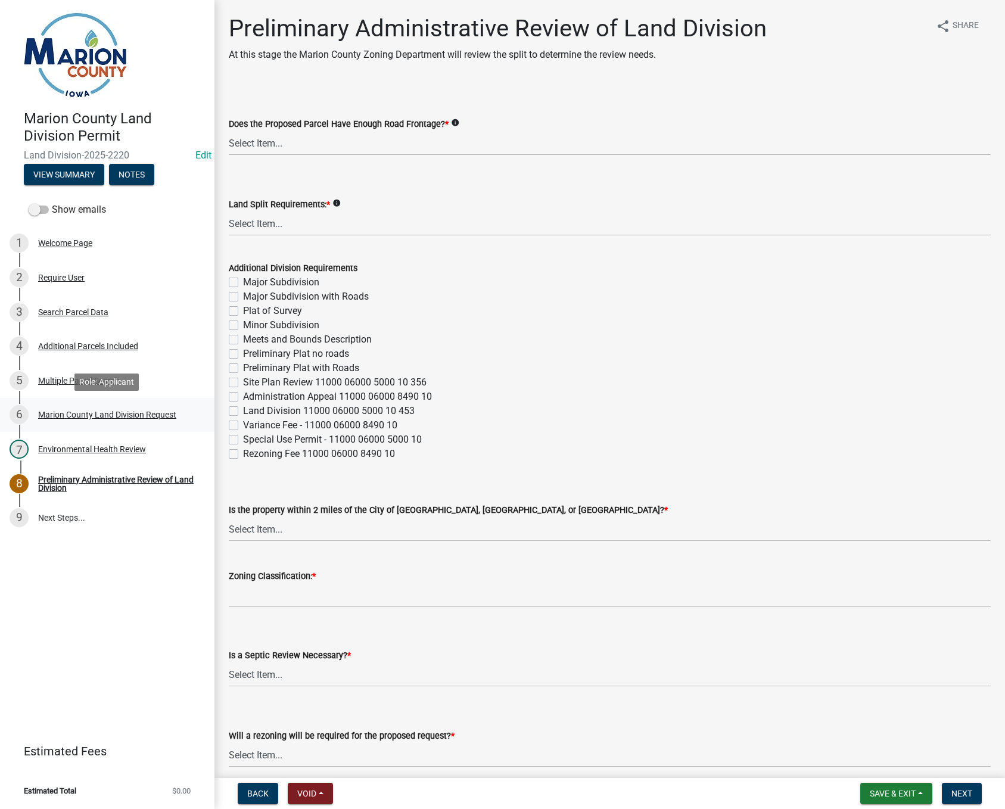
click at [95, 413] on div "Marion County Land Division Request" at bounding box center [107, 415] width 138 height 8
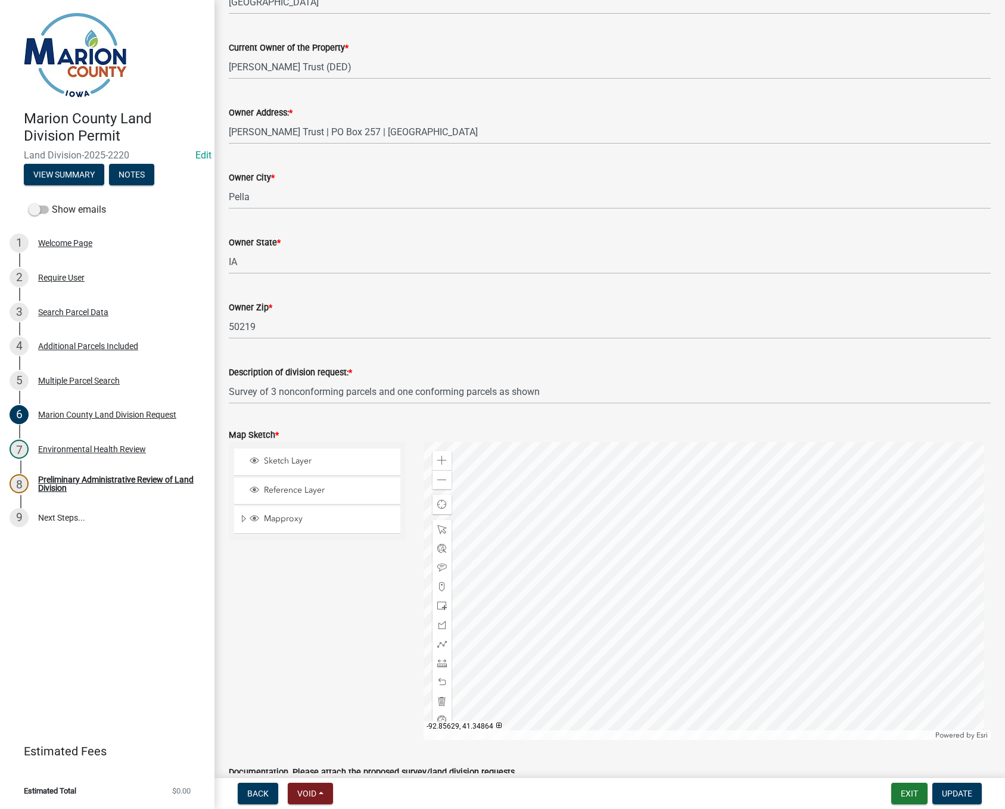
scroll to position [953, 0]
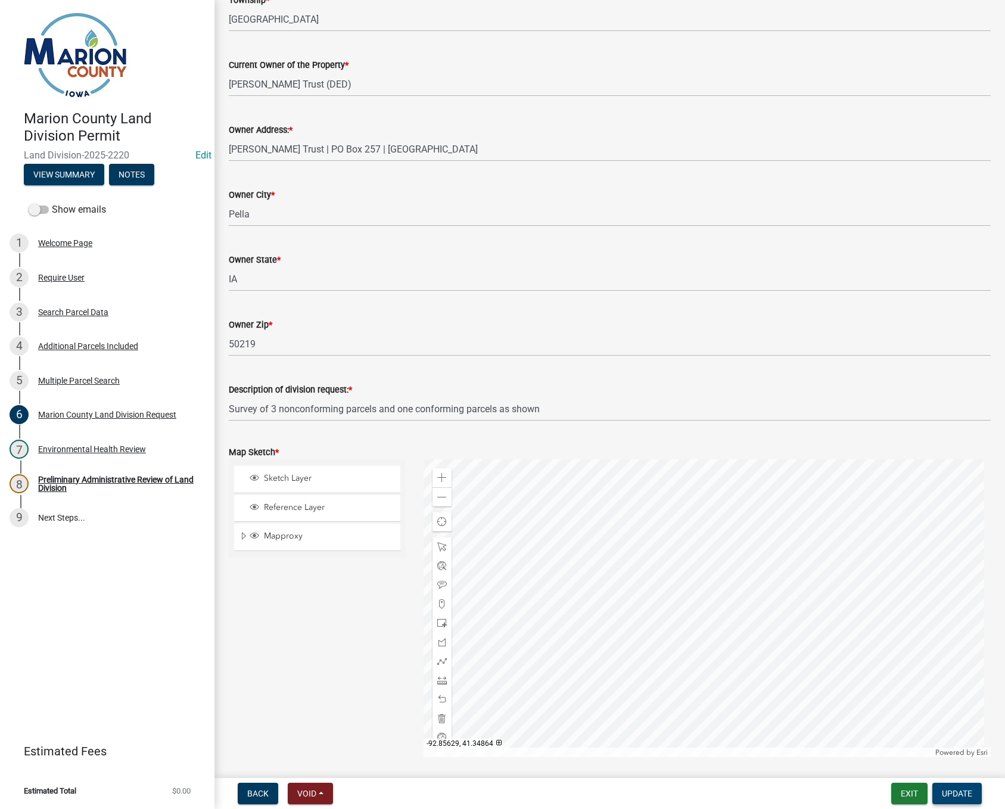
click at [953, 792] on span "Update" at bounding box center [957, 794] width 30 height 10
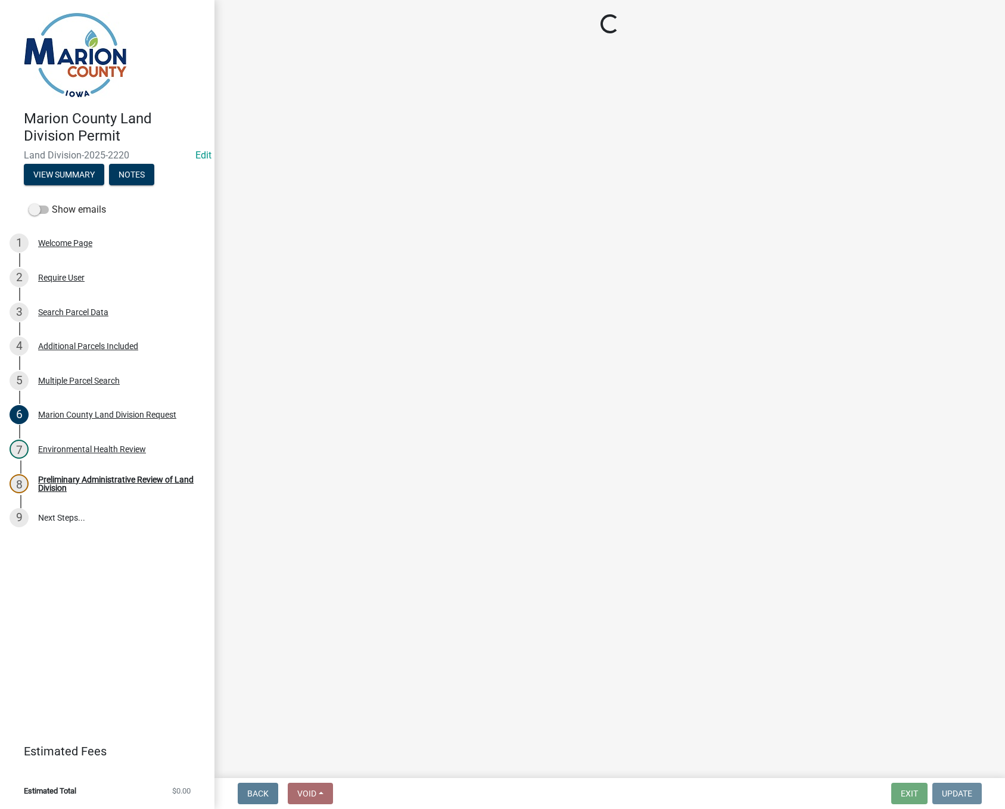
scroll to position [0, 0]
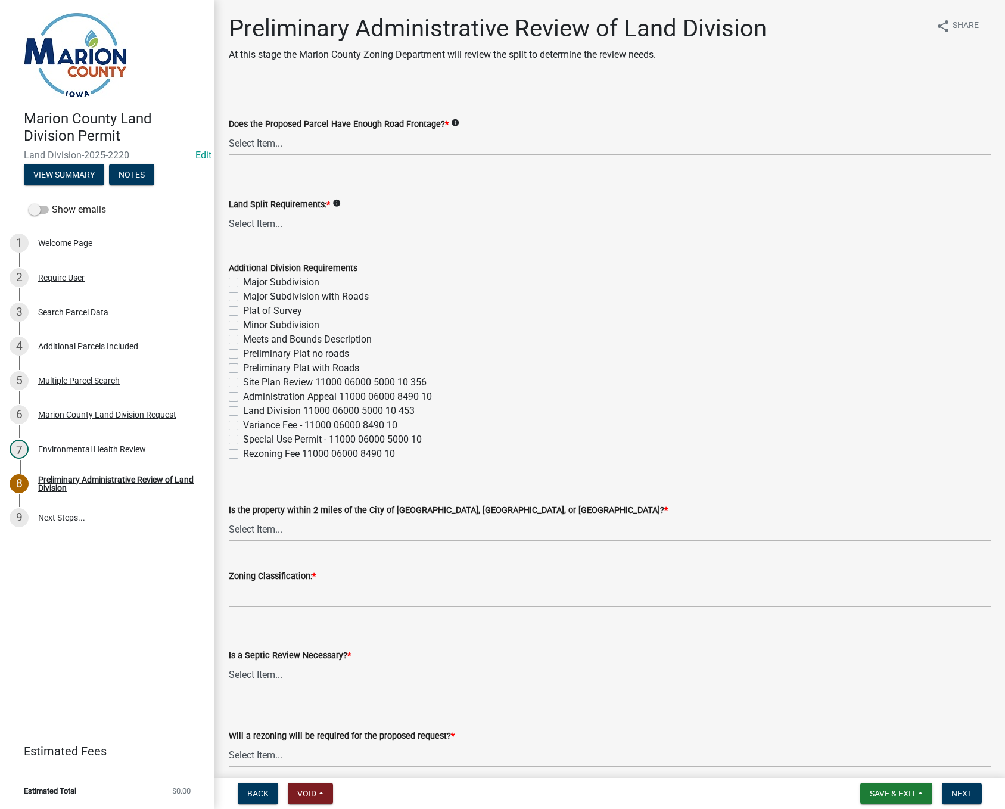
click at [302, 143] on select "Select Item... Yes No" at bounding box center [610, 143] width 762 height 24
click at [229, 131] on select "Select Item... Yes No" at bounding box center [610, 143] width 762 height 24
select select "a7f9cd2d-d5d4-4070-9ba4-42a568cda733"
click at [237, 226] on select "Select Item... Major Subdivision Major Subdivision with Roads Ag Only/None Mino…" at bounding box center [610, 224] width 762 height 24
click at [229, 212] on select "Select Item... Major Subdivision Major Subdivision with Roads Ag Only/None Mino…" at bounding box center [610, 224] width 762 height 24
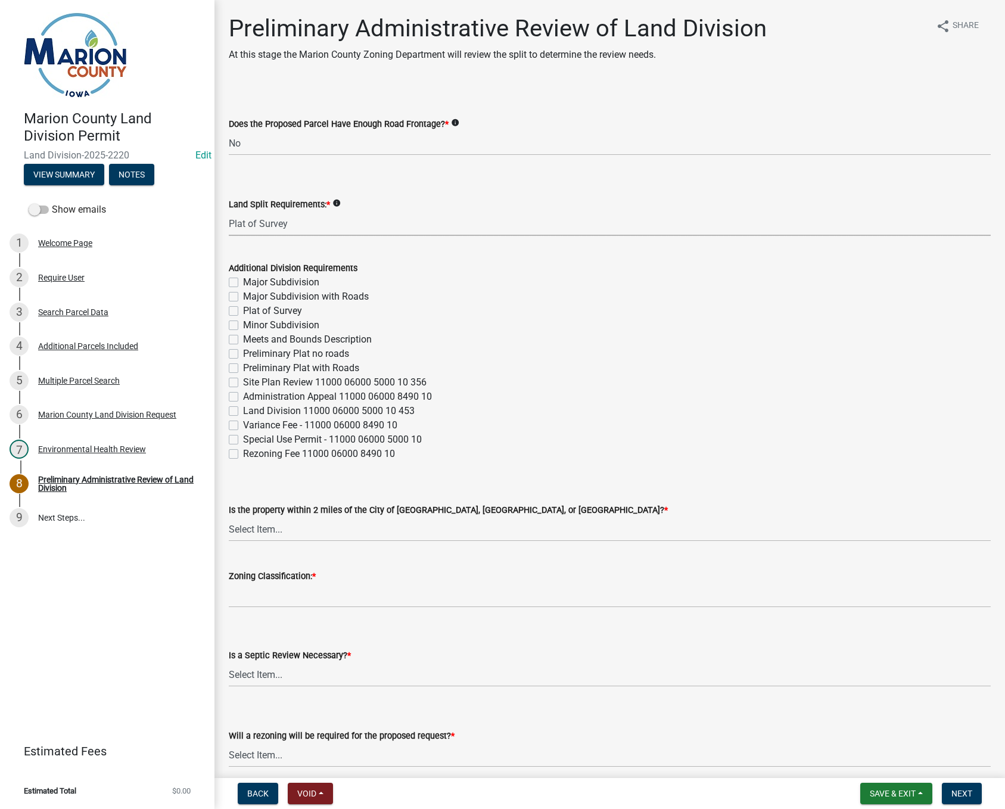
select select "adef8808-bd54-441f-b8ae-6556701ca10c"
click at [310, 591] on input "Zoning Classification: *" at bounding box center [610, 595] width 762 height 24
type input "A-1"
click at [250, 677] on select "Select Item... Yes No" at bounding box center [610, 675] width 762 height 24
click at [229, 663] on select "Select Item... Yes No" at bounding box center [610, 675] width 762 height 24
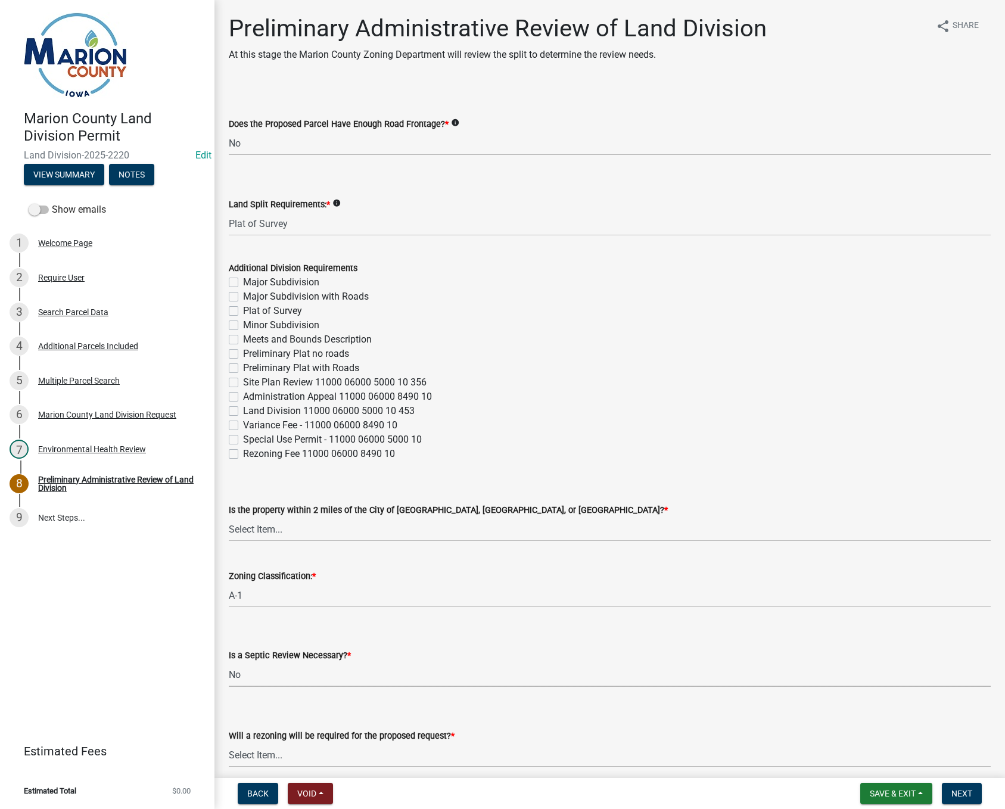
select select "fb24c959-e9cd-4888-bdf9-14b73a21e59f"
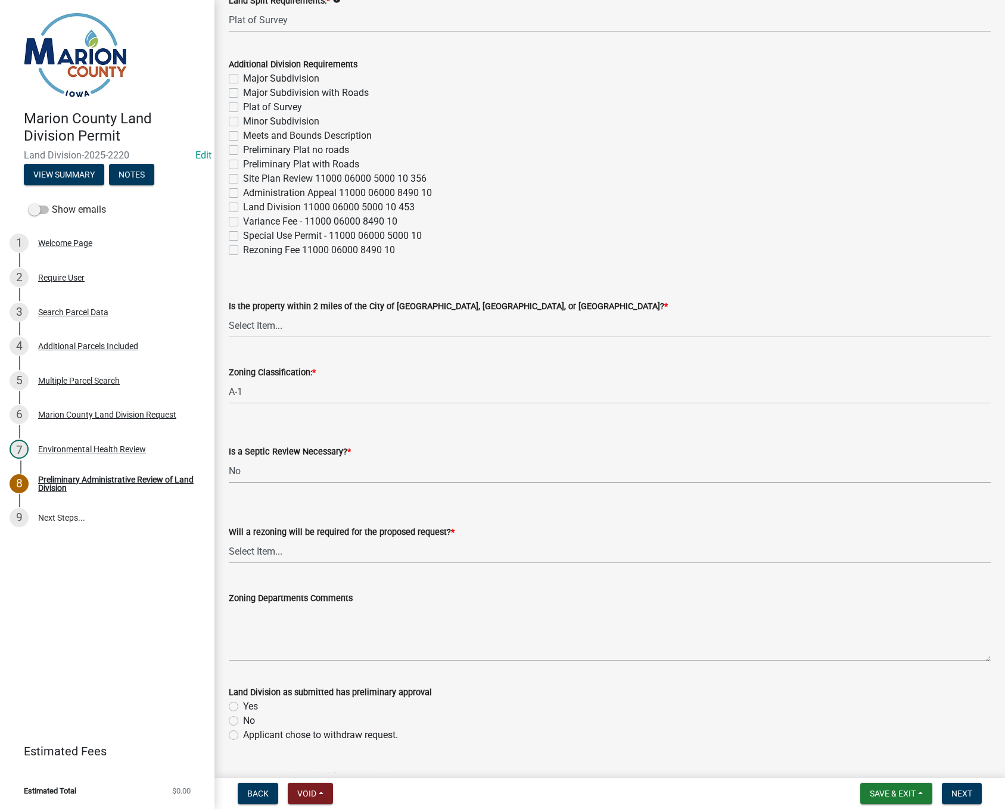
scroll to position [238, 0]
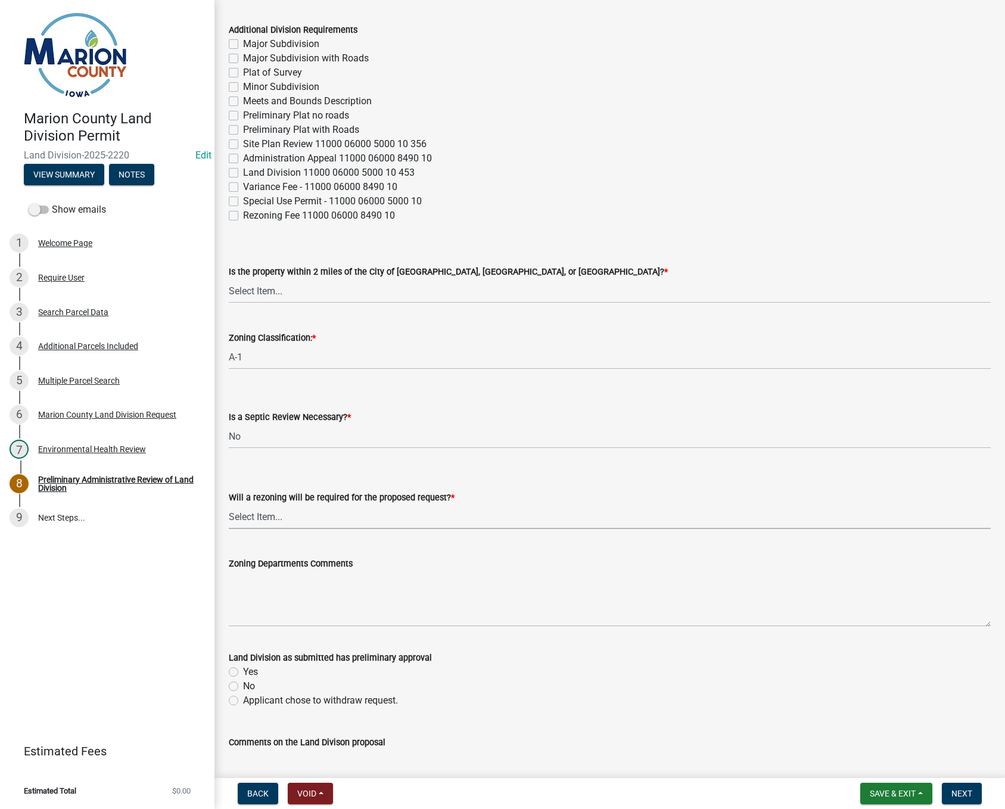
click at [282, 509] on select "Select Item... Yes No" at bounding box center [610, 517] width 762 height 24
click at [229, 505] on select "Select Item... Yes No" at bounding box center [610, 517] width 762 height 24
select select "c44cf09b-9a6e-4b49-8fa4-564df1708437"
click at [243, 670] on label "Yes" at bounding box center [250, 672] width 15 height 14
click at [243, 670] on input "Yes" at bounding box center [247, 669] width 8 height 8
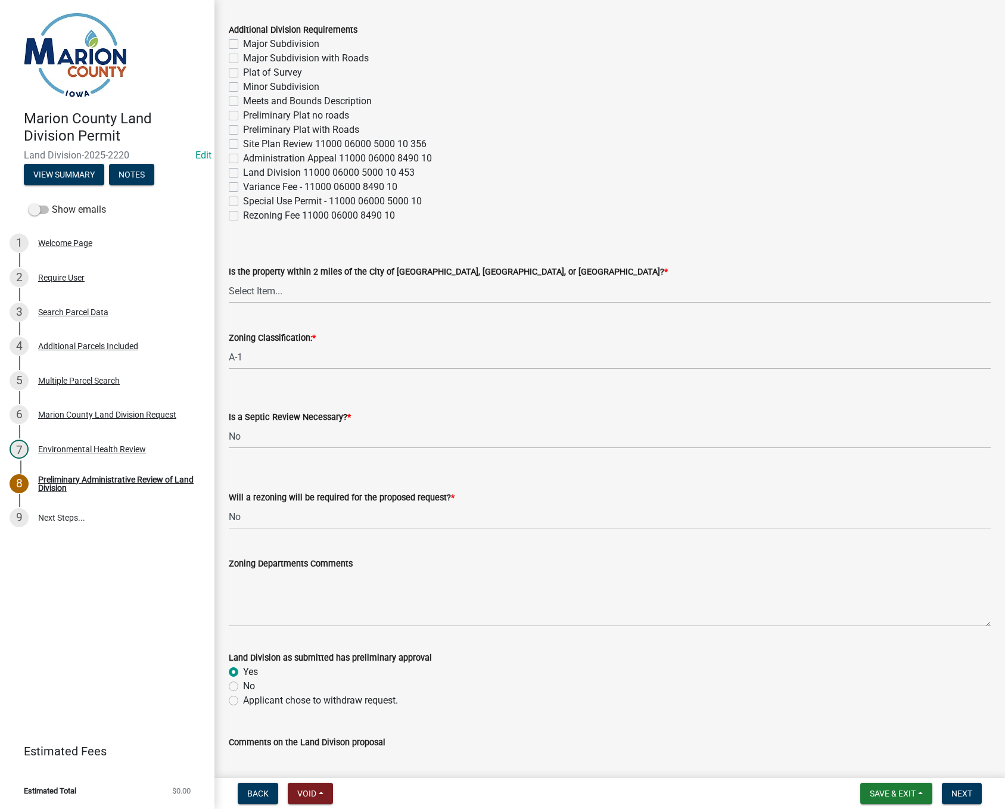
radio input "true"
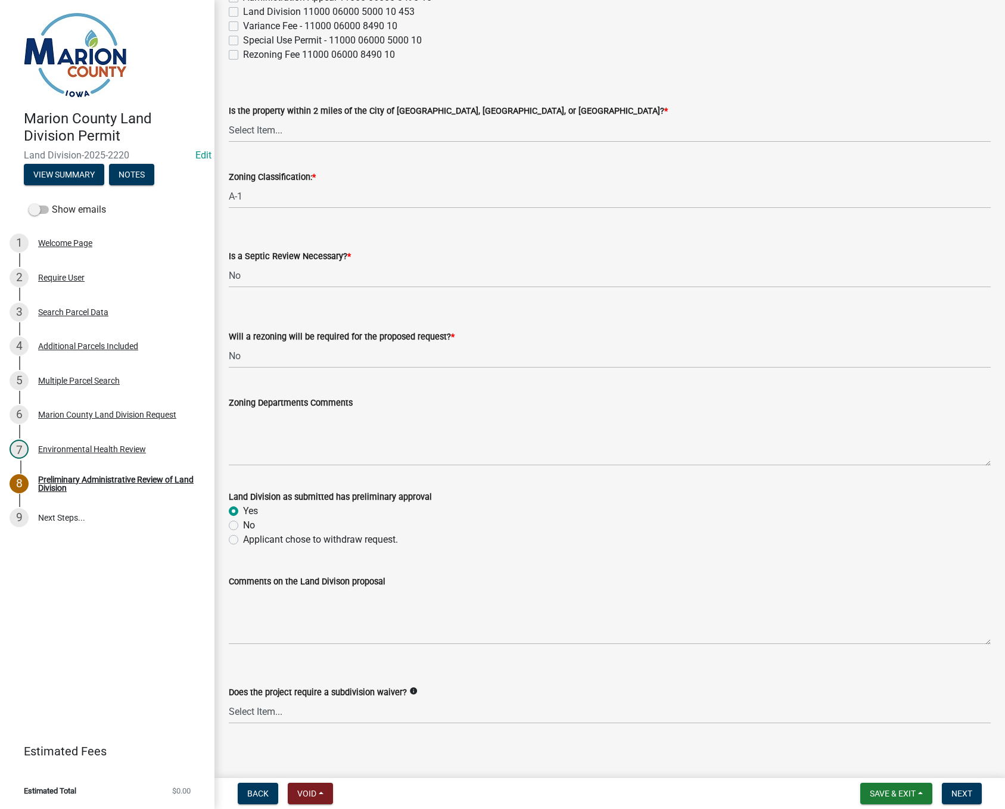
scroll to position [407, 0]
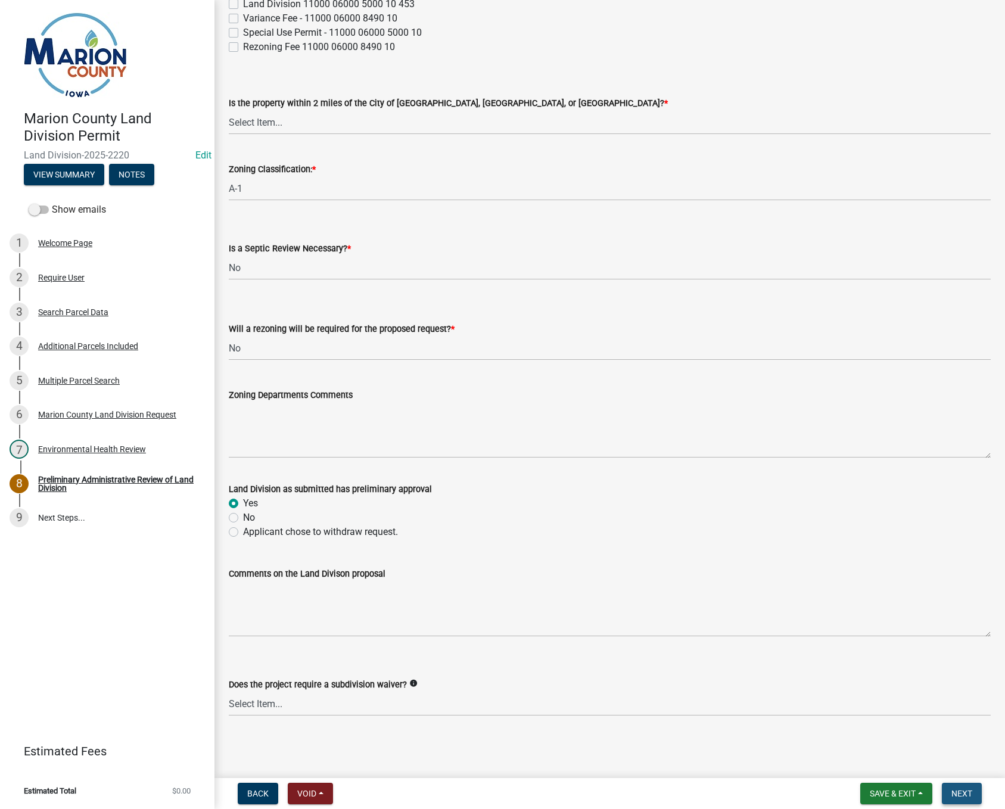
click at [960, 792] on span "Next" at bounding box center [962, 794] width 21 height 10
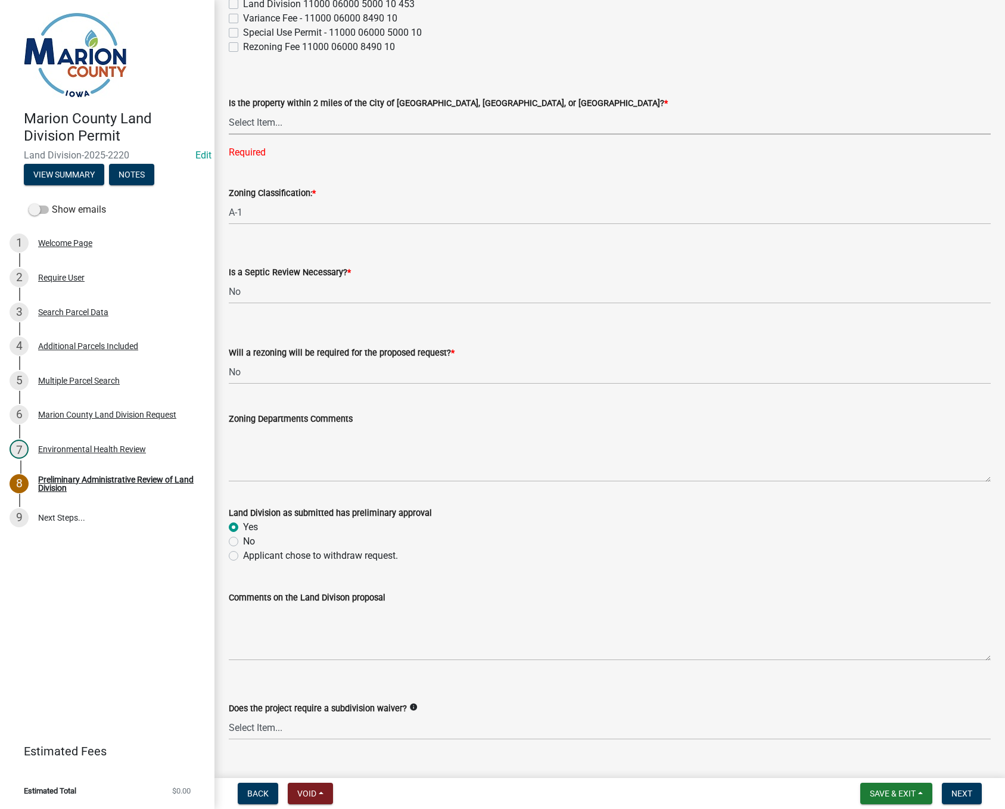
click at [266, 129] on select "Select Item... [GEOGRAPHIC_DATA] [GEOGRAPHIC_DATA] [GEOGRAPHIC_DATA] Not Requir…" at bounding box center [610, 122] width 762 height 24
click at [229, 110] on select "Select Item... [GEOGRAPHIC_DATA] [GEOGRAPHIC_DATA] [GEOGRAPHIC_DATA] Not Requir…" at bounding box center [610, 122] width 762 height 24
select select "a5a811e1-1883-458e-a0e5-603d251b0610"
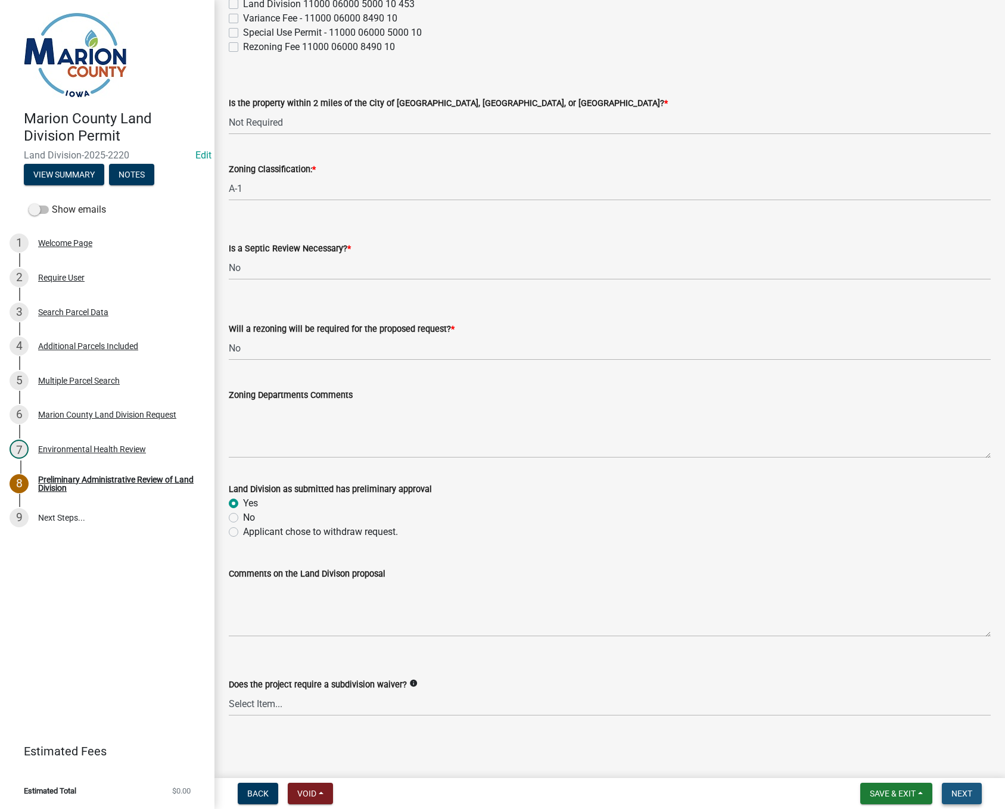
click at [955, 798] on span "Next" at bounding box center [962, 794] width 21 height 10
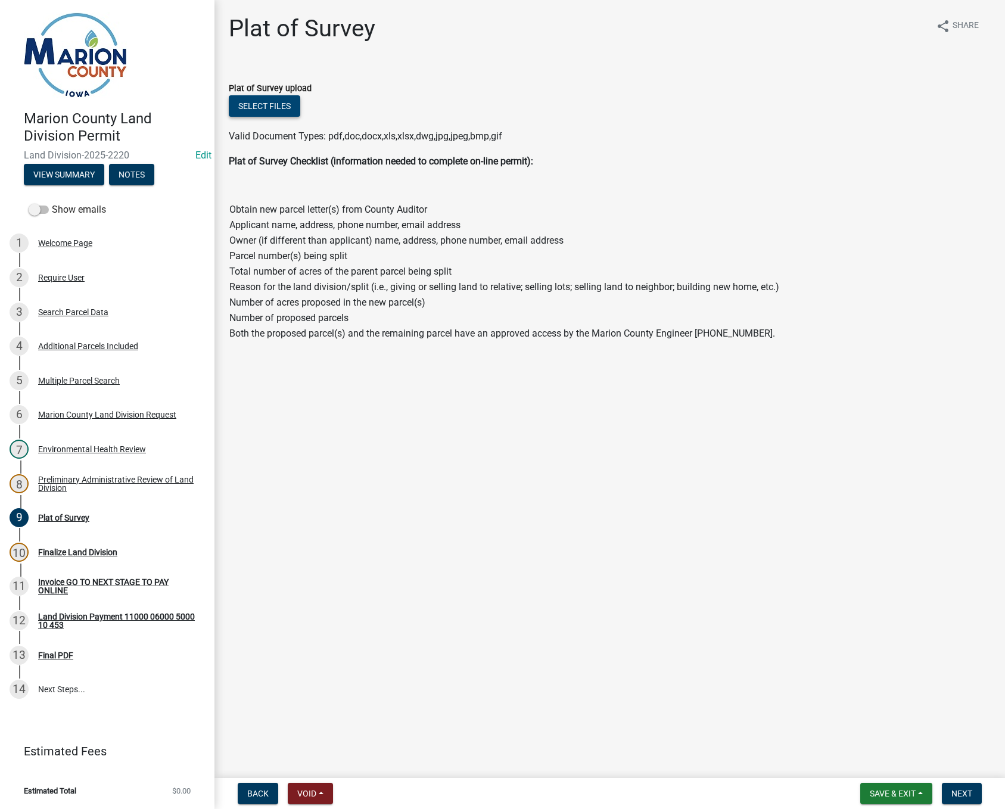
click at [247, 109] on button "Select files" at bounding box center [265, 105] width 72 height 21
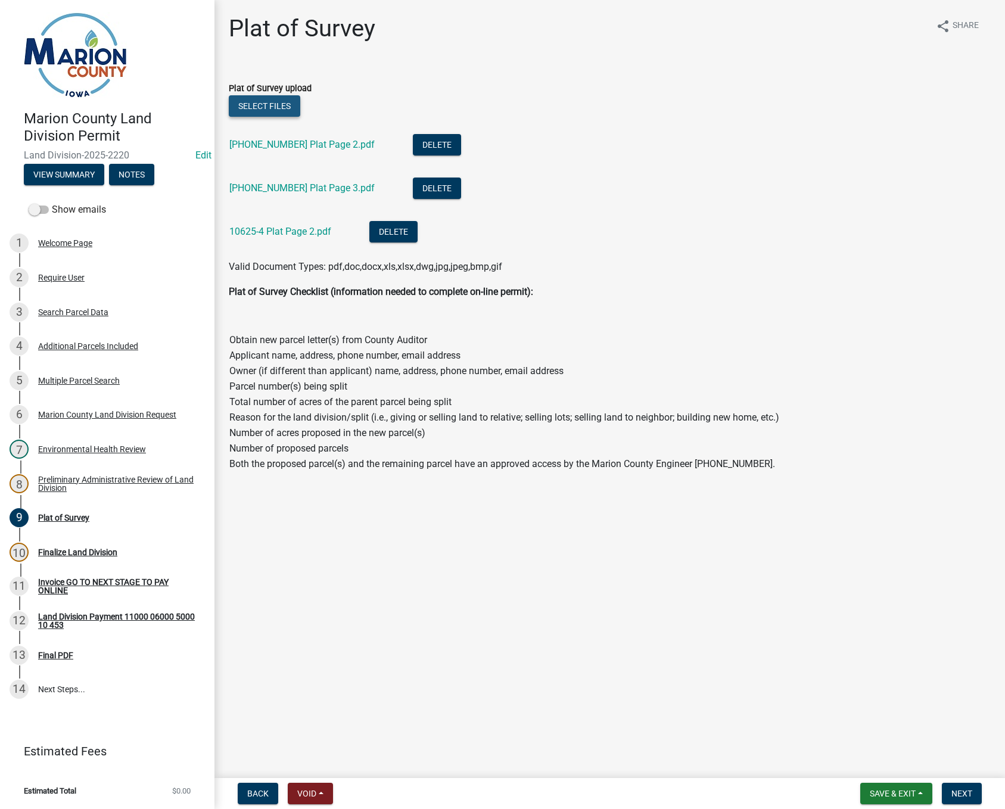
click at [284, 107] on button "Select files" at bounding box center [265, 105] width 72 height 21
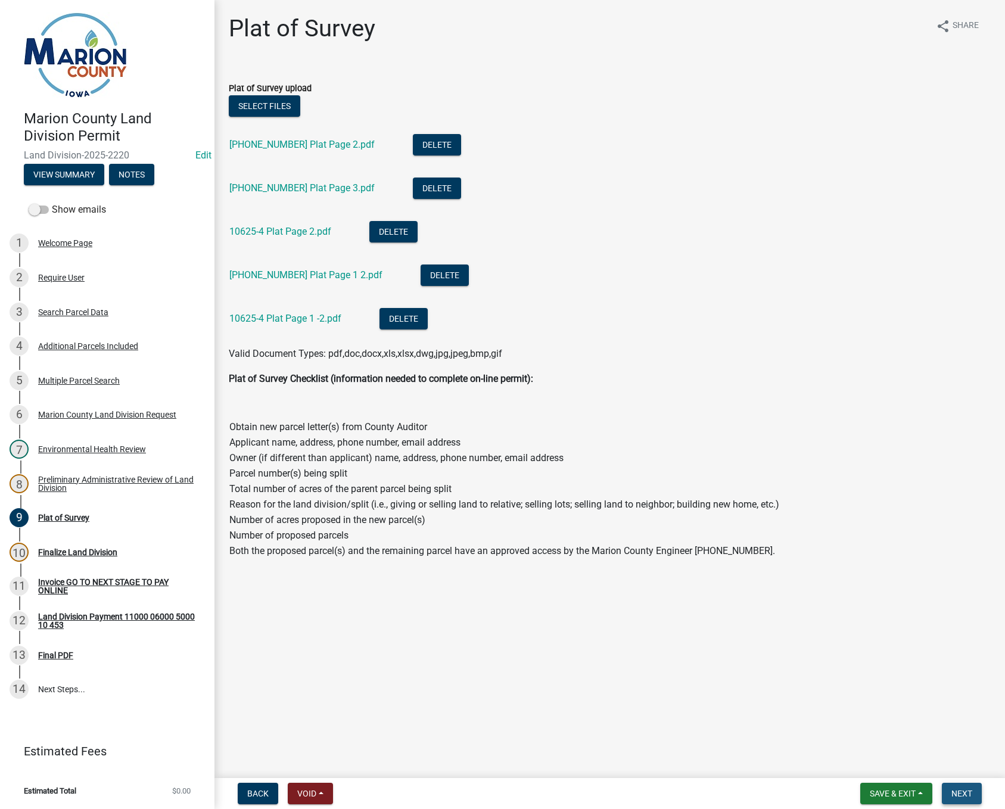
click at [968, 789] on span "Next" at bounding box center [962, 794] width 21 height 10
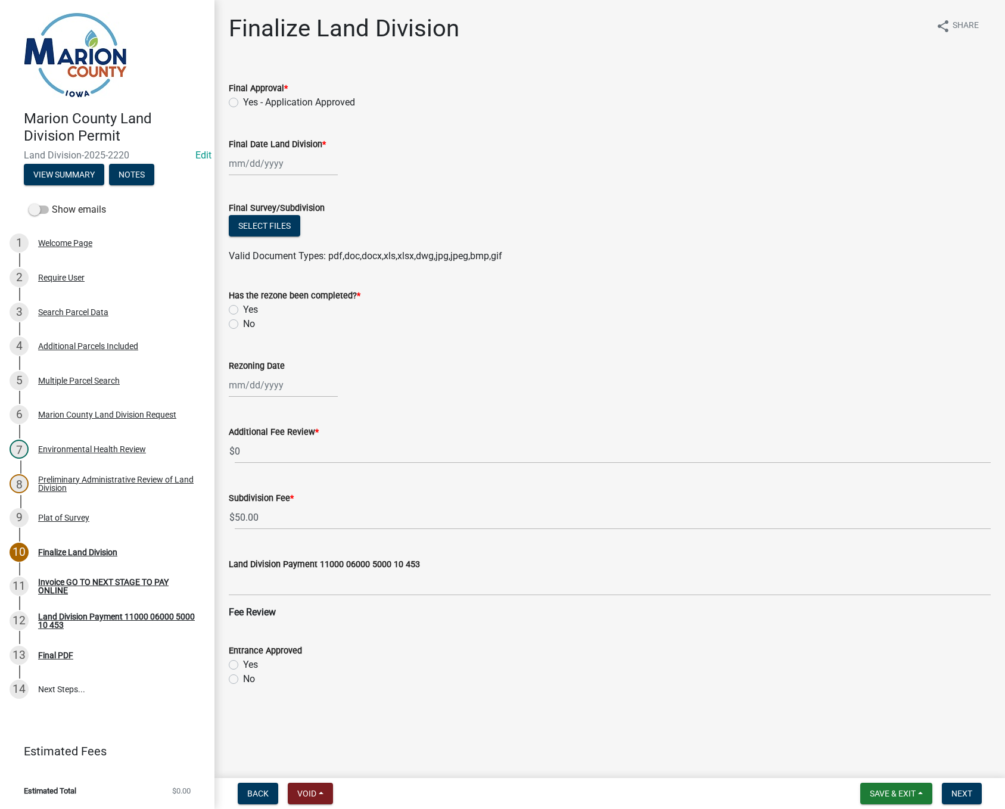
click at [243, 101] on label "Yes - Application Approved" at bounding box center [299, 102] width 112 height 14
click at [243, 101] on input "Yes - Application Approved" at bounding box center [247, 99] width 8 height 8
radio input "true"
click at [266, 169] on div at bounding box center [283, 163] width 109 height 24
select select "10"
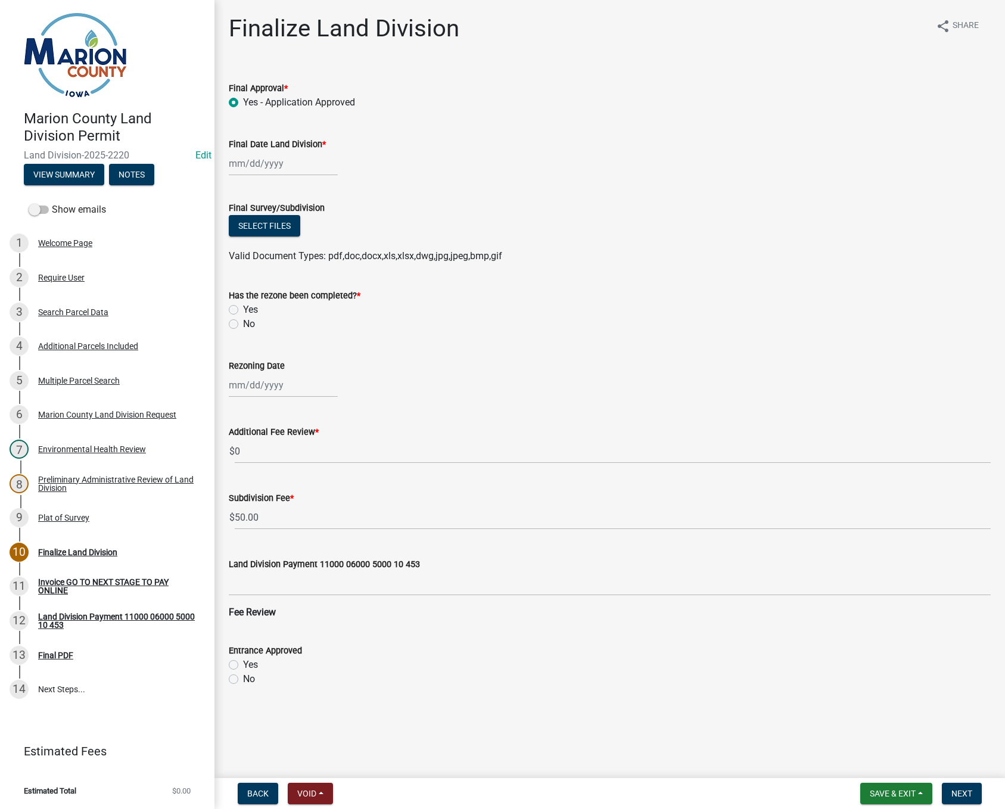
select select "2025"
click at [315, 245] on div "10" at bounding box center [316, 246] width 19 height 19
type input "[DATE]"
click at [274, 225] on button "Select files" at bounding box center [265, 225] width 72 height 21
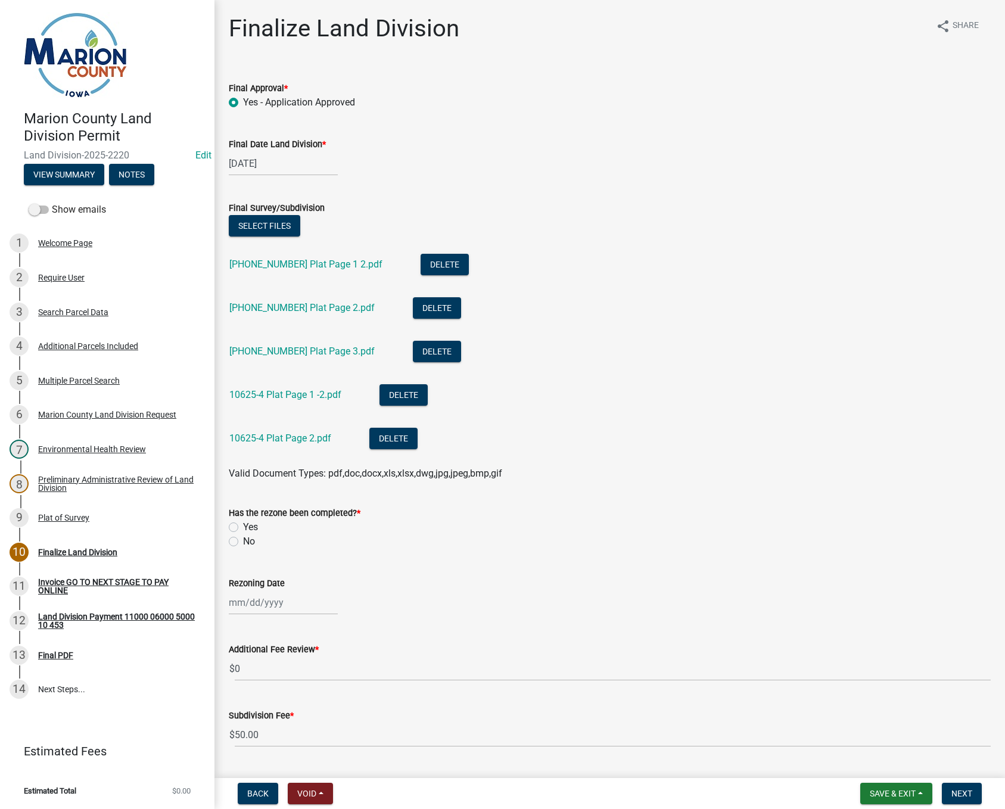
click at [243, 541] on label "No" at bounding box center [249, 541] width 12 height 14
click at [243, 541] on input "No" at bounding box center [247, 538] width 8 height 8
radio input "true"
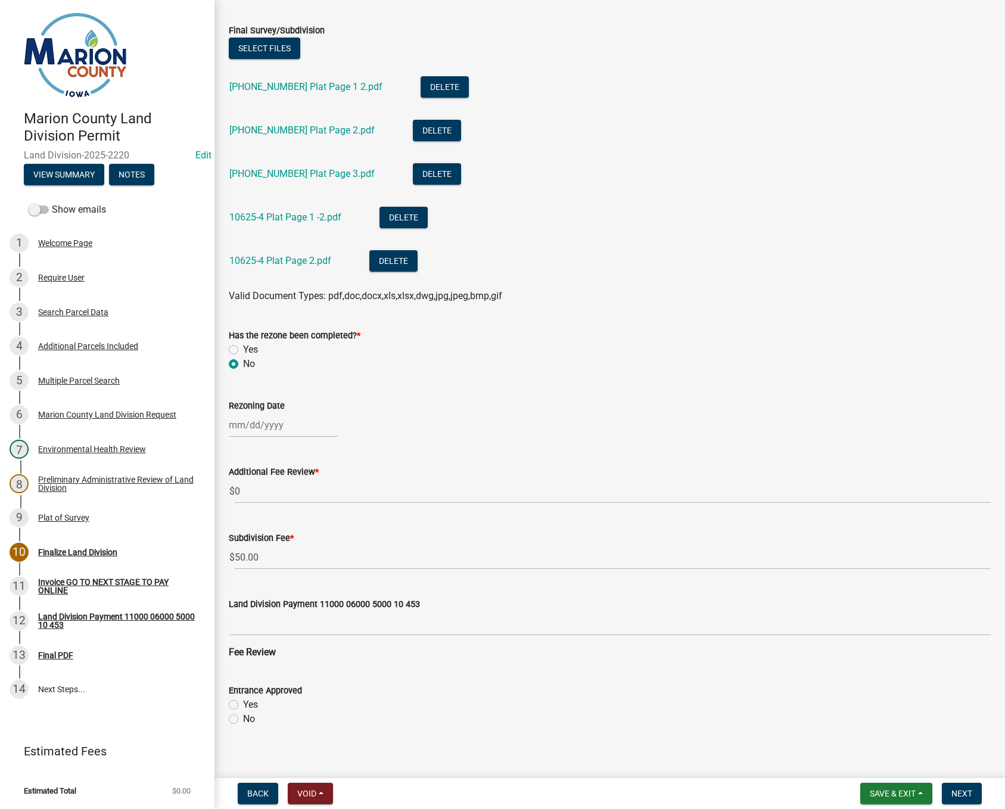
scroll to position [188, 0]
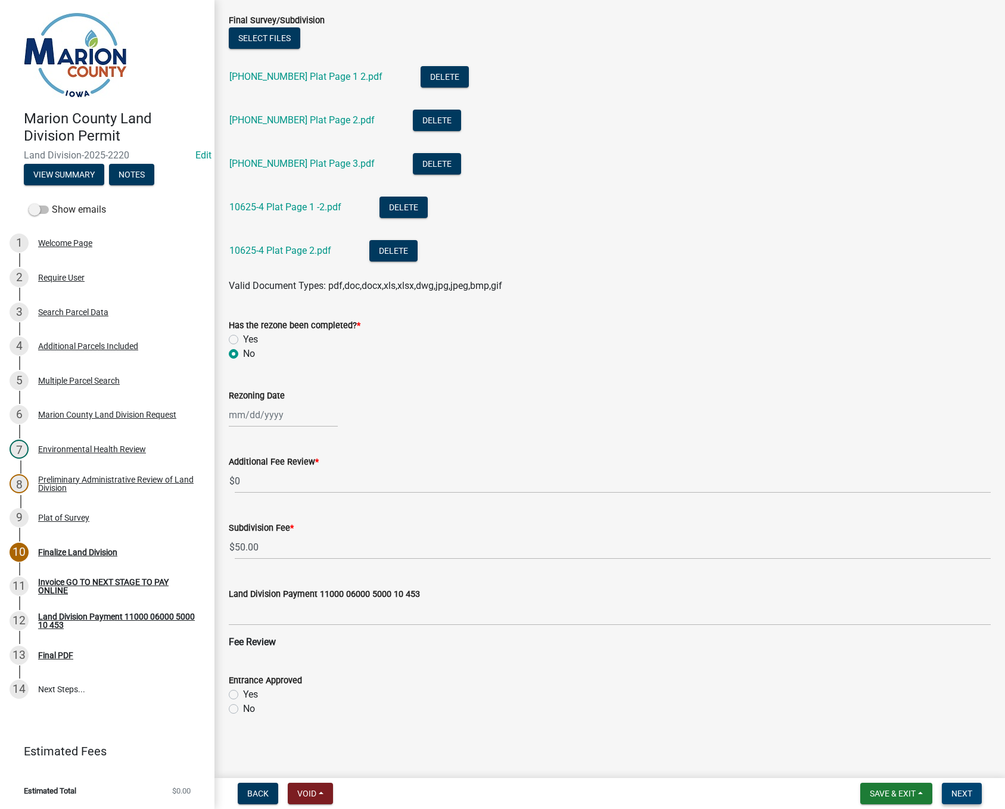
click at [967, 793] on span "Next" at bounding box center [962, 794] width 21 height 10
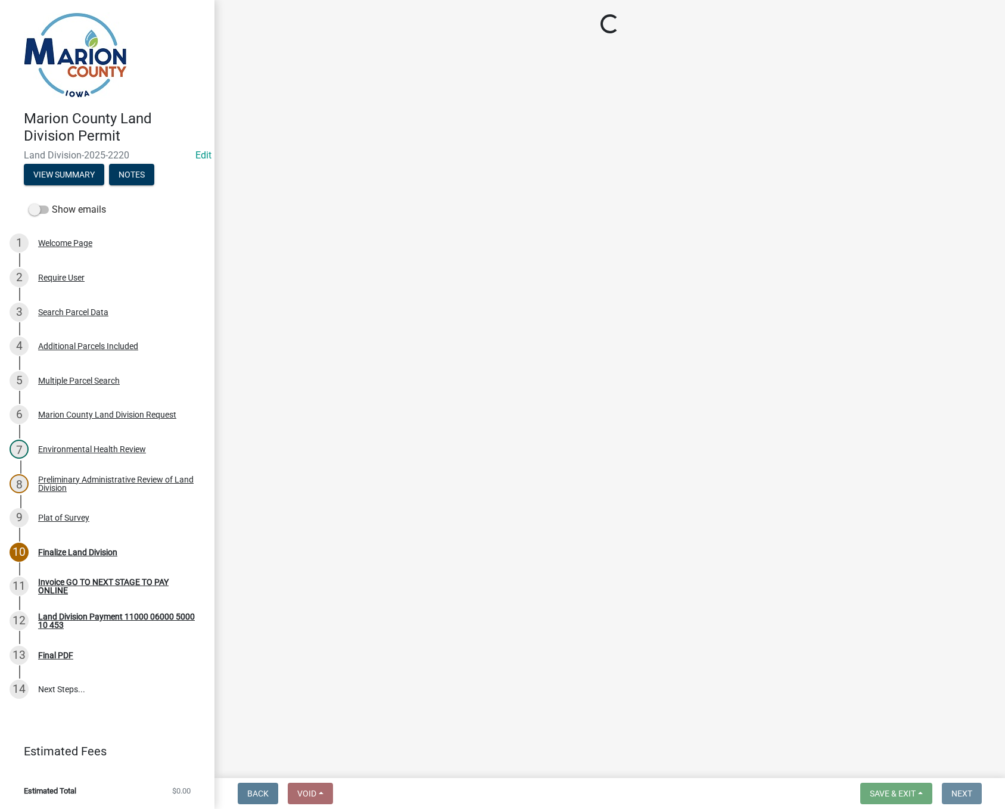
scroll to position [0, 0]
select select "3: 3"
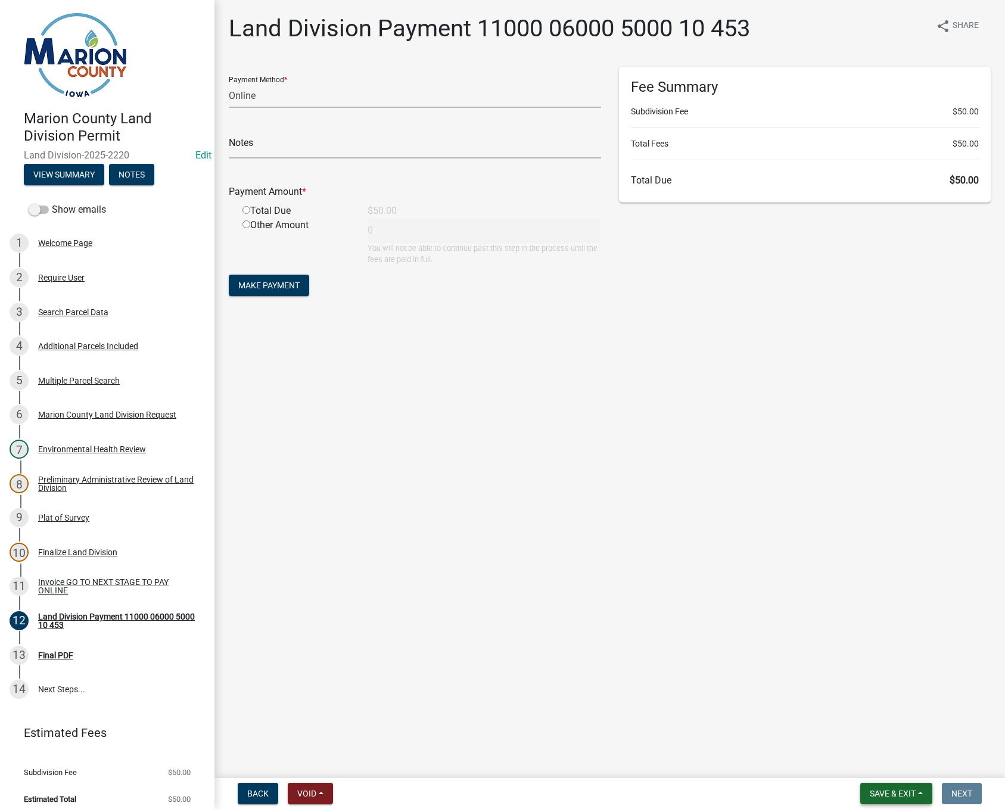
click at [919, 798] on button "Save & Exit" at bounding box center [896, 793] width 72 height 21
click at [903, 760] on button "Save & Exit" at bounding box center [884, 762] width 95 height 29
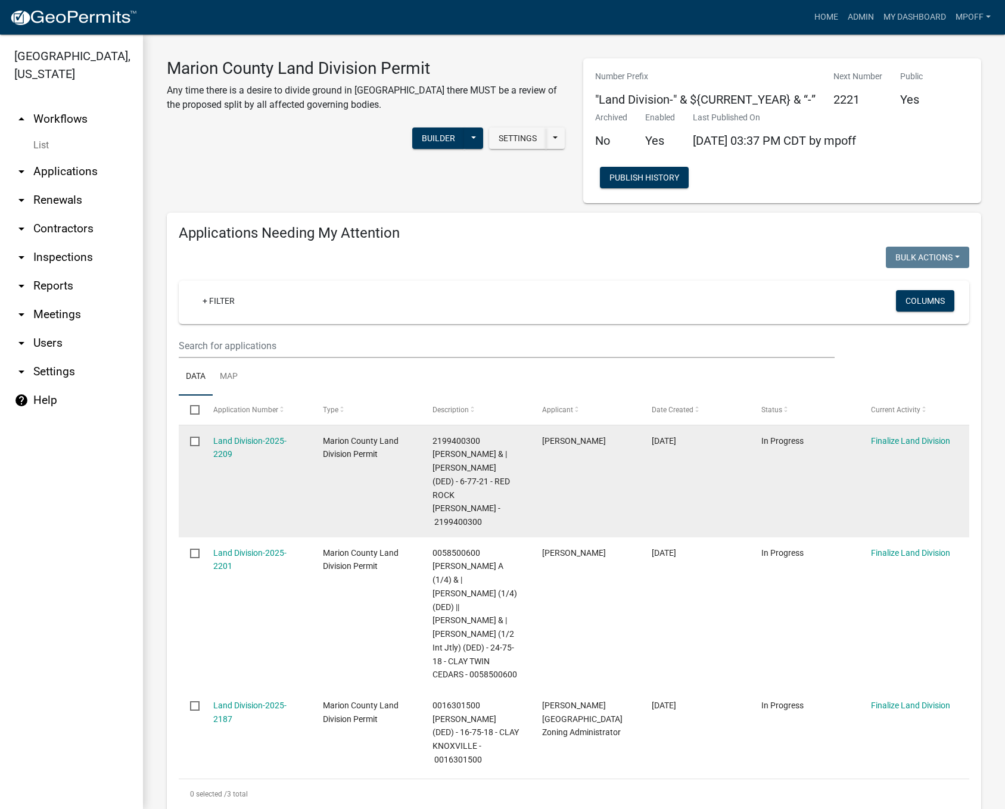
click at [194, 440] on input "checkbox" at bounding box center [194, 441] width 8 height 8
click at [198, 441] on input "checkbox" at bounding box center [194, 441] width 8 height 8
checkbox input "false"
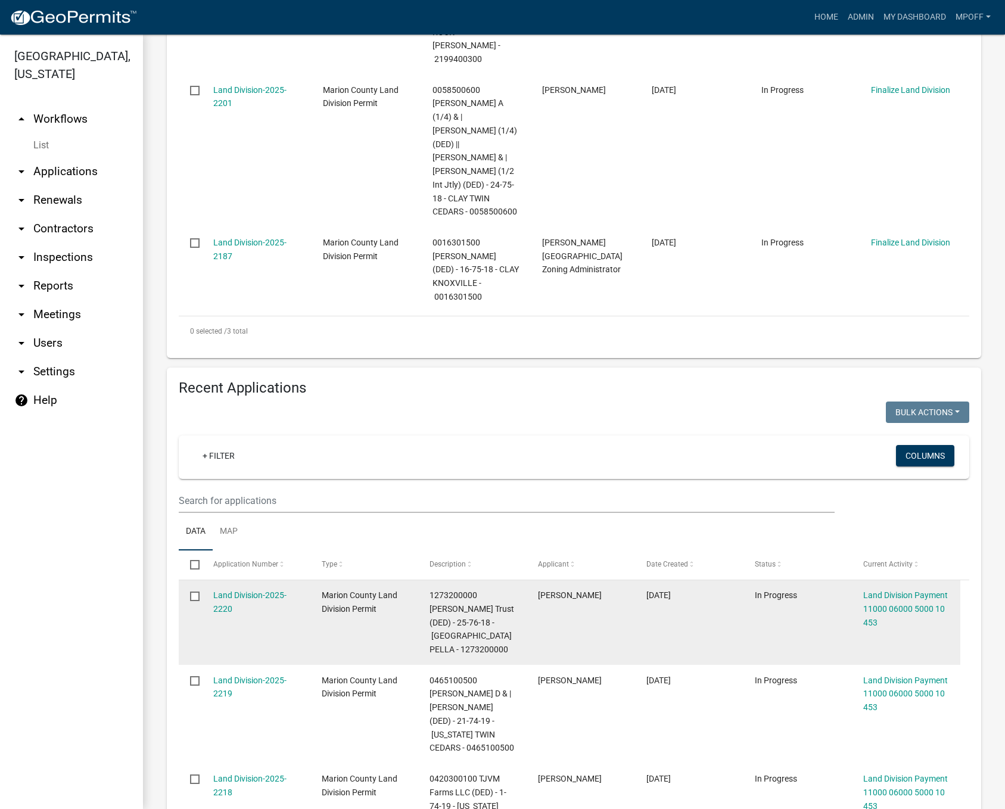
scroll to position [477, 0]
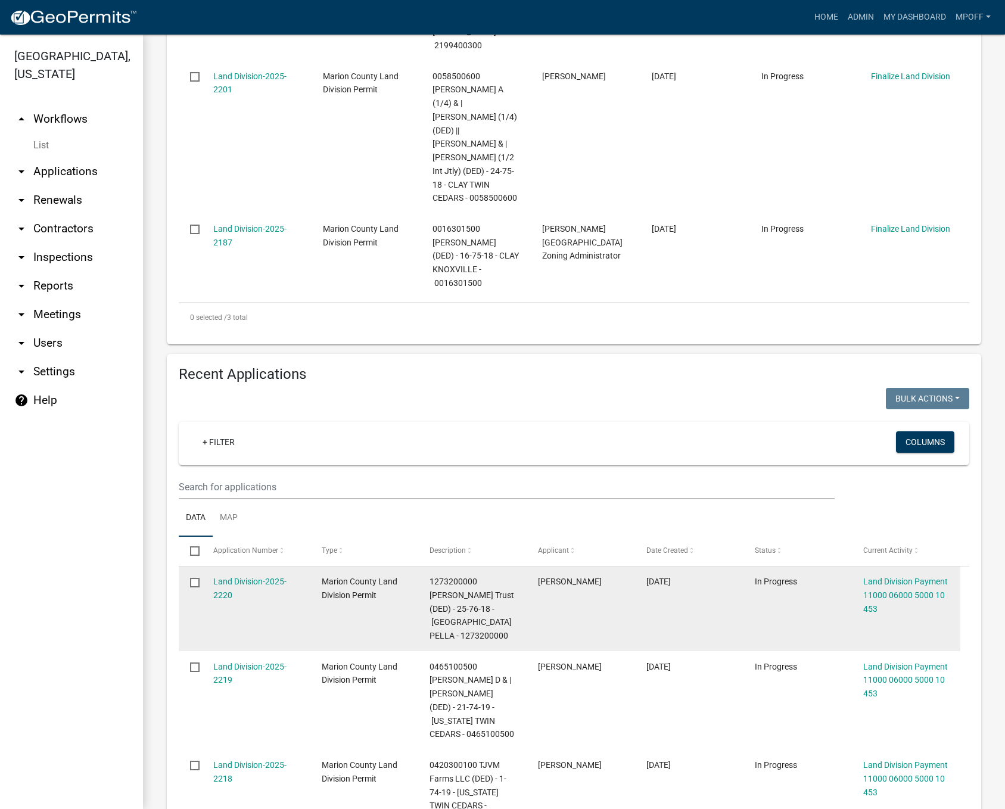
click at [194, 578] on input "checkbox" at bounding box center [194, 582] width 8 height 8
checkbox input "true"
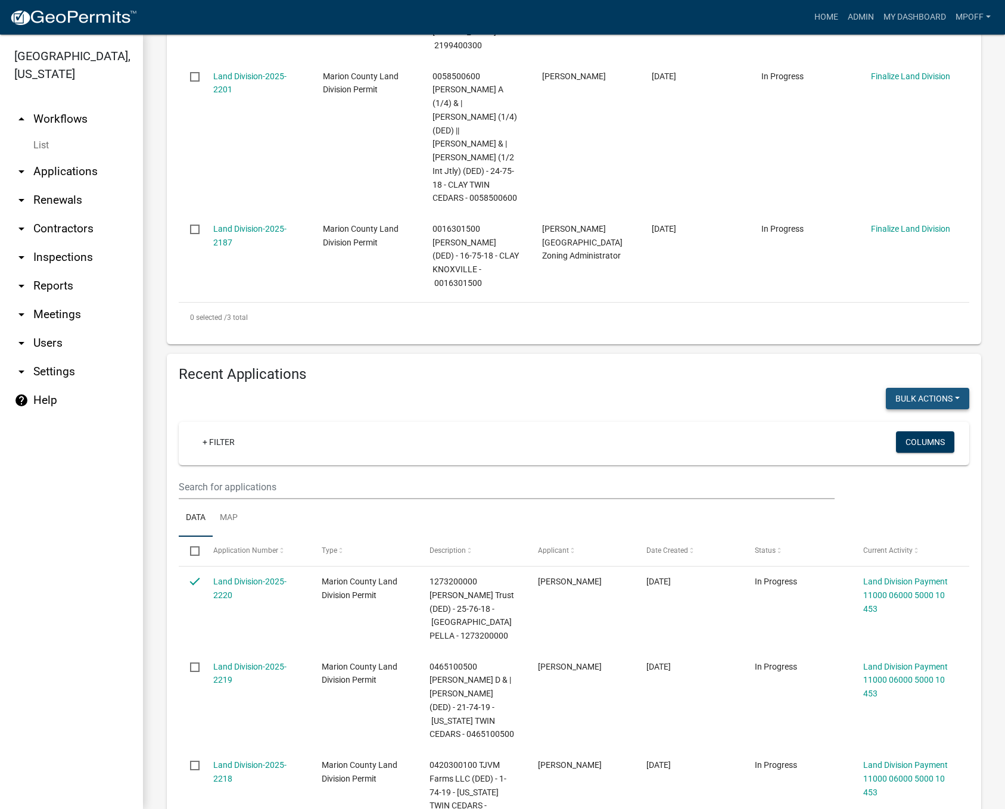
click at [952, 388] on button "Bulk Actions" at bounding box center [927, 398] width 83 height 21
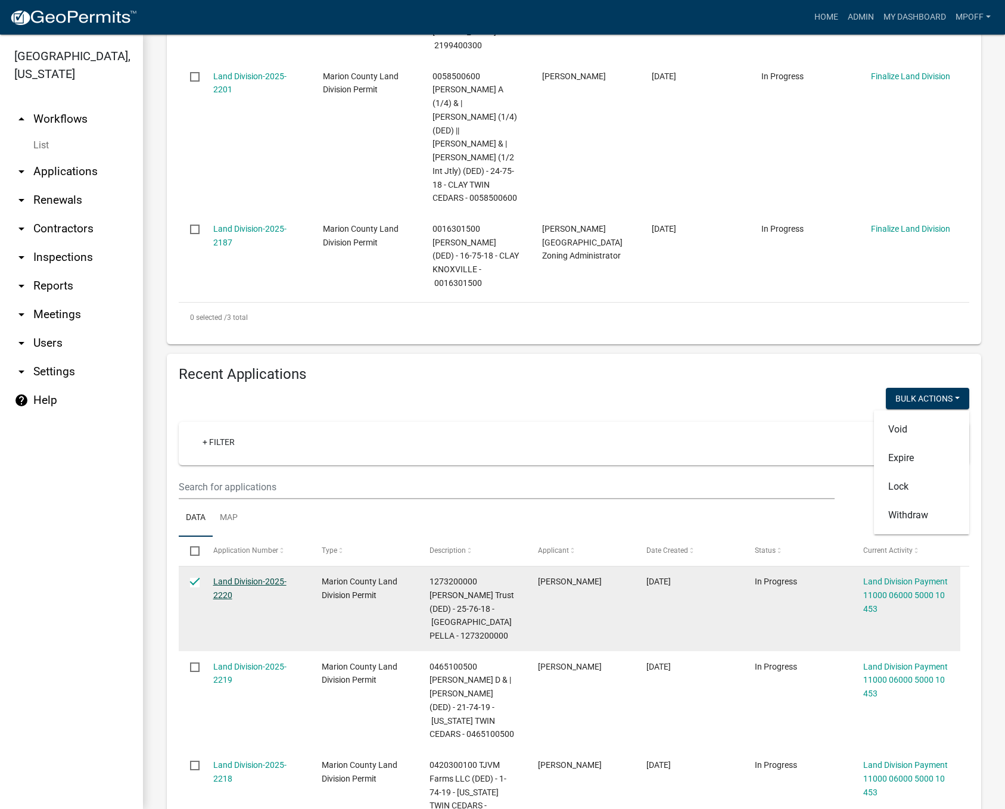
click at [250, 577] on link "Land Division-2025-2220" at bounding box center [249, 588] width 73 height 23
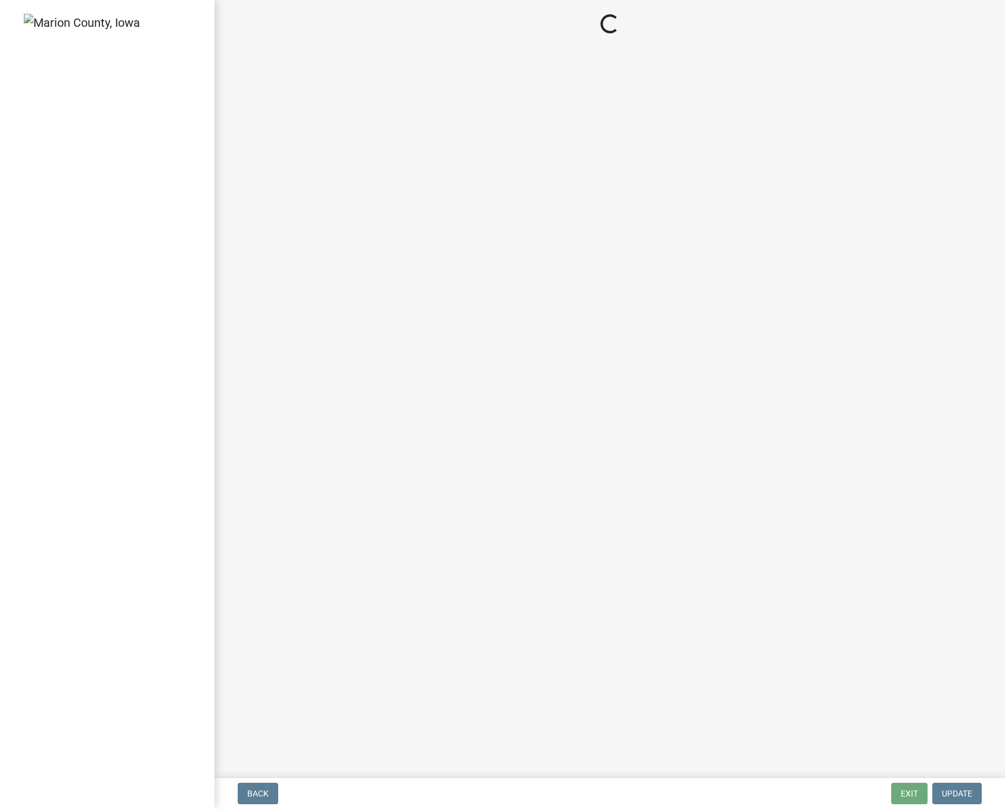
select select "3: 3"
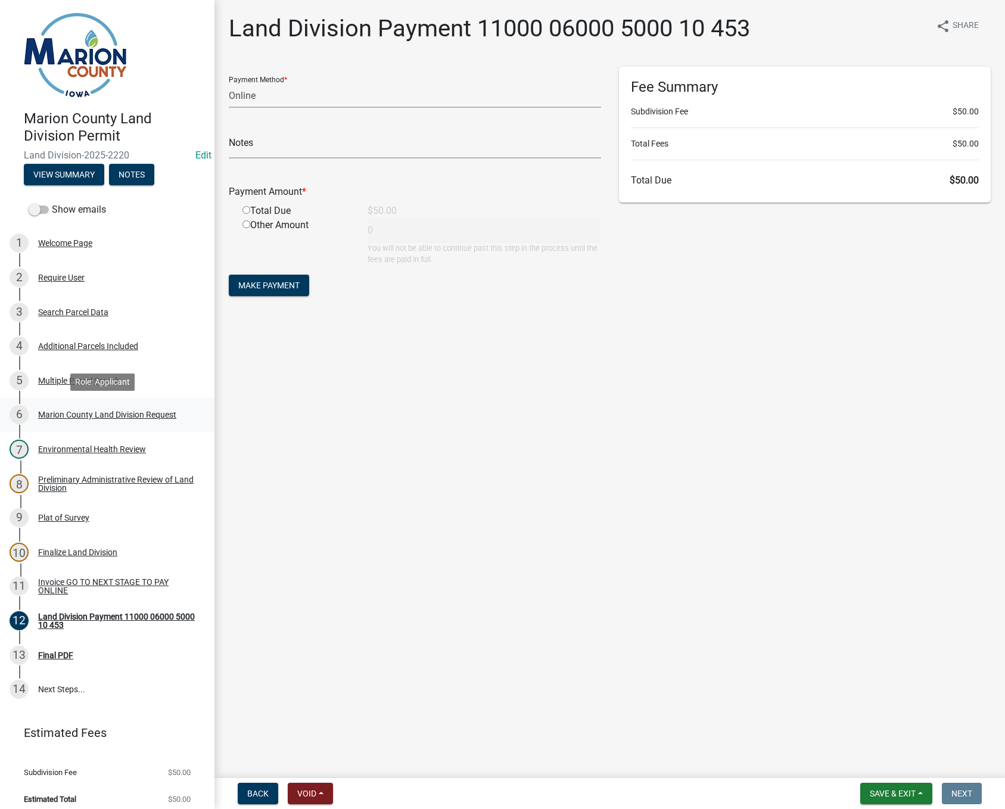
click at [118, 411] on div "Marion County Land Division Request" at bounding box center [107, 415] width 138 height 8
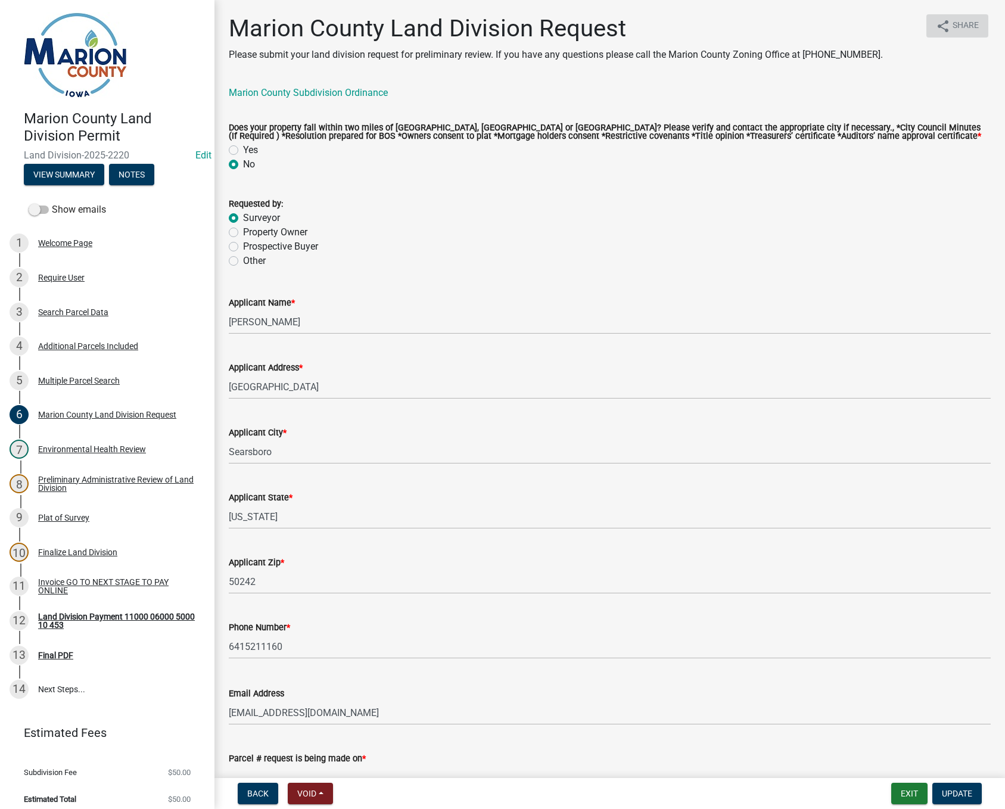
click at [953, 26] on span "Share" at bounding box center [966, 26] width 26 height 14
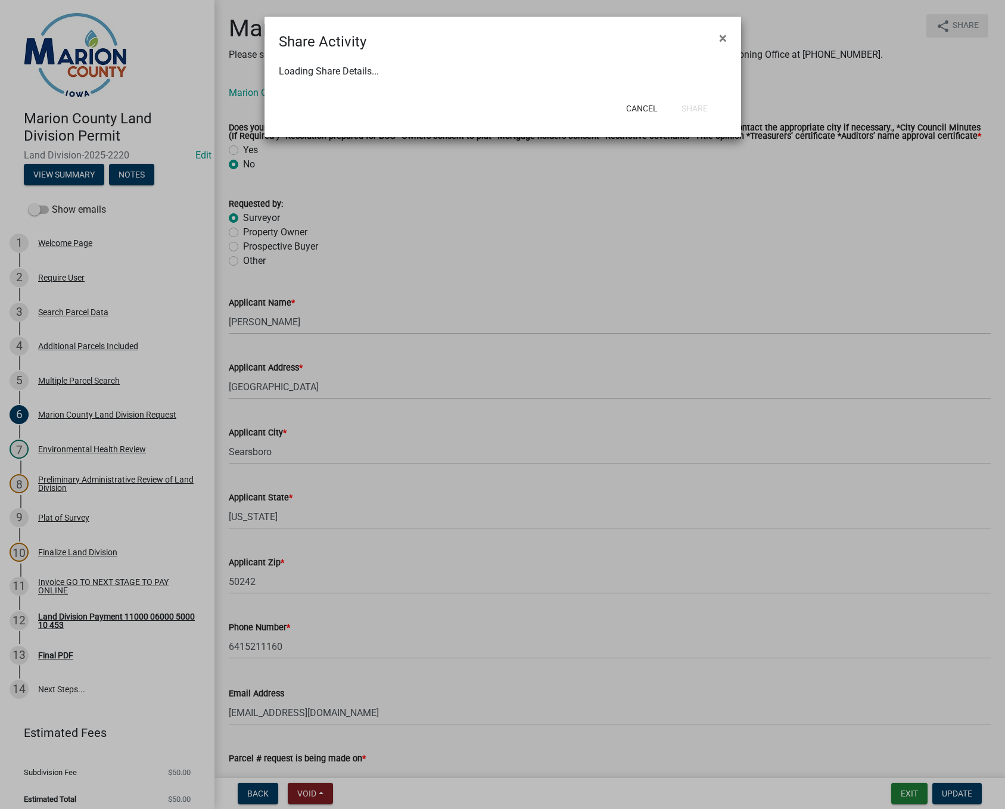
select select "1"
select select "0"
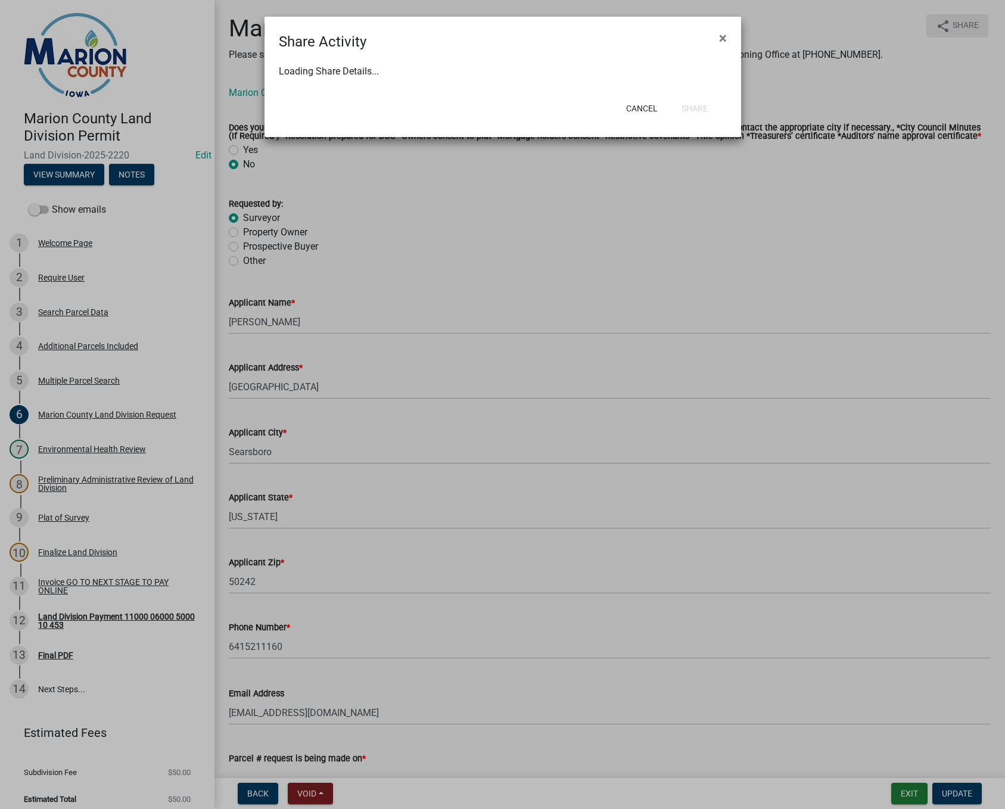
select select "0"
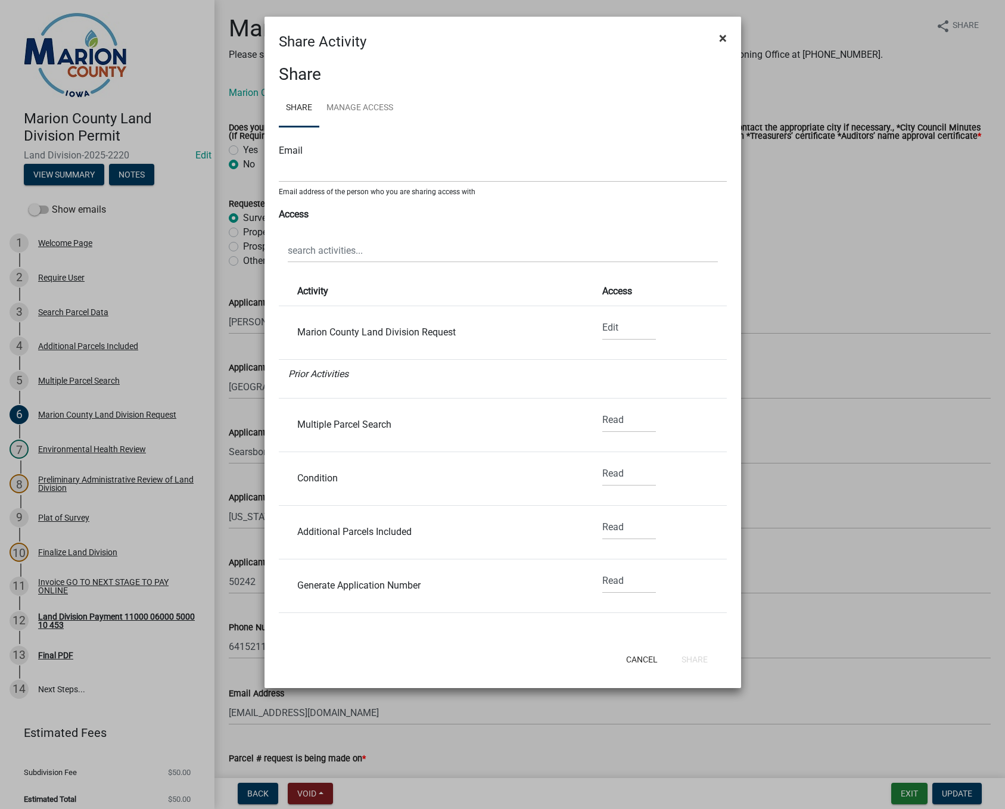
click at [726, 37] on span "×" at bounding box center [723, 38] width 8 height 17
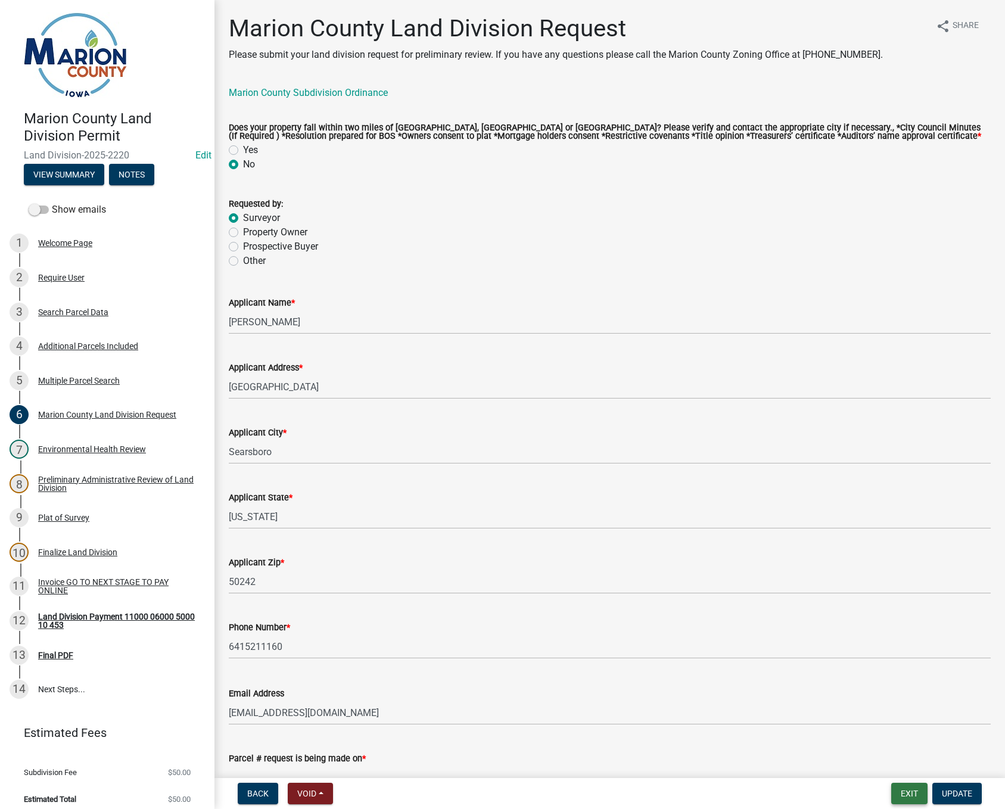
click at [908, 801] on button "Exit" at bounding box center [909, 793] width 36 height 21
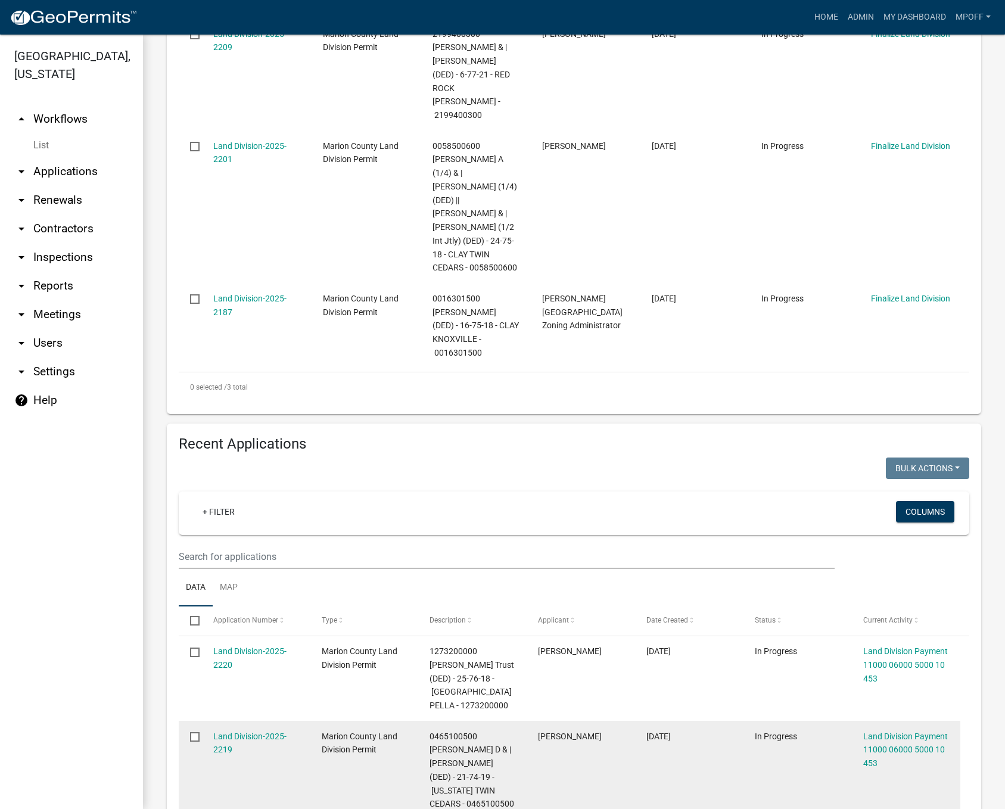
scroll to position [417, 0]
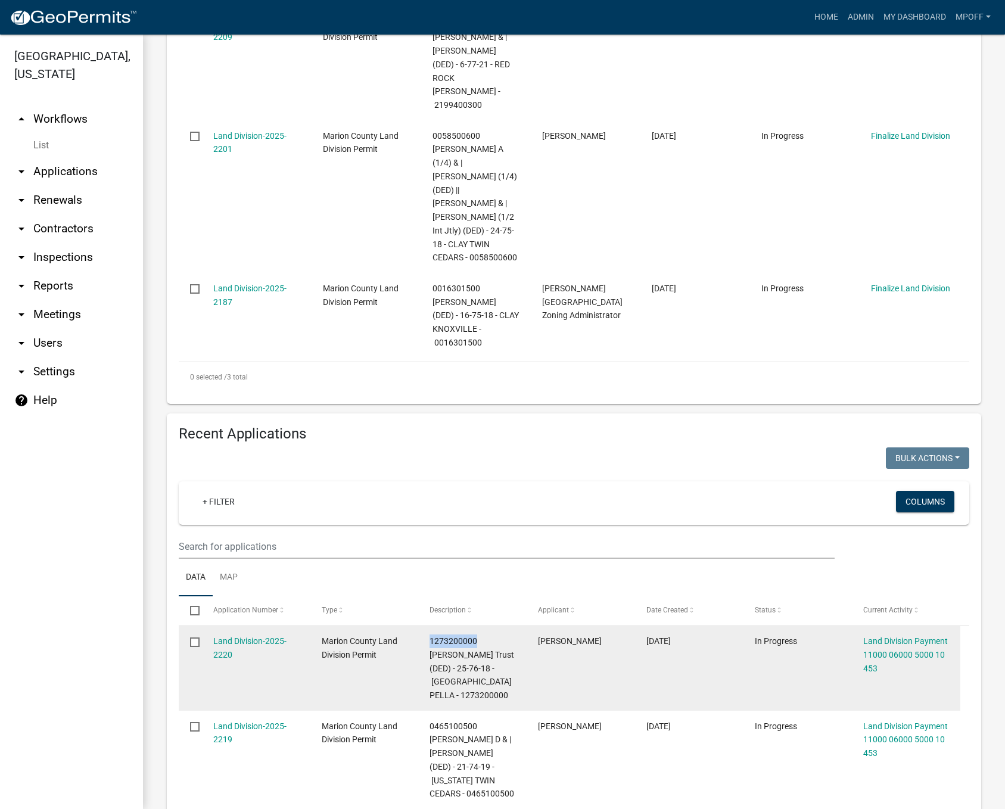
drag, startPoint x: 476, startPoint y: 573, endPoint x: 427, endPoint y: 573, distance: 49.5
click at [427, 626] on datatable-body-cell "1273200000 [PERSON_NAME] Trust (DED) - 25-76-18 - [GEOGRAPHIC_DATA] PELLA - 127…" at bounding box center [472, 668] width 108 height 85
copy span "1273200000"
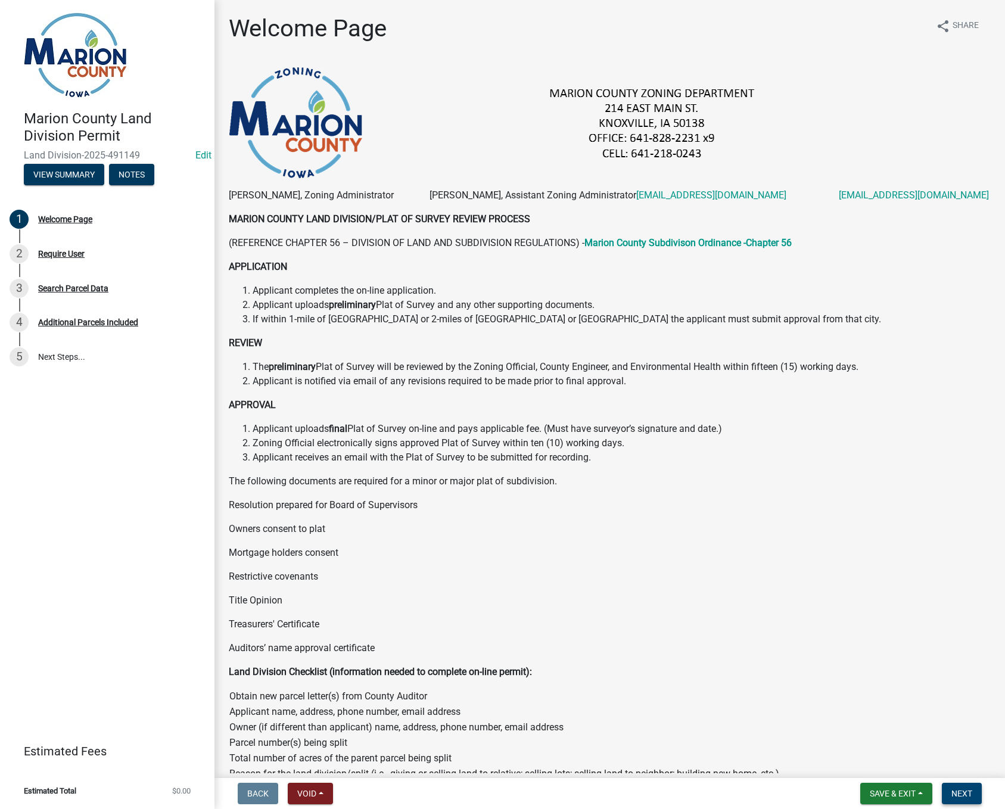
click at [959, 793] on span "Next" at bounding box center [962, 794] width 21 height 10
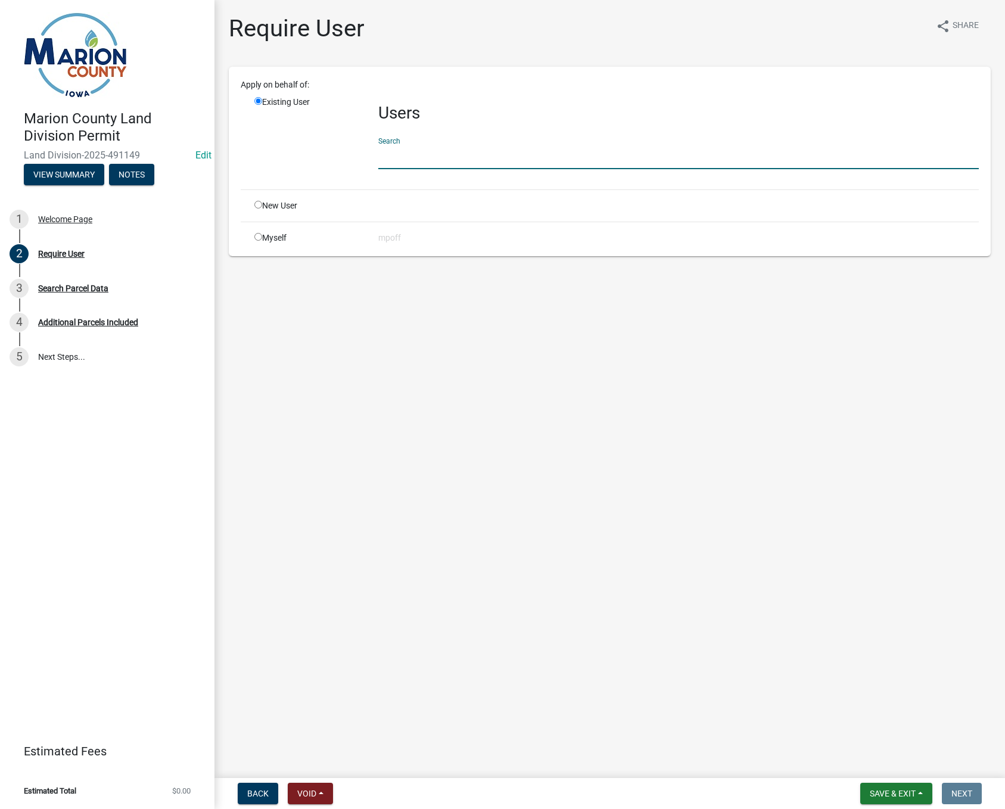
click at [393, 150] on input "text" at bounding box center [678, 157] width 601 height 24
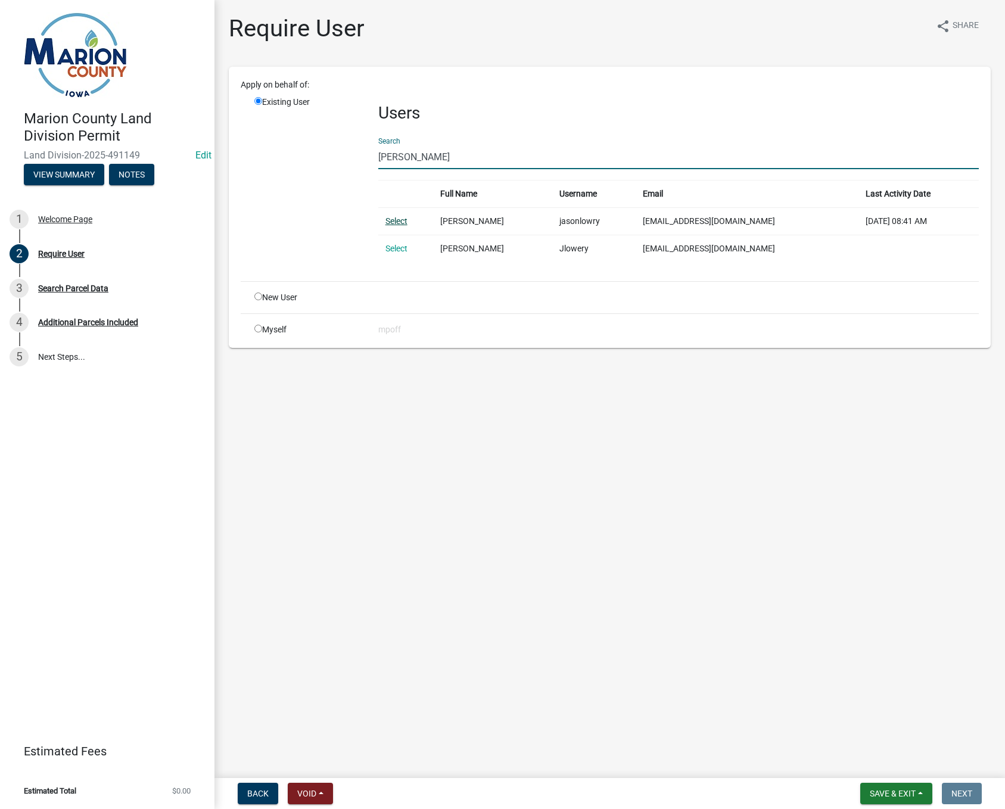
type input "[PERSON_NAME]"
click at [390, 220] on link "Select" at bounding box center [397, 221] width 22 height 10
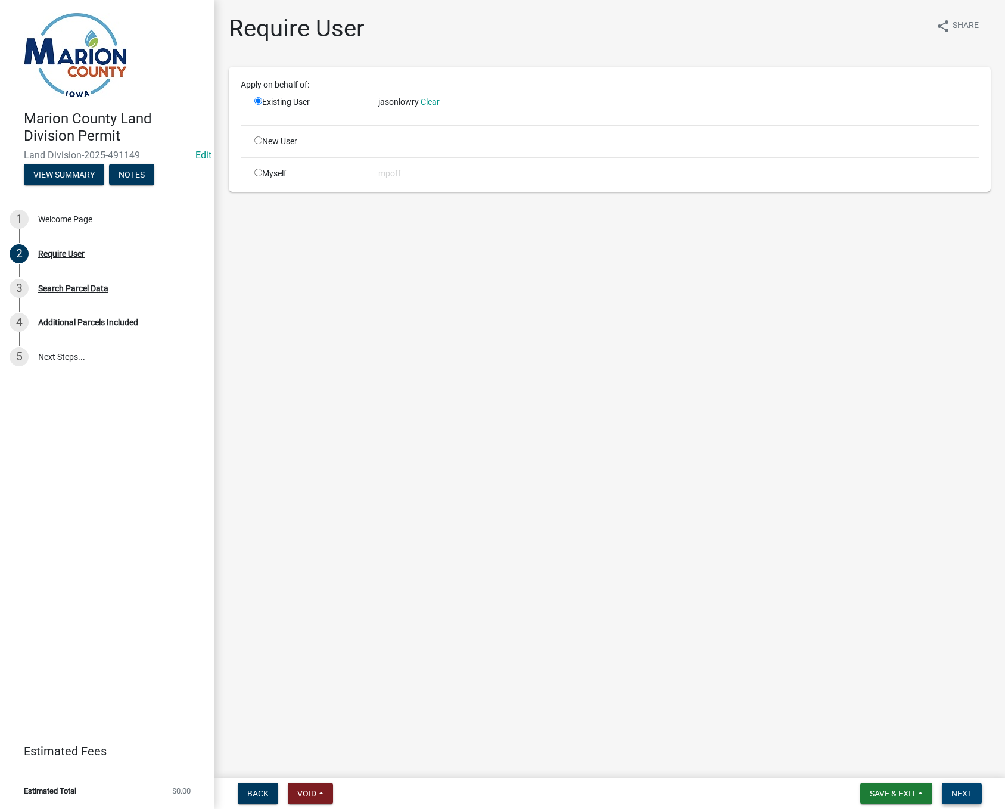
click at [961, 793] on span "Next" at bounding box center [962, 794] width 21 height 10
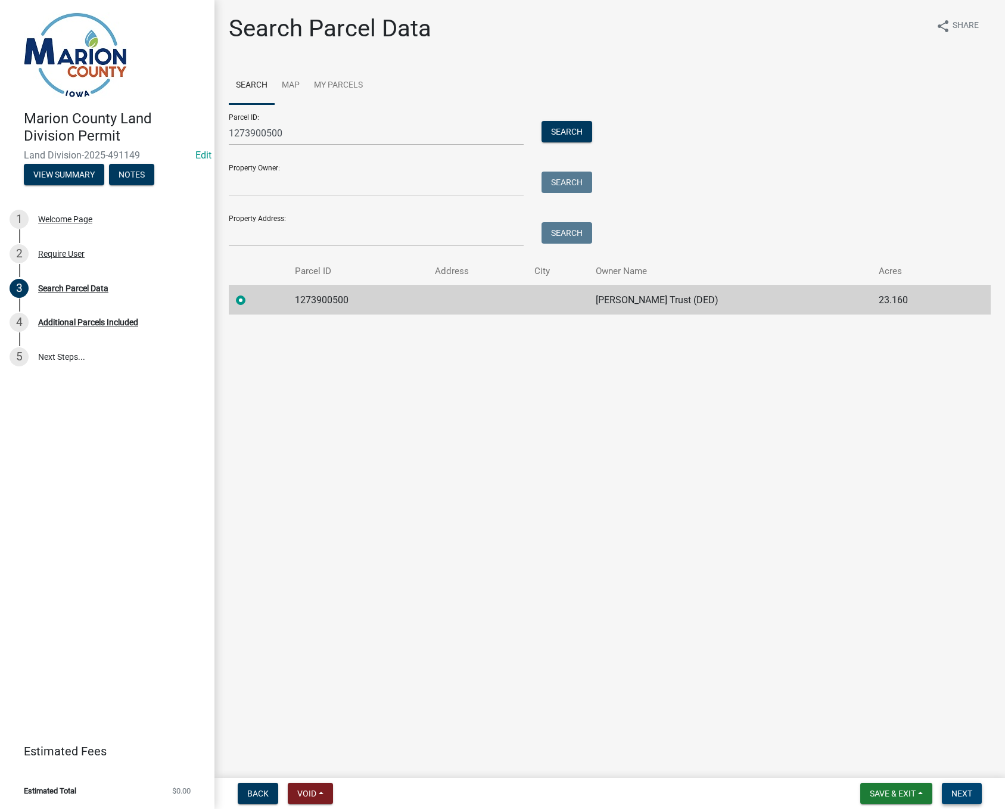
click at [959, 797] on span "Next" at bounding box center [962, 794] width 21 height 10
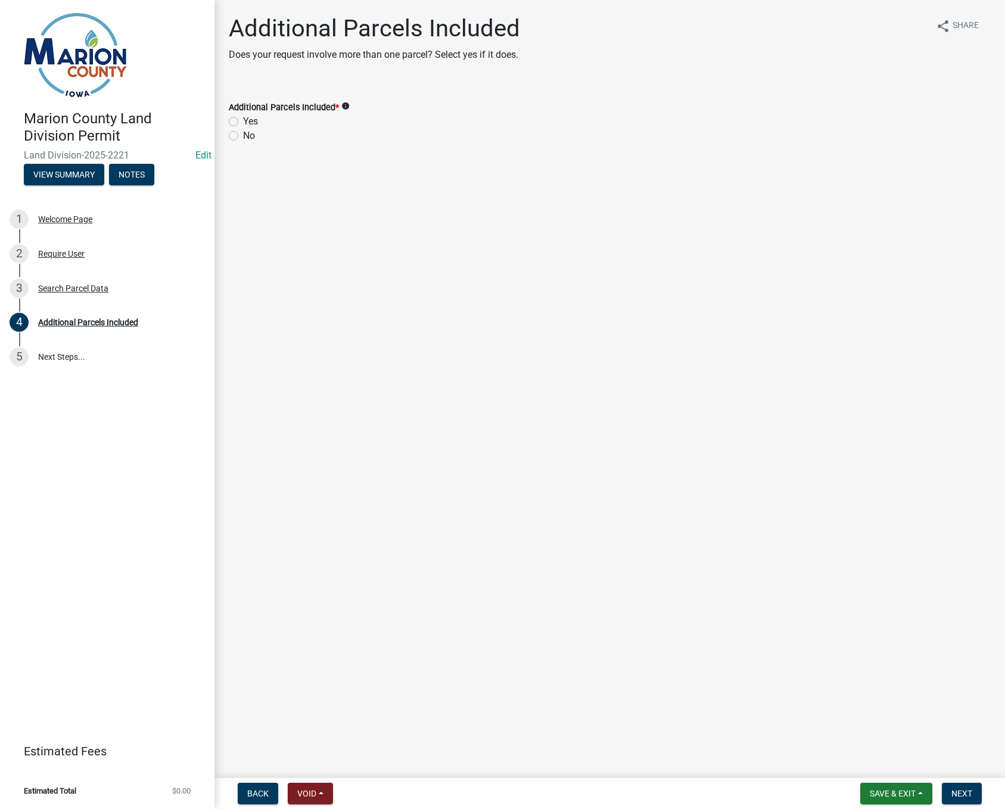
click at [243, 136] on label "No" at bounding box center [249, 136] width 12 height 14
click at [243, 136] on input "No" at bounding box center [247, 133] width 8 height 8
radio input "true"
click at [958, 792] on span "Next" at bounding box center [962, 794] width 21 height 10
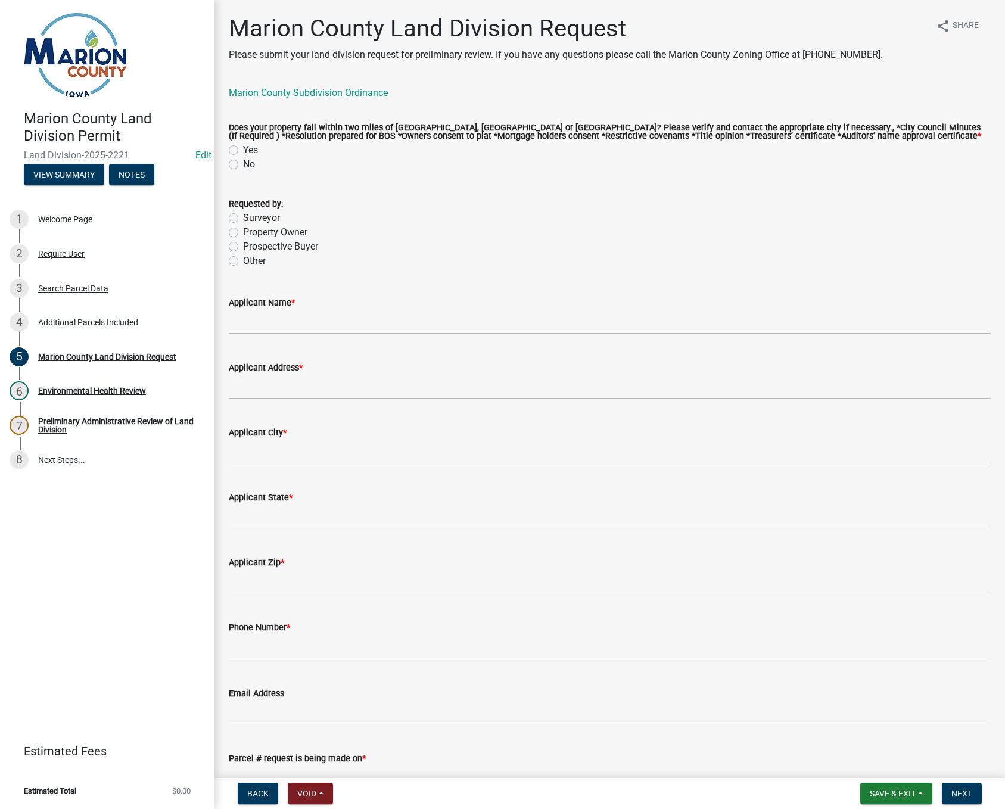
click at [243, 166] on label "No" at bounding box center [249, 164] width 12 height 14
click at [243, 165] on input "No" at bounding box center [247, 161] width 8 height 8
radio input "true"
click at [243, 218] on label "Surveyor" at bounding box center [261, 218] width 37 height 14
click at [243, 218] on input "Surveyor" at bounding box center [247, 215] width 8 height 8
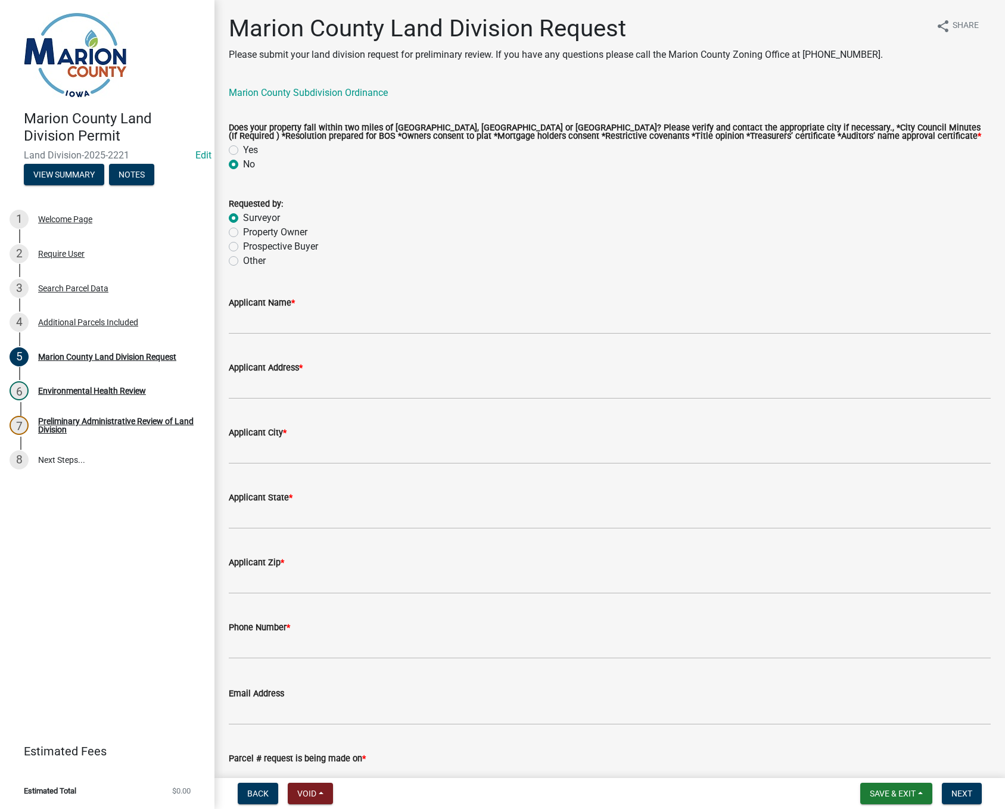
radio input "true"
click at [239, 318] on input "Applicant Name *" at bounding box center [610, 322] width 762 height 24
type input "[PERSON_NAME]"
type input "[GEOGRAPHIC_DATA]"
type input "Searsboro"
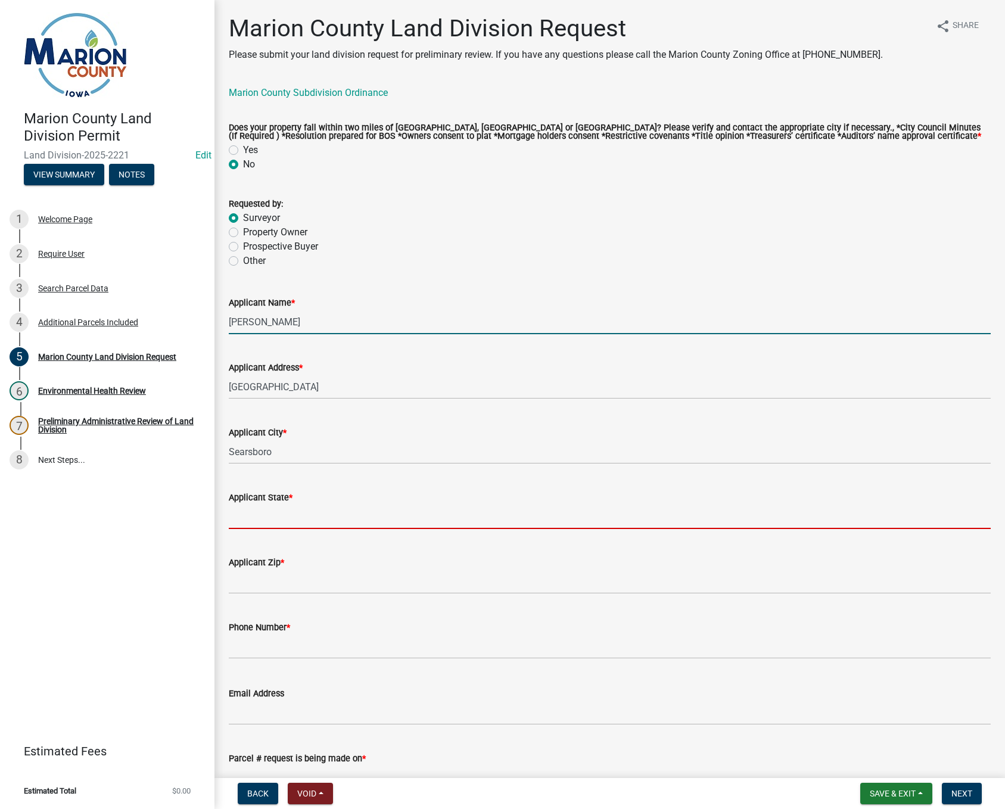
type input "IA"
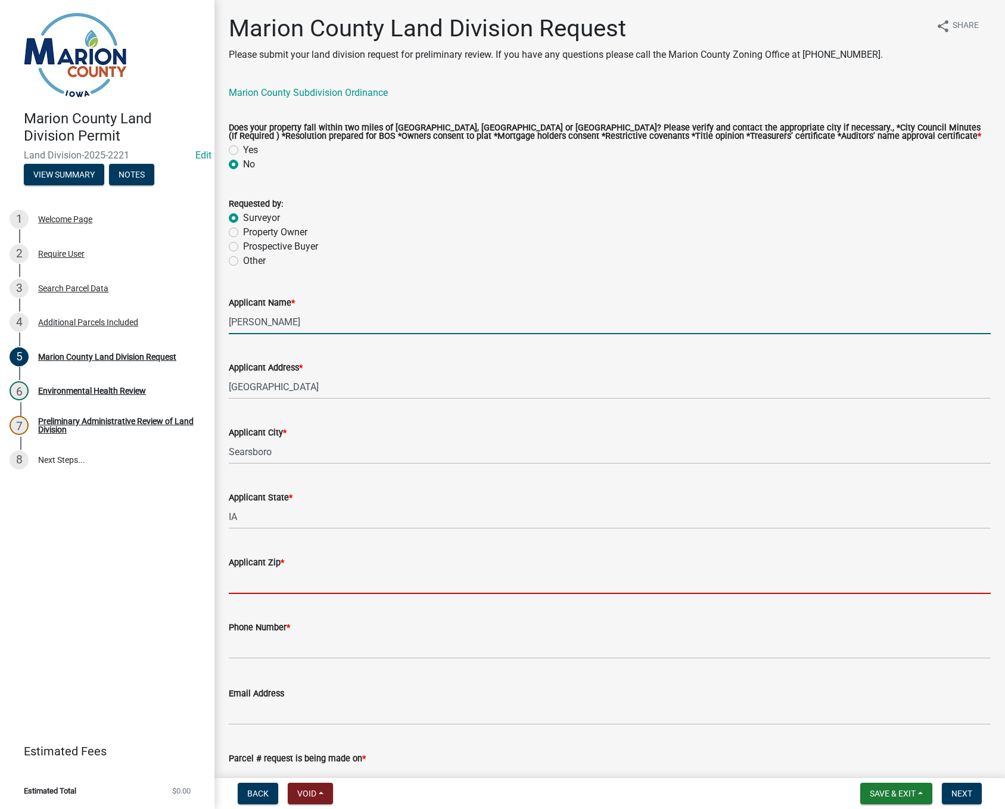
type input "50242"
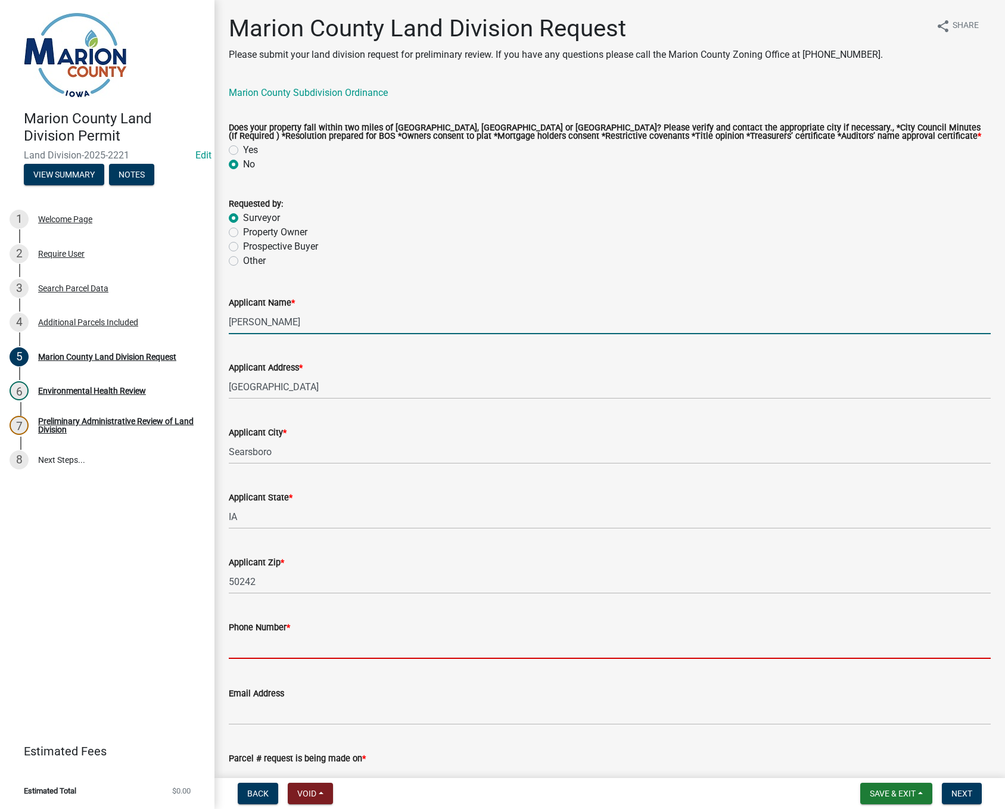
type input "6415211160"
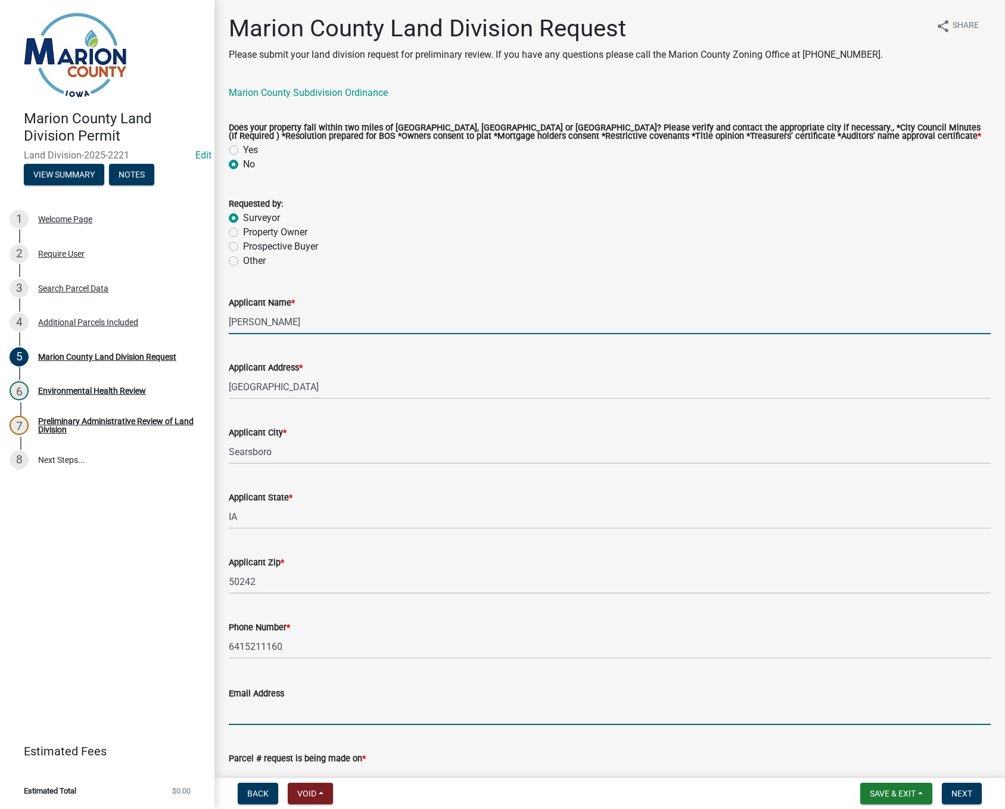
type input "[EMAIL_ADDRESS][DOMAIN_NAME]"
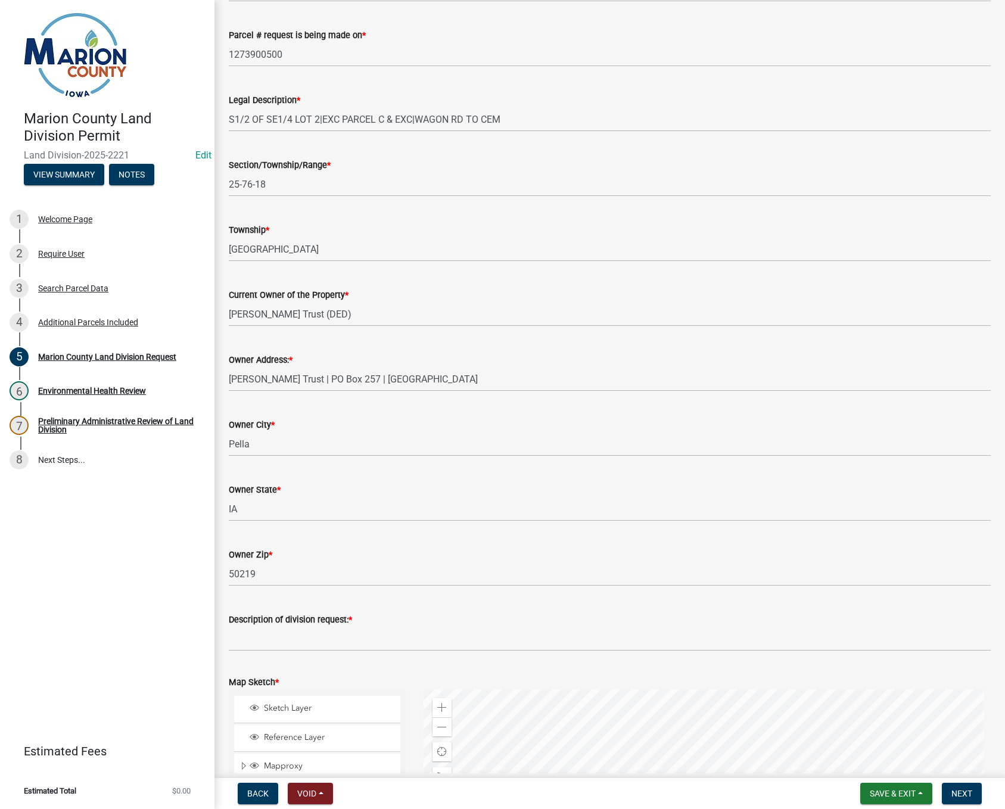
scroll to position [1013, 0]
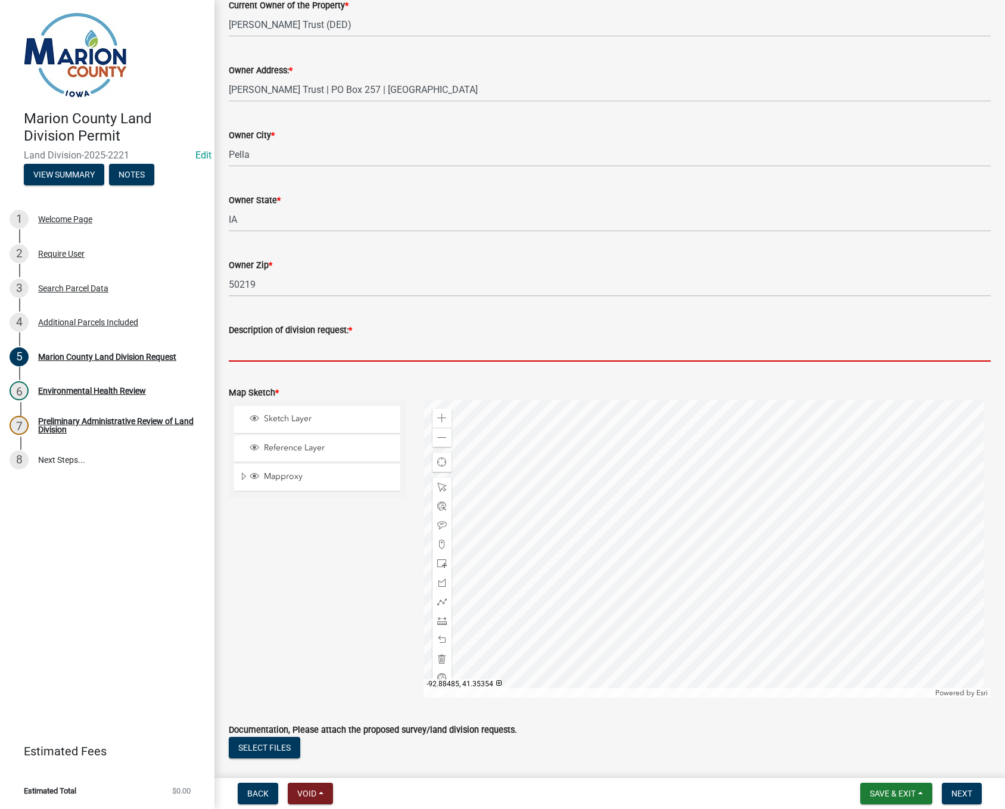
click at [286, 350] on input "Description of division request: *" at bounding box center [610, 349] width 762 height 24
type input "11 acres"
click at [437, 565] on span at bounding box center [442, 564] width 10 height 10
click at [777, 532] on div at bounding box center [707, 549] width 567 height 298
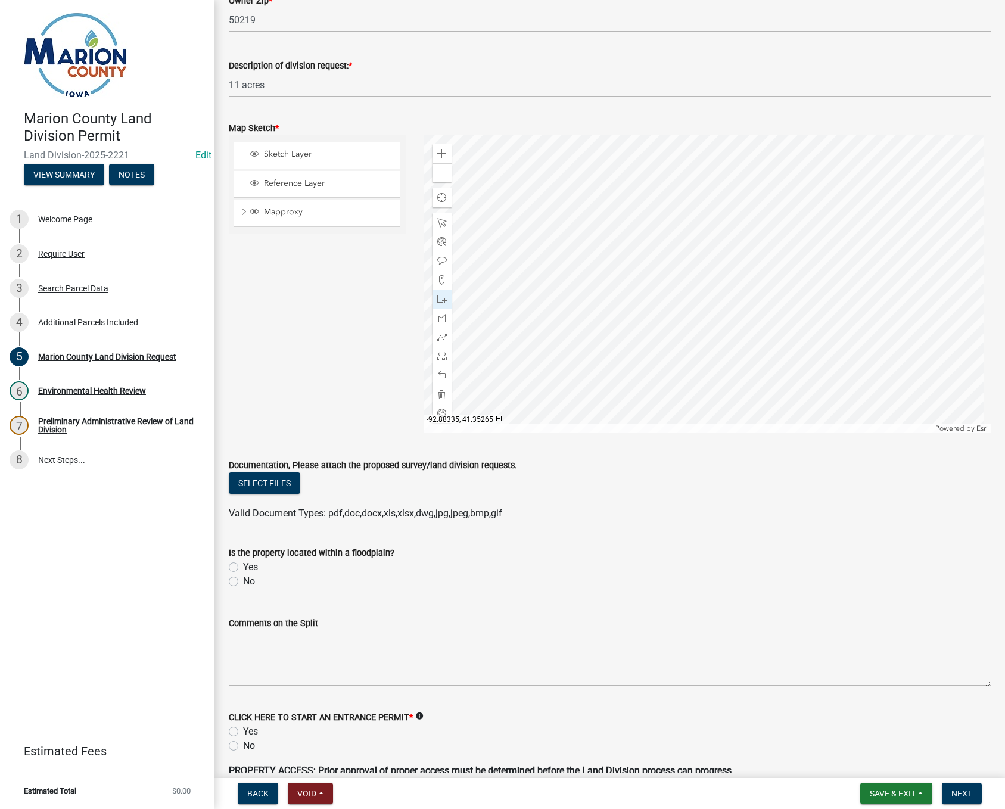
scroll to position [1311, 0]
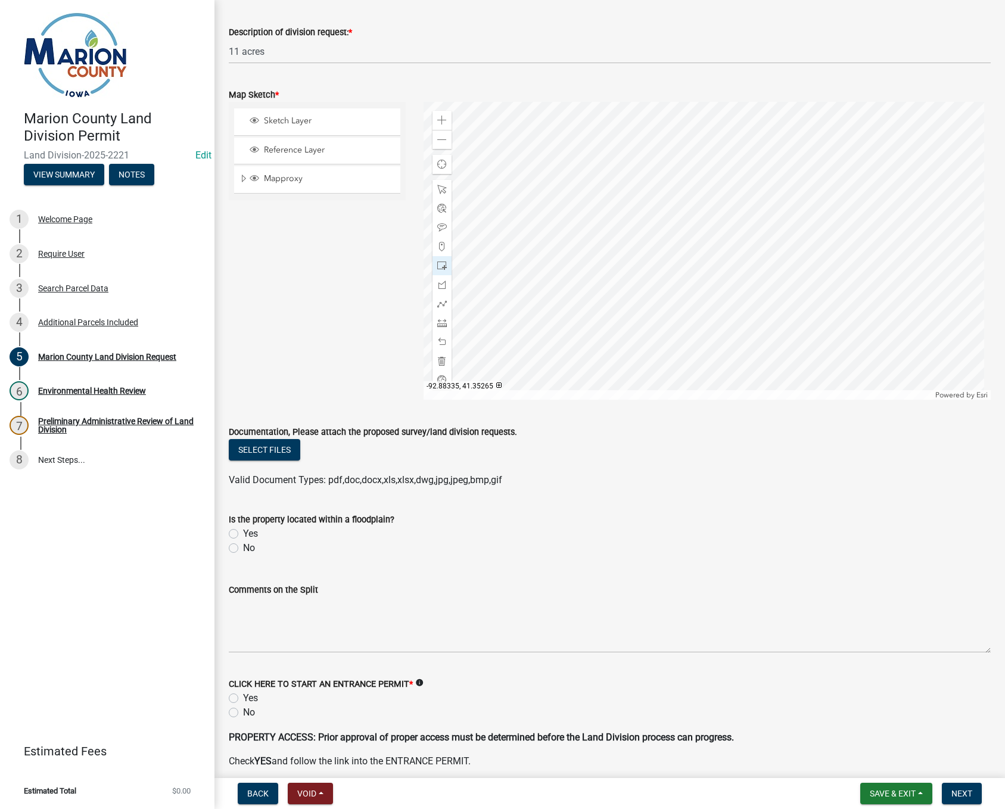
click at [243, 550] on label "No" at bounding box center [249, 548] width 12 height 14
click at [243, 549] on input "No" at bounding box center [247, 545] width 8 height 8
radio input "true"
click at [243, 714] on label "No" at bounding box center [249, 713] width 12 height 14
click at [243, 713] on input "No" at bounding box center [247, 710] width 8 height 8
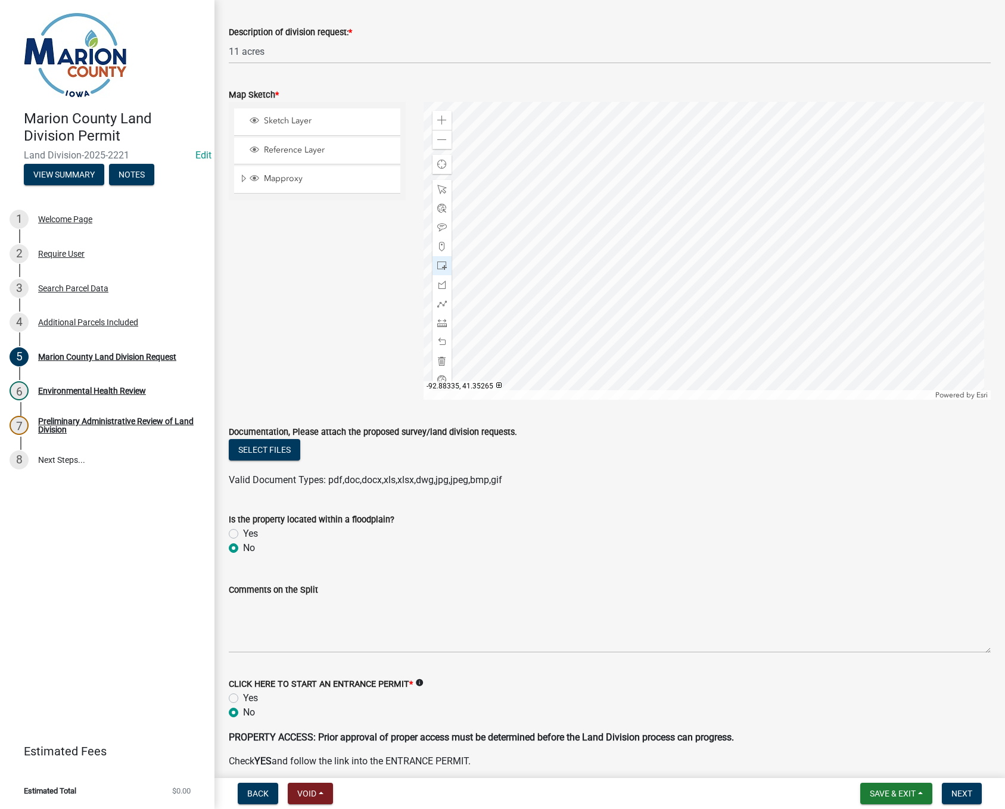
radio input "true"
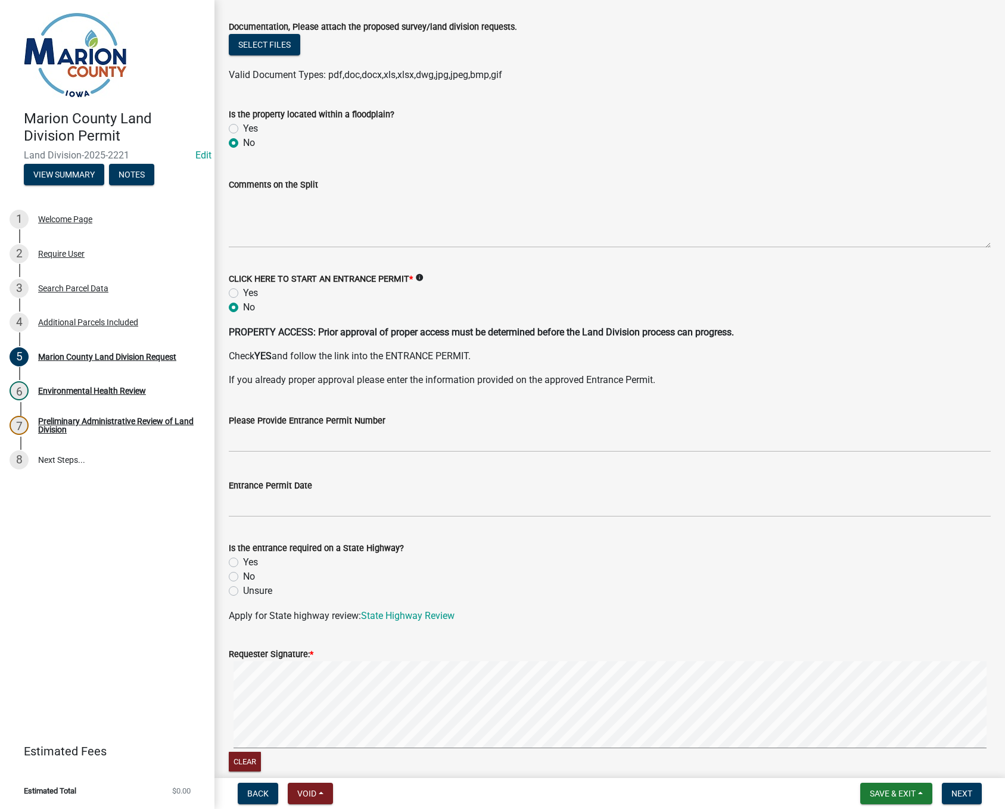
scroll to position [1728, 0]
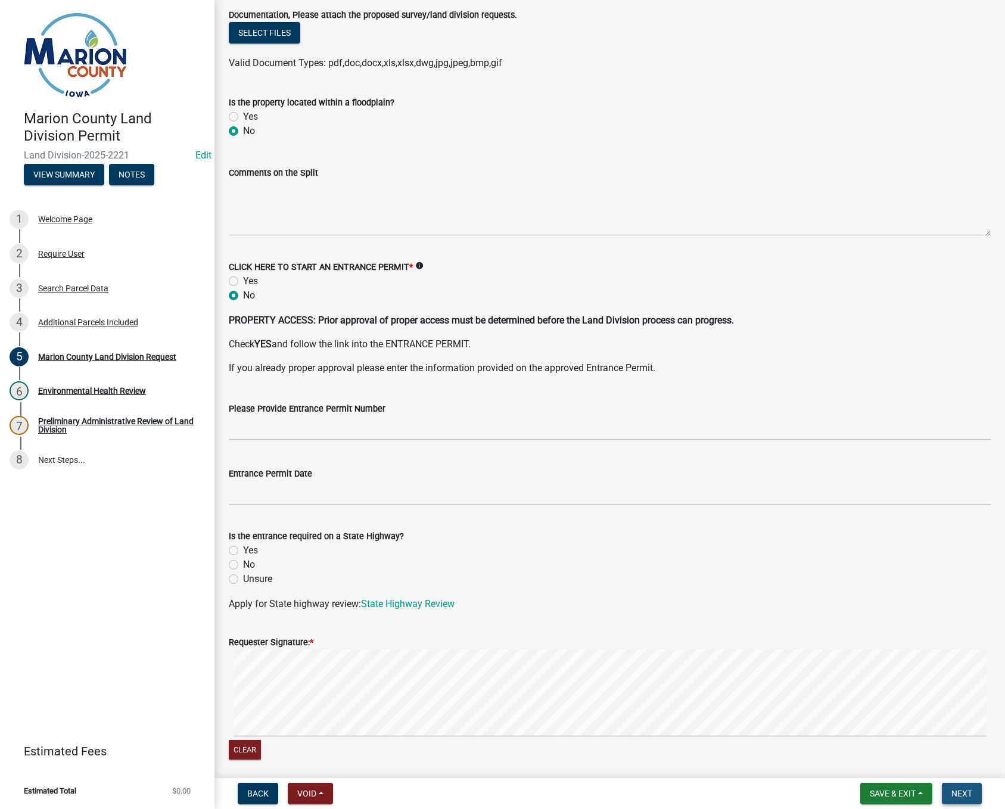
click at [960, 795] on span "Next" at bounding box center [962, 794] width 21 height 10
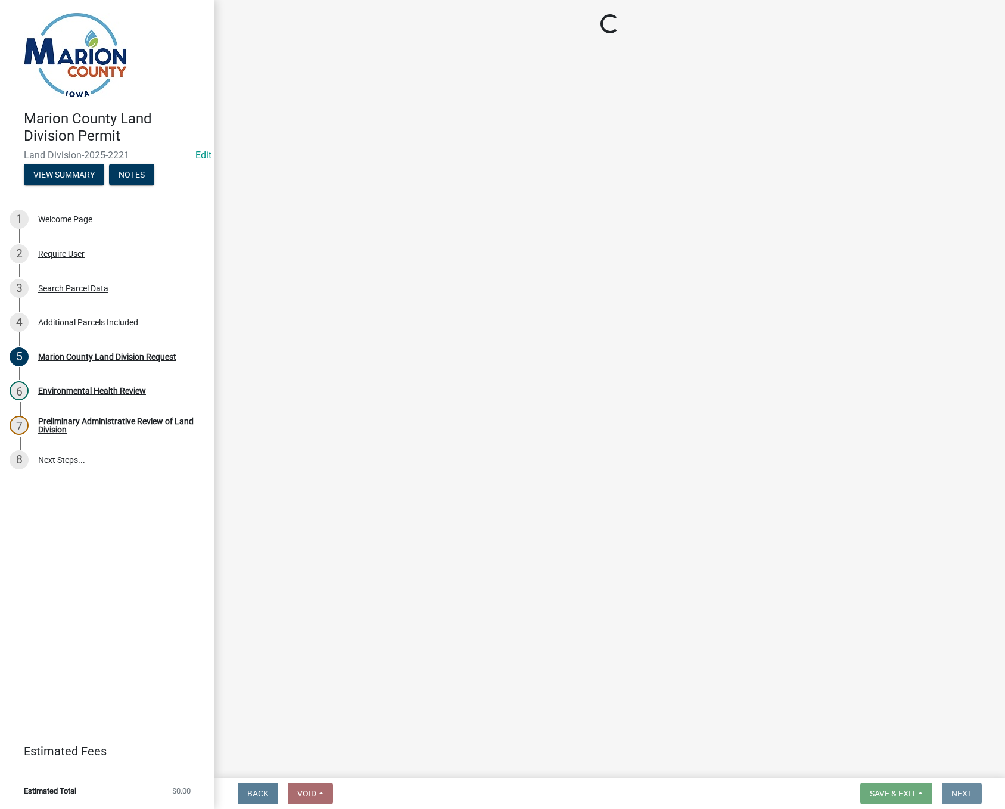
scroll to position [0, 0]
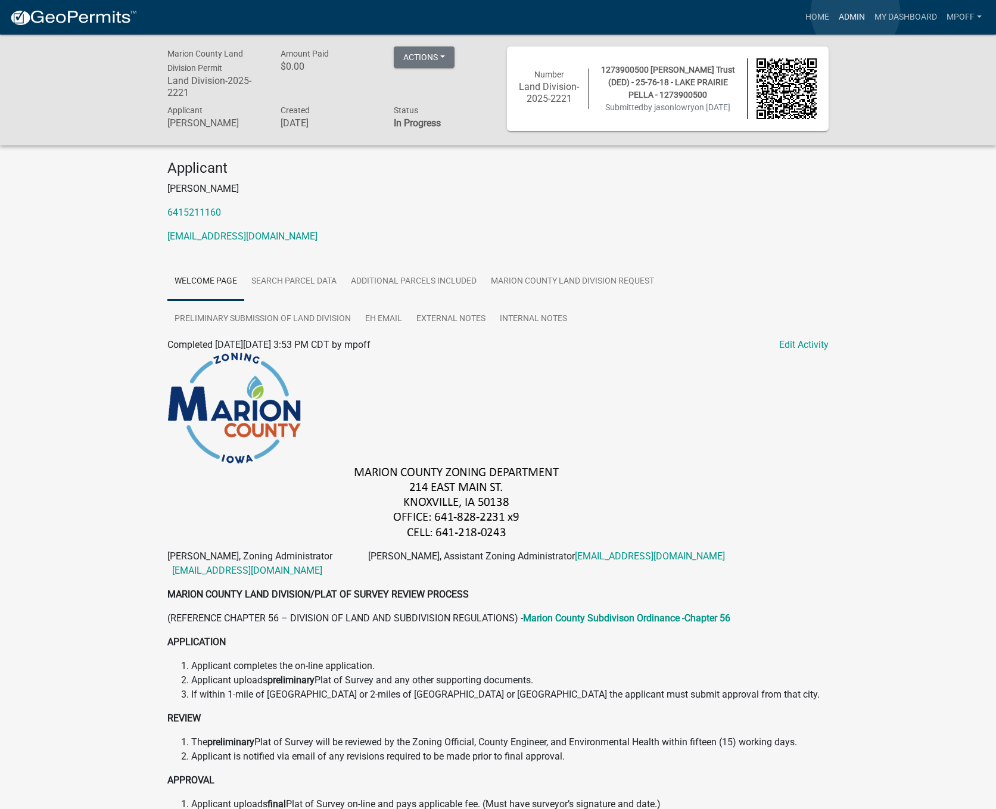
click at [856, 13] on link "Admin" at bounding box center [852, 17] width 36 height 23
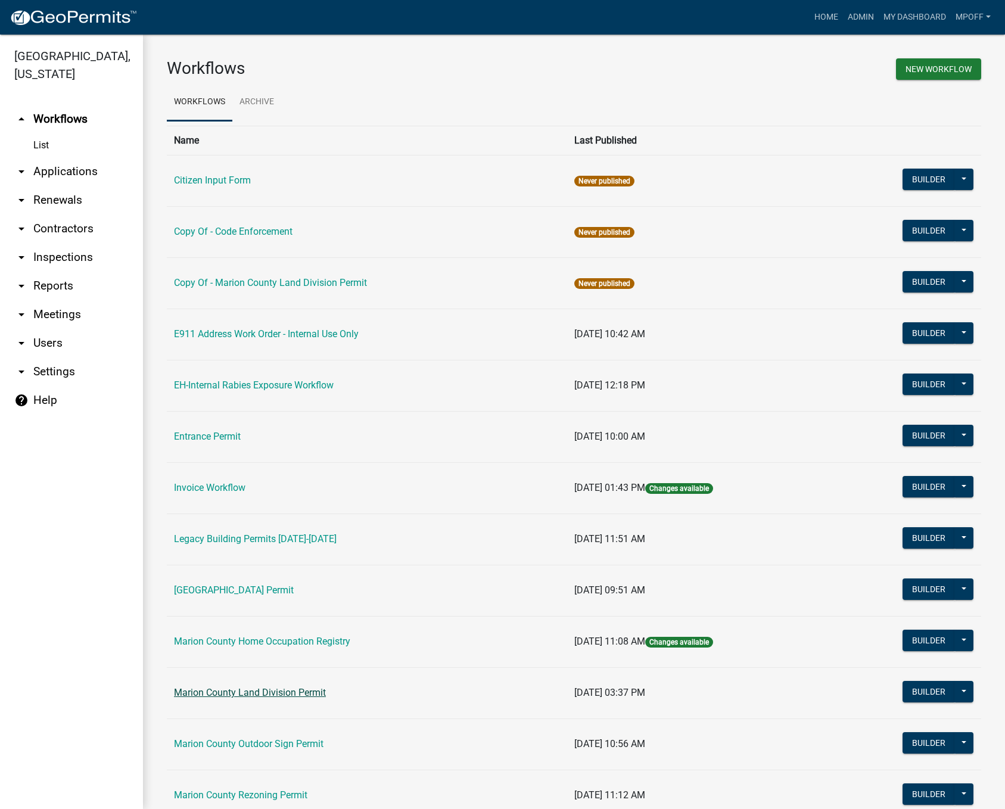
click at [254, 695] on link "Marion County Land Division Permit" at bounding box center [250, 692] width 152 height 11
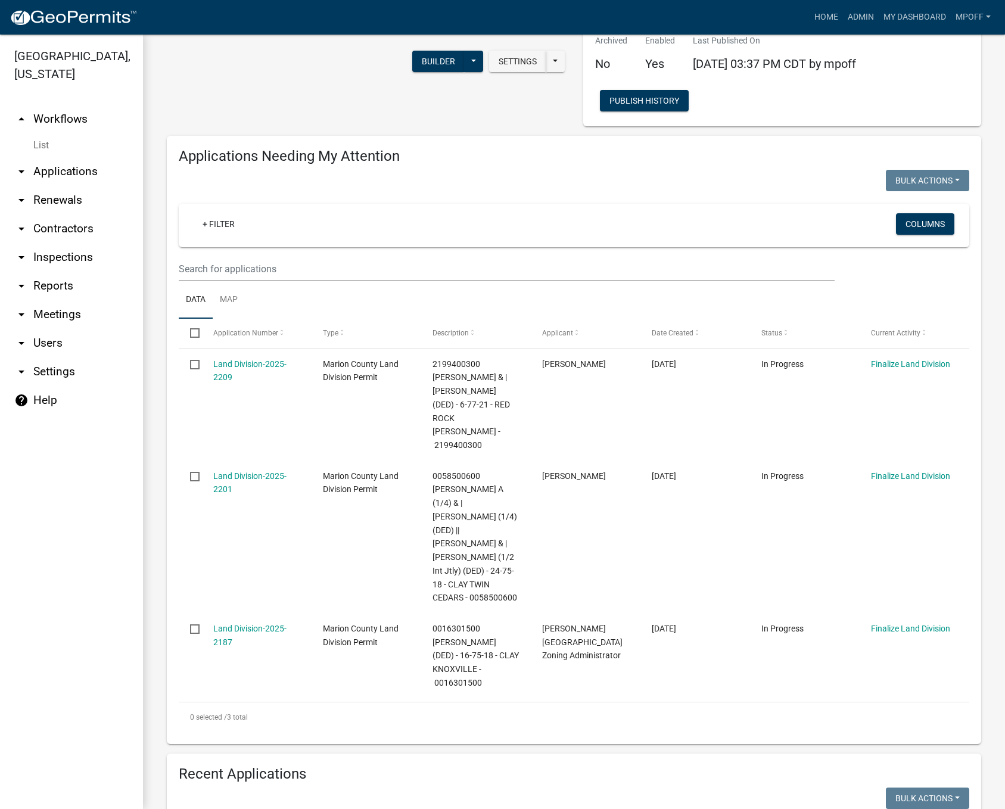
scroll to position [417, 0]
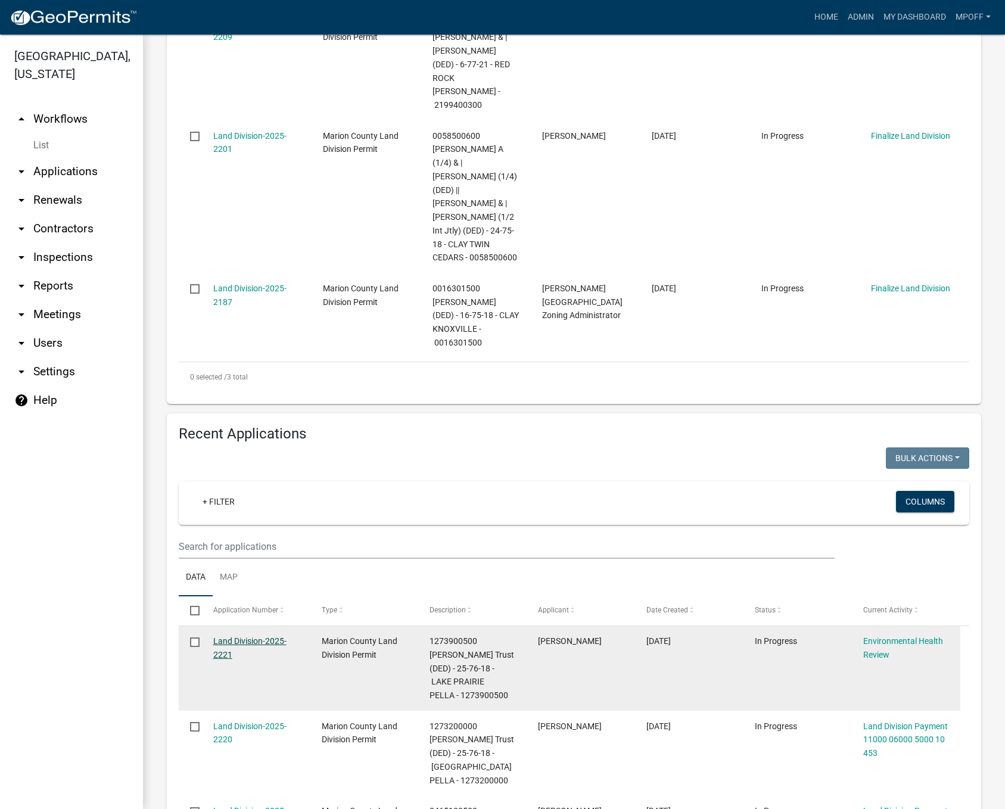
click at [229, 636] on link "Land Division-2025-2221" at bounding box center [249, 647] width 73 height 23
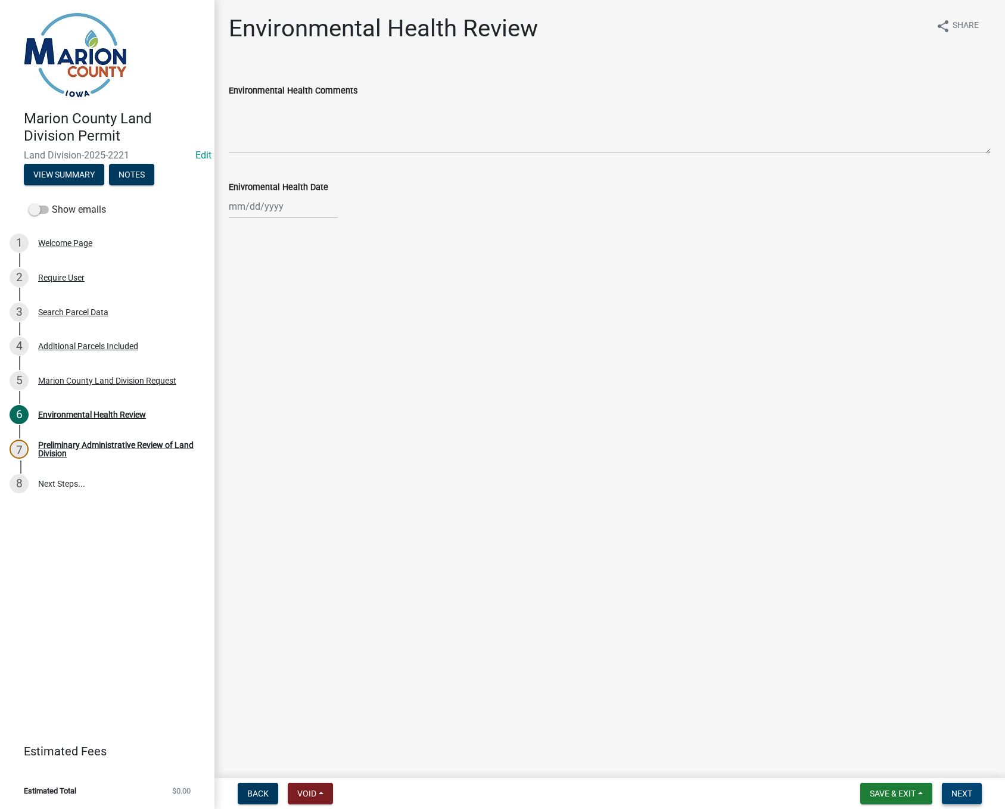
click at [965, 800] on button "Next" at bounding box center [962, 793] width 40 height 21
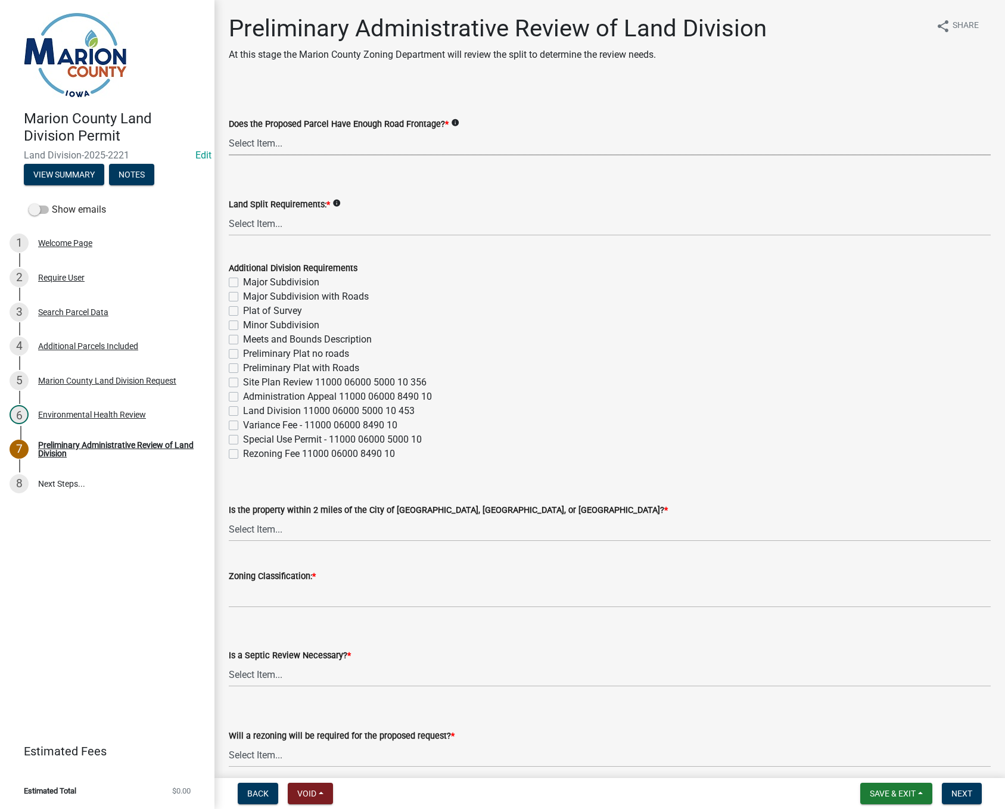
click at [257, 145] on select "Select Item... Yes No" at bounding box center [610, 143] width 762 height 24
click at [229, 131] on select "Select Item... Yes No" at bounding box center [610, 143] width 762 height 24
select select "43319d02-a412-4412-95a1-37ac20288b72"
click at [250, 221] on select "Select Item... Major Subdivision Major Subdivision with Roads Ag Only/None Mino…" at bounding box center [610, 224] width 762 height 24
click at [229, 212] on select "Select Item... Major Subdivision Major Subdivision with Roads Ag Only/None Mino…" at bounding box center [610, 224] width 762 height 24
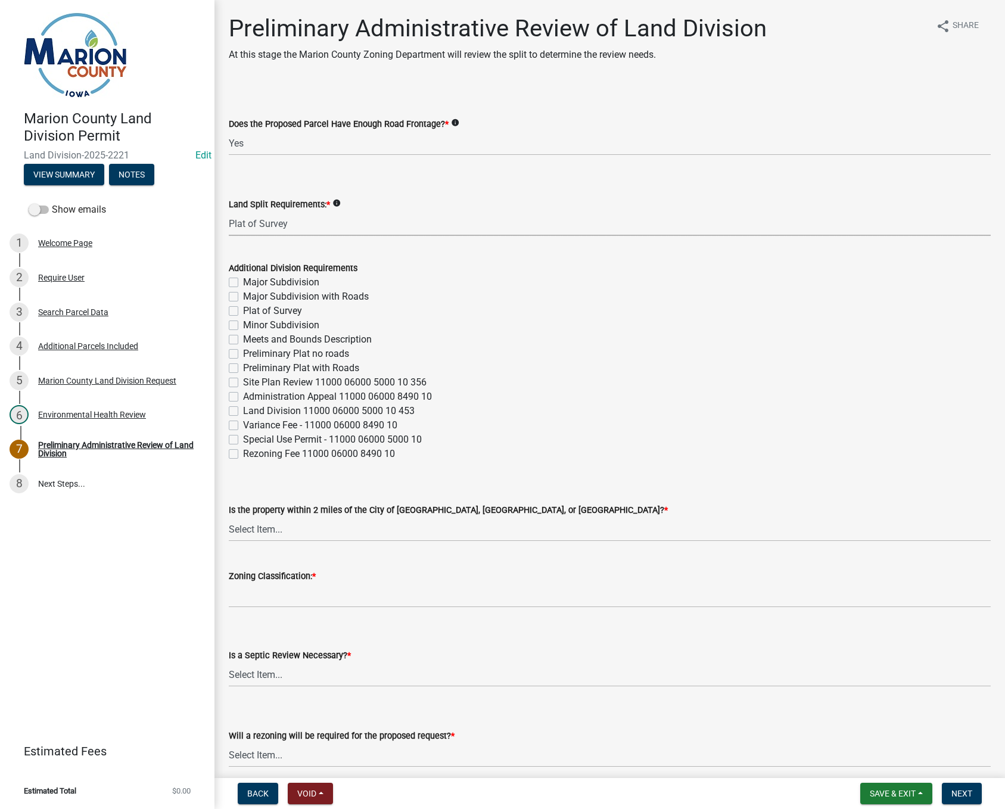
select select "adef8808-bd54-441f-b8ae-6556701ca10c"
click at [269, 535] on select "Select Item... [GEOGRAPHIC_DATA] [GEOGRAPHIC_DATA] [GEOGRAPHIC_DATA] Not Requir…" at bounding box center [610, 529] width 762 height 24
click at [229, 517] on select "Select Item... [GEOGRAPHIC_DATA] [GEOGRAPHIC_DATA] [GEOGRAPHIC_DATA] Not Requir…" at bounding box center [610, 529] width 762 height 24
select select "a5a811e1-1883-458e-a0e5-603d251b0610"
click at [257, 599] on input "Zoning Classification: *" at bounding box center [610, 595] width 762 height 24
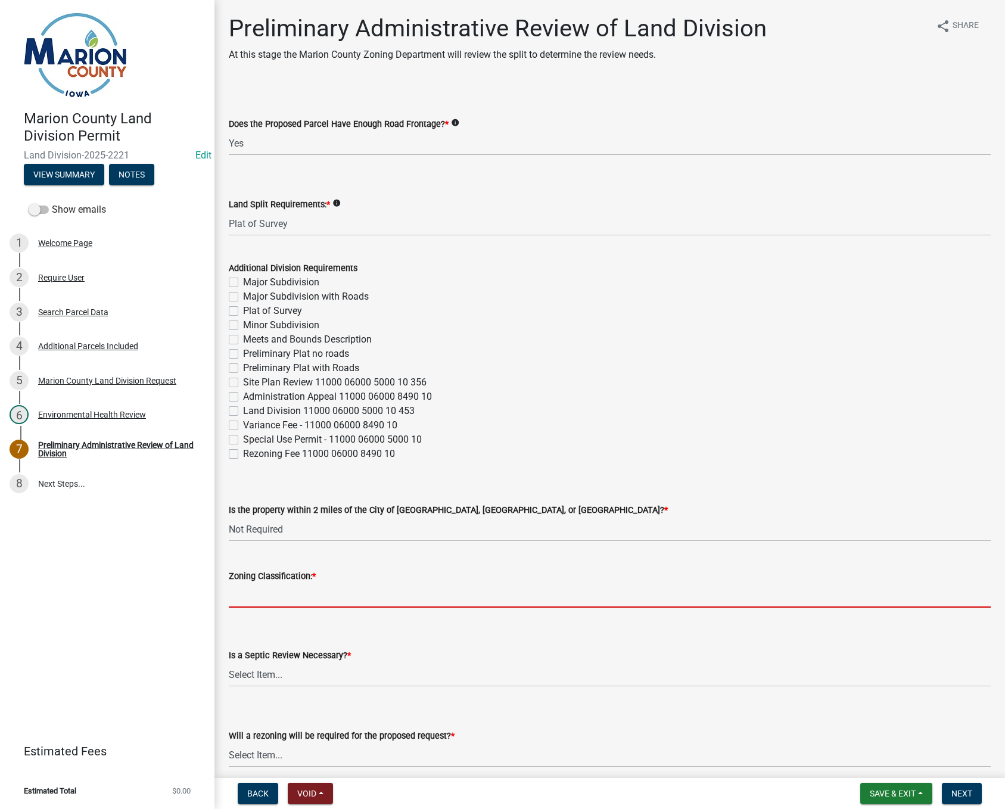
type input "A-1"
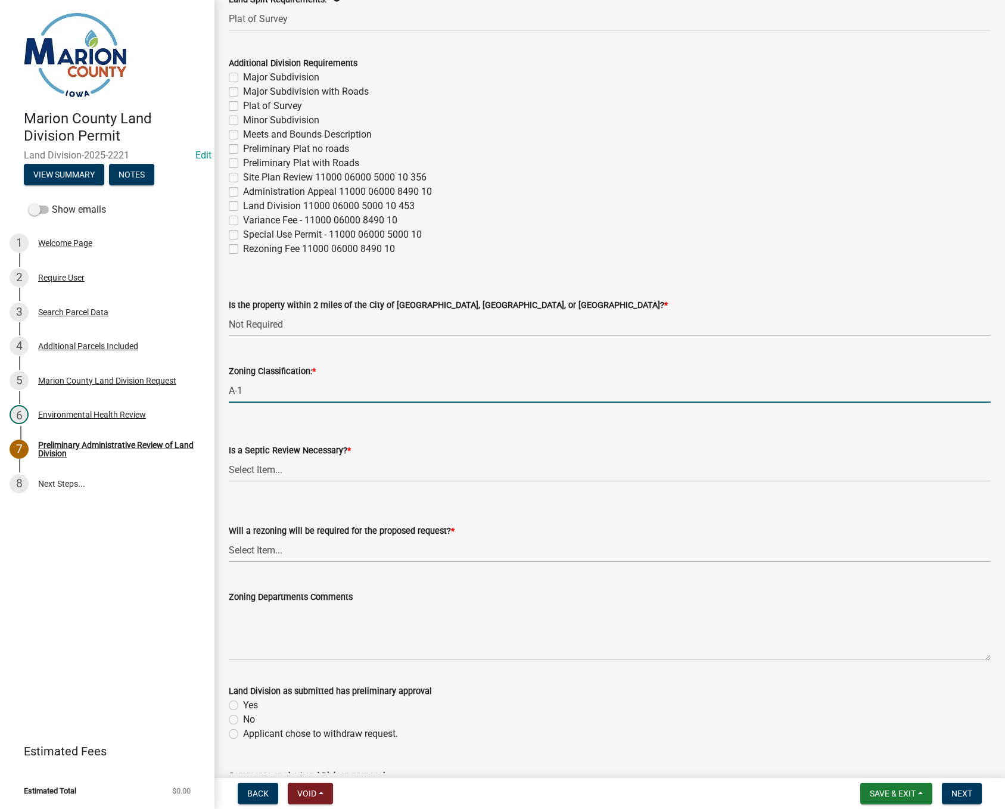
scroll to position [298, 0]
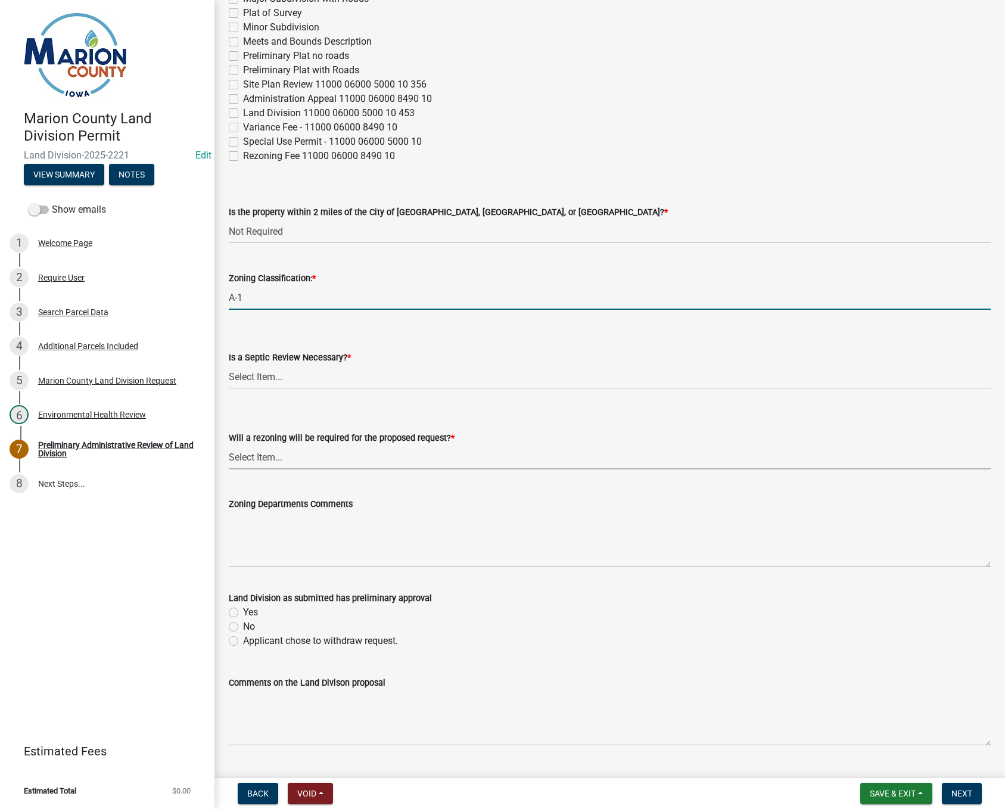
click at [253, 456] on select "Select Item... Yes No" at bounding box center [610, 457] width 762 height 24
click at [229, 445] on select "Select Item... Yes No" at bounding box center [610, 457] width 762 height 24
select select "c44cf09b-9a6e-4b49-8fa4-564df1708437"
click at [243, 613] on label "Yes" at bounding box center [250, 612] width 15 height 14
click at [243, 613] on input "Yes" at bounding box center [247, 609] width 8 height 8
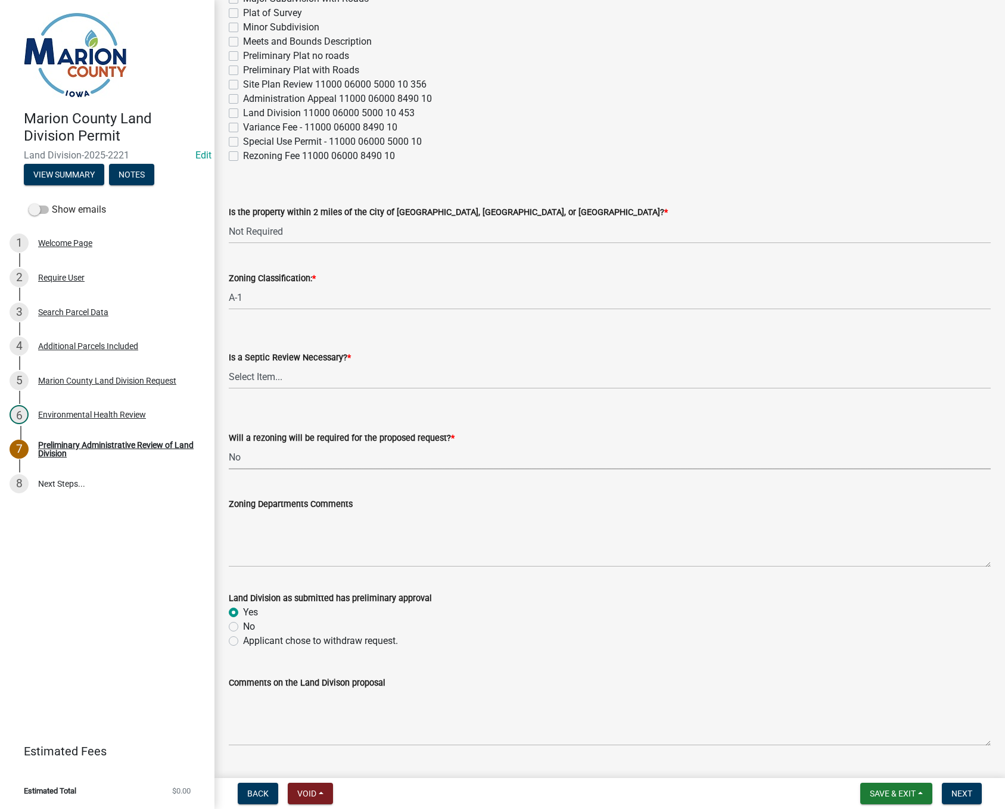
radio input "true"
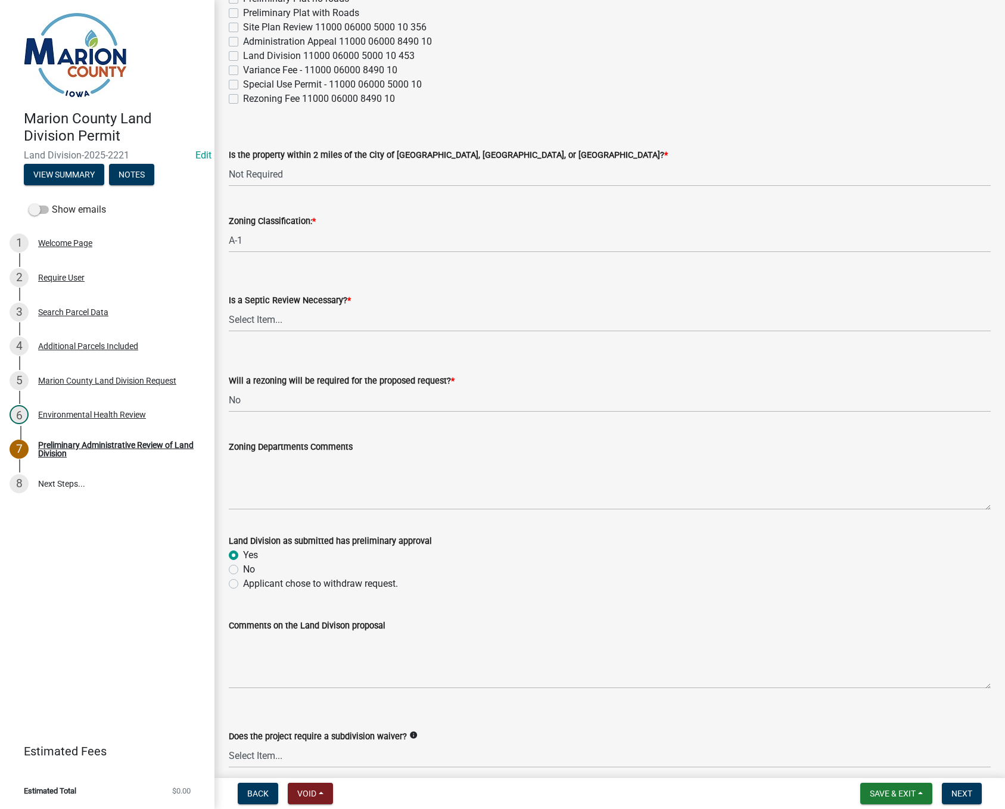
scroll to position [407, 0]
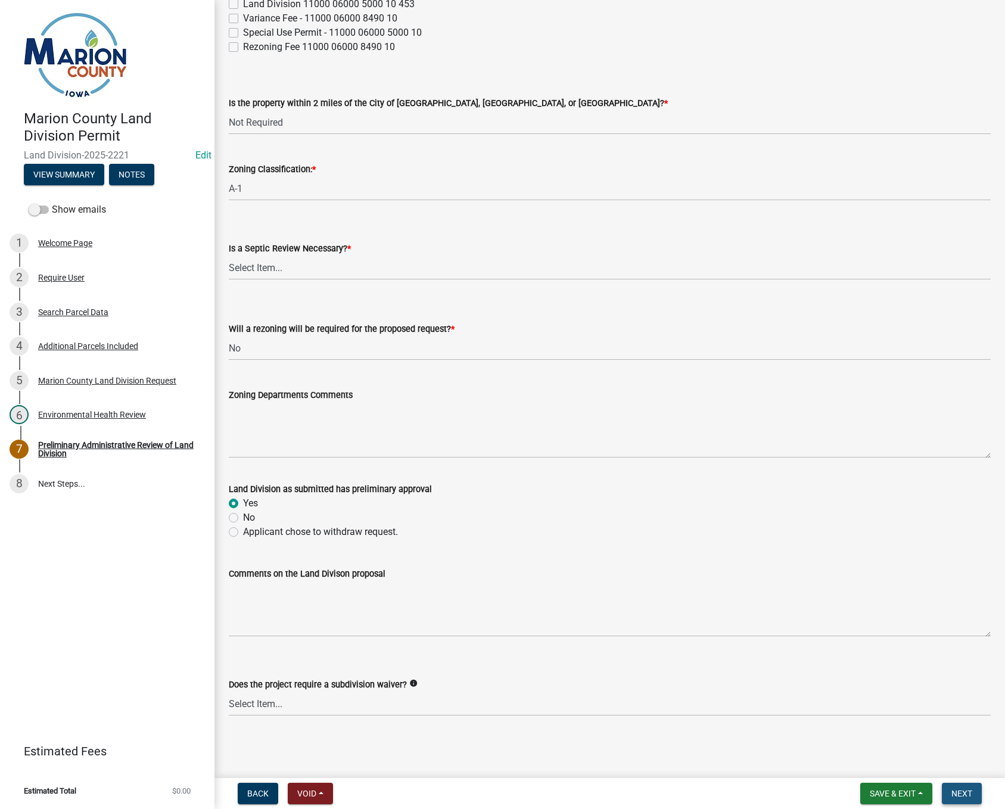
click at [972, 790] on span "Next" at bounding box center [962, 794] width 21 height 10
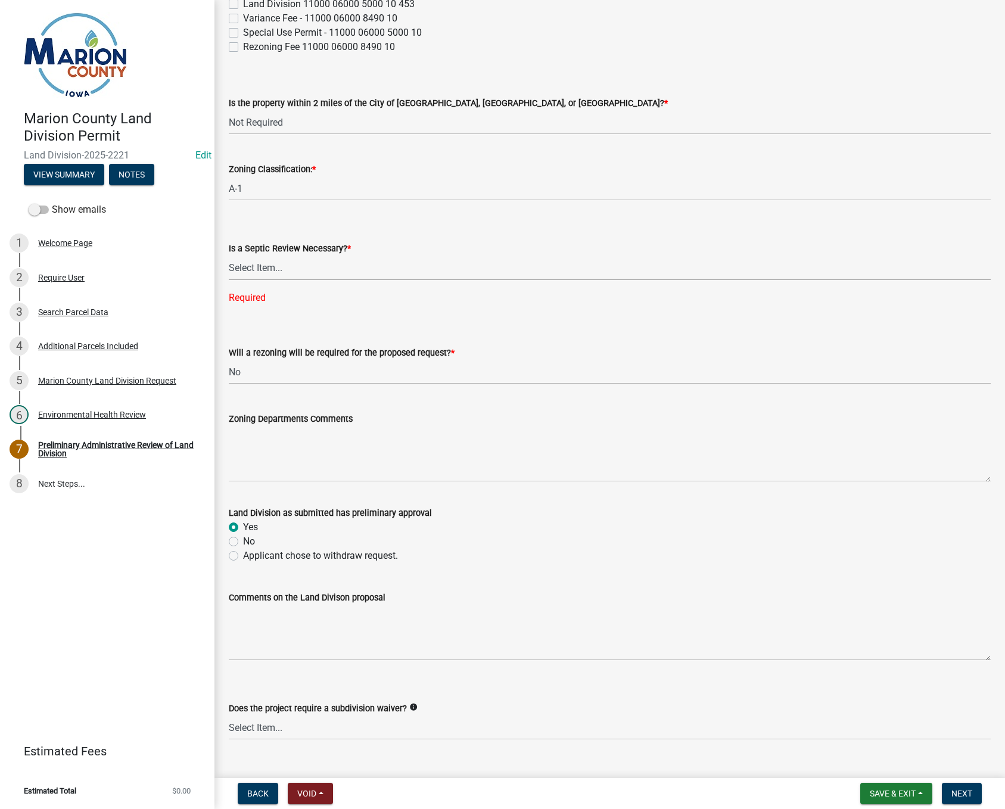
click at [279, 272] on select "Select Item... Yes No" at bounding box center [610, 268] width 762 height 24
click at [229, 256] on select "Select Item... Yes No" at bounding box center [610, 268] width 762 height 24
select select "fb24c959-e9cd-4888-bdf9-14b73a21e59f"
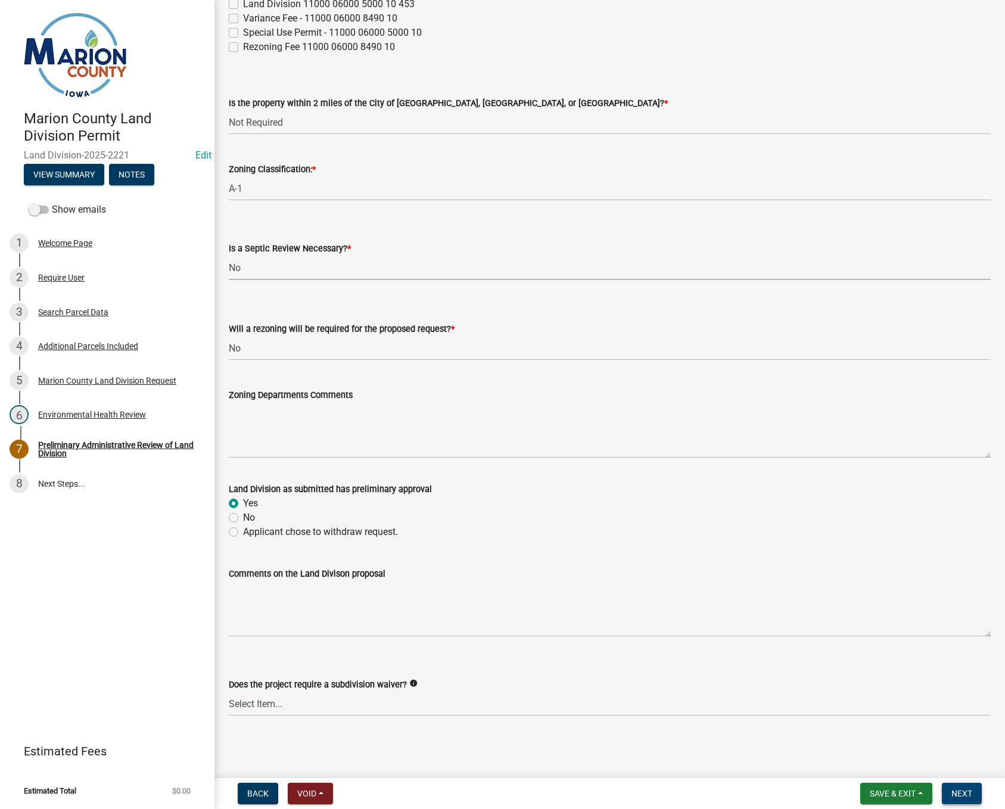
click at [954, 786] on button "Next" at bounding box center [962, 793] width 40 height 21
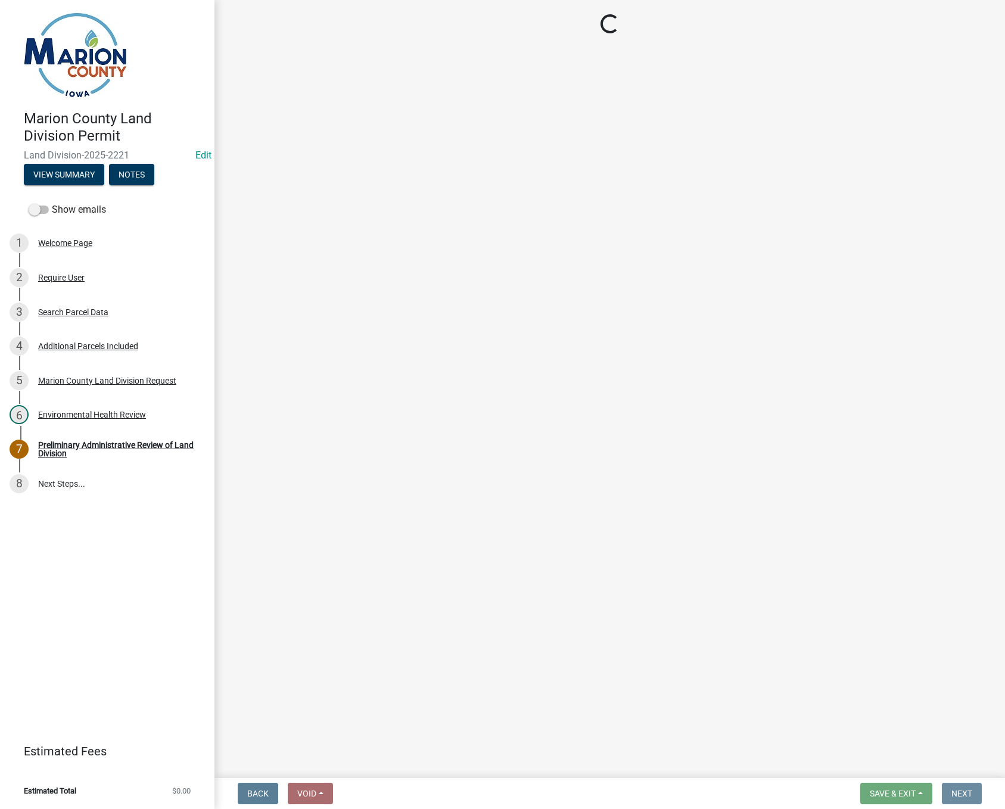
scroll to position [0, 0]
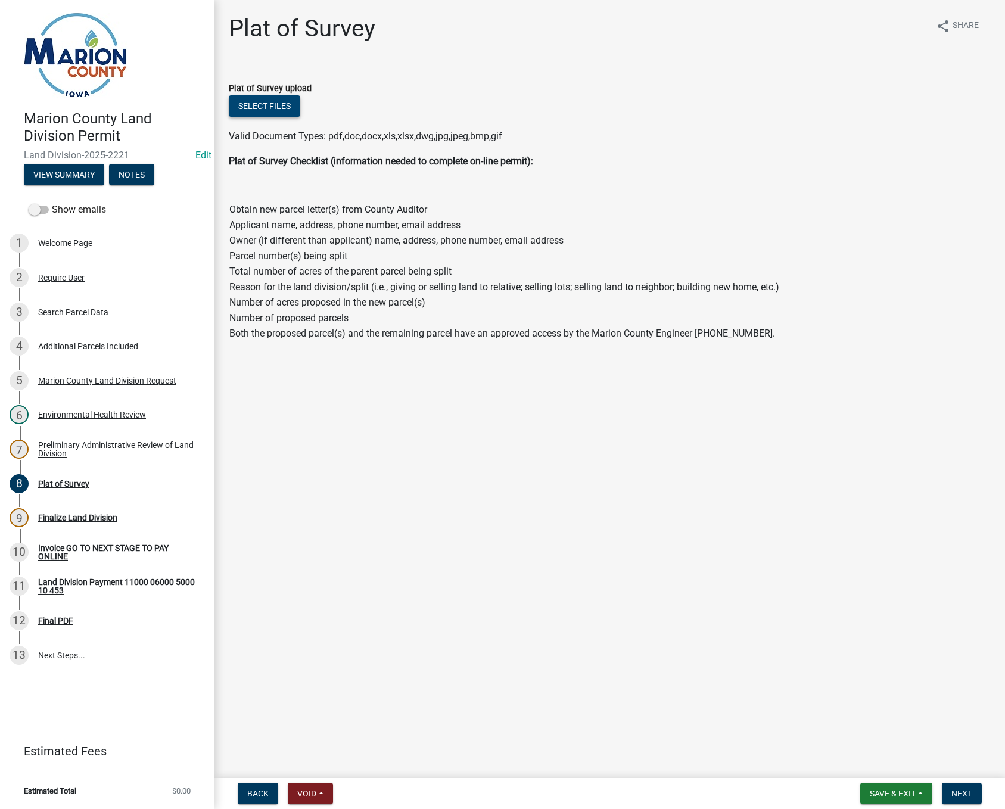
click at [259, 97] on button "Select files" at bounding box center [265, 105] width 72 height 21
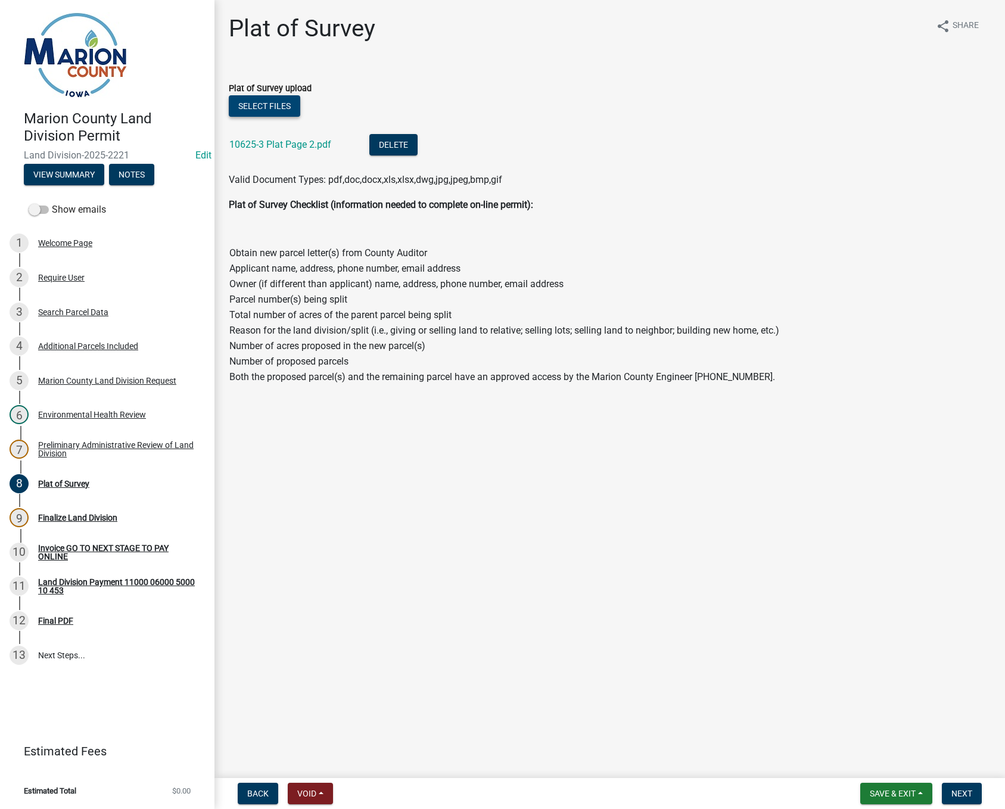
click at [242, 100] on button "Select files" at bounding box center [265, 105] width 72 height 21
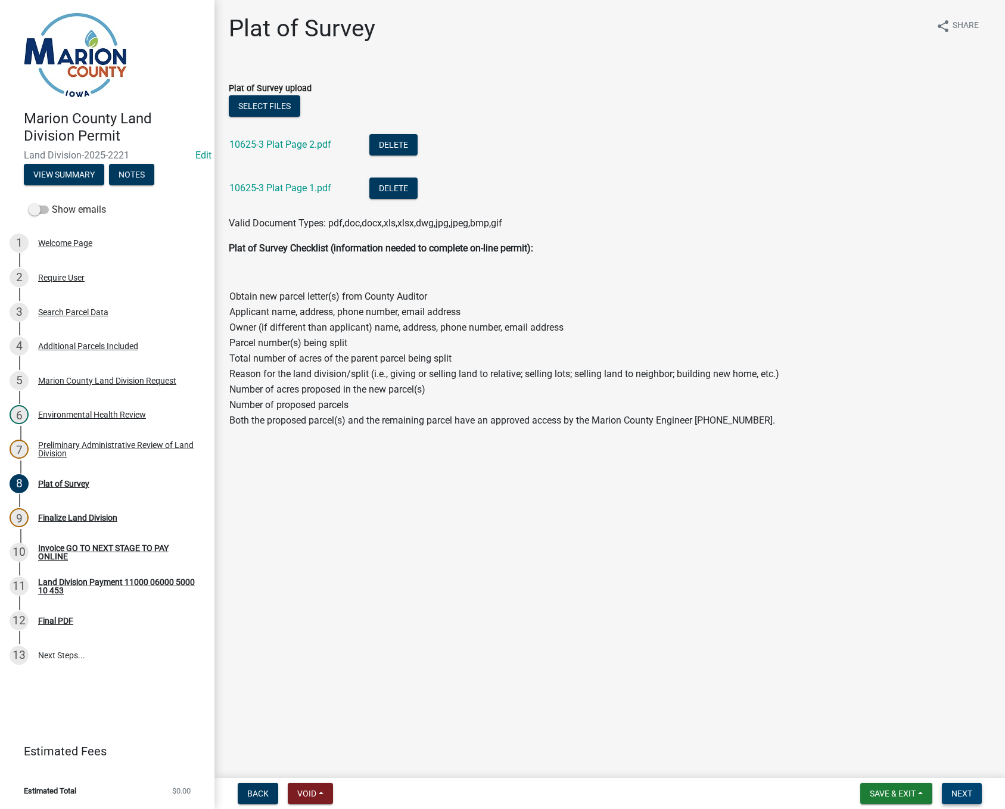
click at [967, 798] on span "Next" at bounding box center [962, 794] width 21 height 10
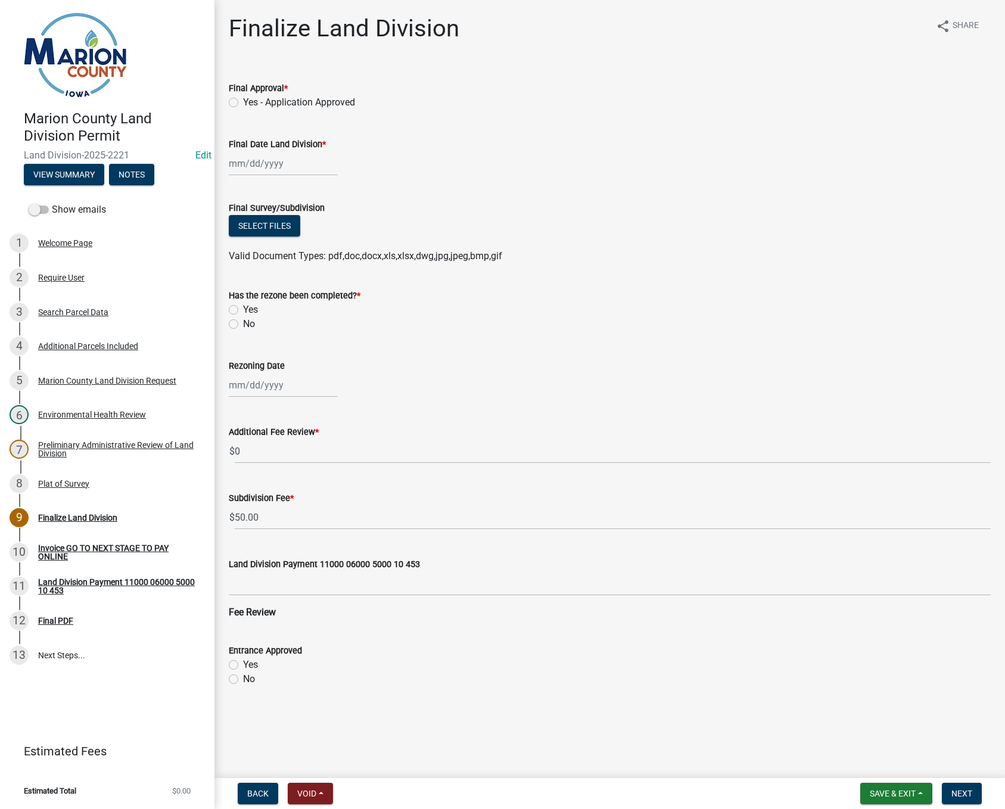
click at [243, 101] on label "Yes - Application Approved" at bounding box center [299, 102] width 112 height 14
click at [243, 101] on input "Yes - Application Approved" at bounding box center [247, 99] width 8 height 8
radio input "true"
click at [238, 160] on div at bounding box center [283, 163] width 109 height 24
select select "10"
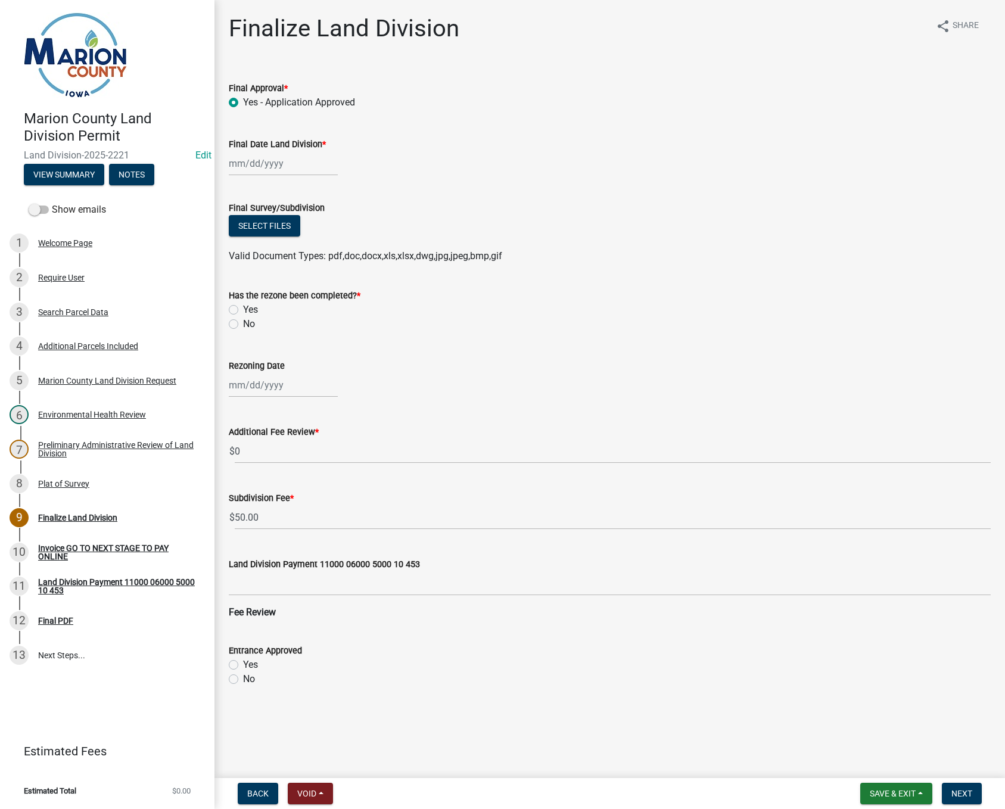
select select "2025"
click at [313, 242] on div "10" at bounding box center [316, 246] width 19 height 19
type input "[DATE]"
click at [263, 229] on button "Select files" at bounding box center [265, 225] width 72 height 21
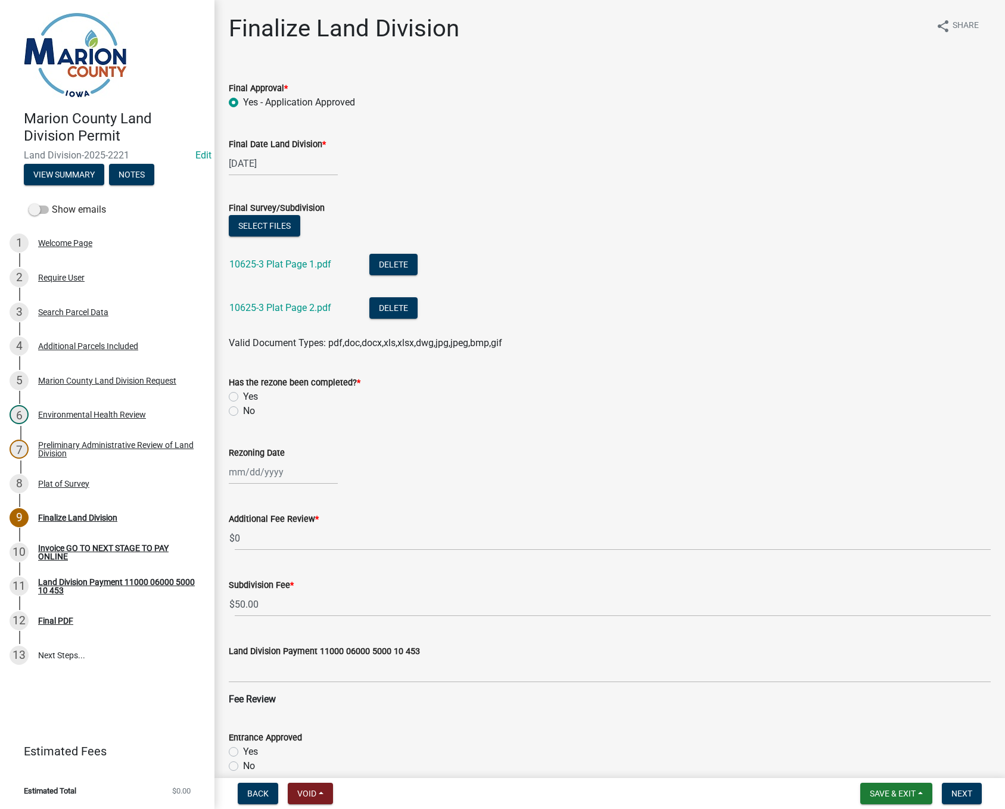
click at [243, 408] on label "No" at bounding box center [249, 411] width 12 height 14
click at [243, 408] on input "No" at bounding box center [247, 408] width 8 height 8
radio input "true"
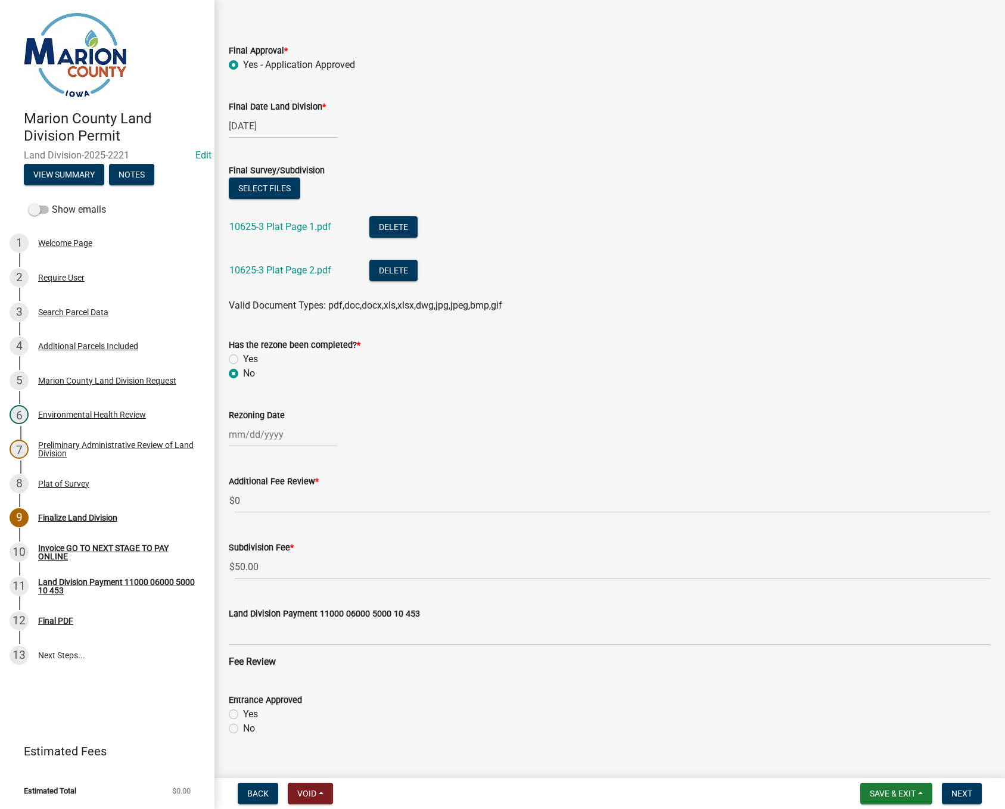
scroll to position [57, 0]
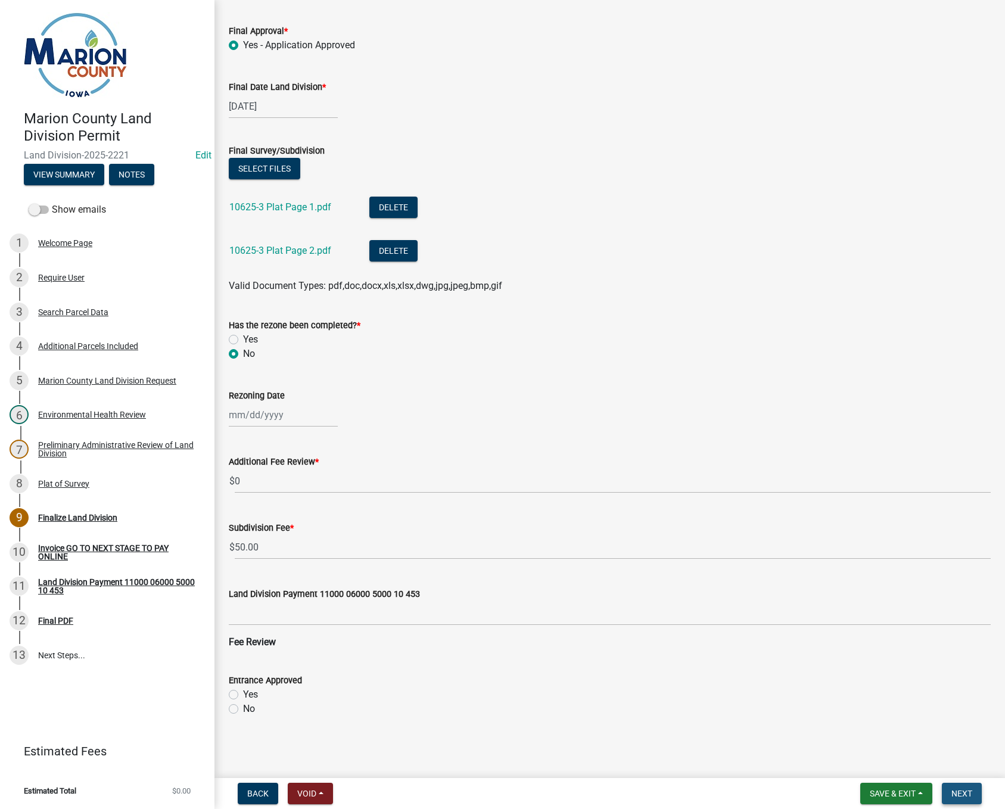
click at [966, 797] on span "Next" at bounding box center [962, 794] width 21 height 10
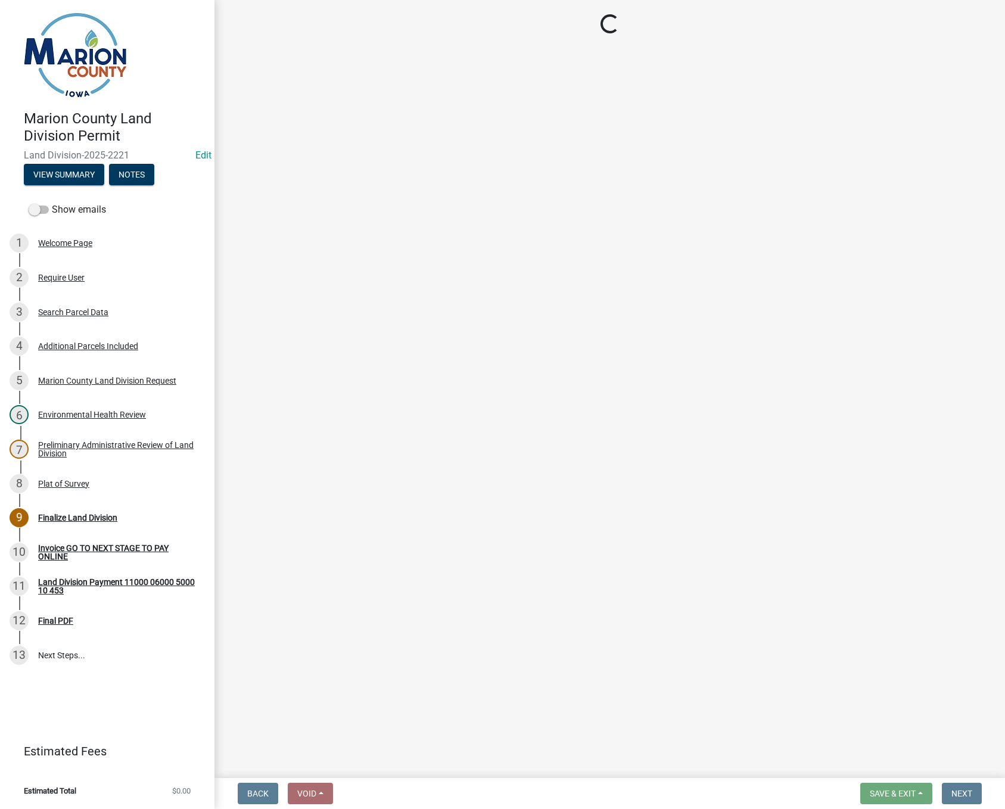
select select "3: 3"
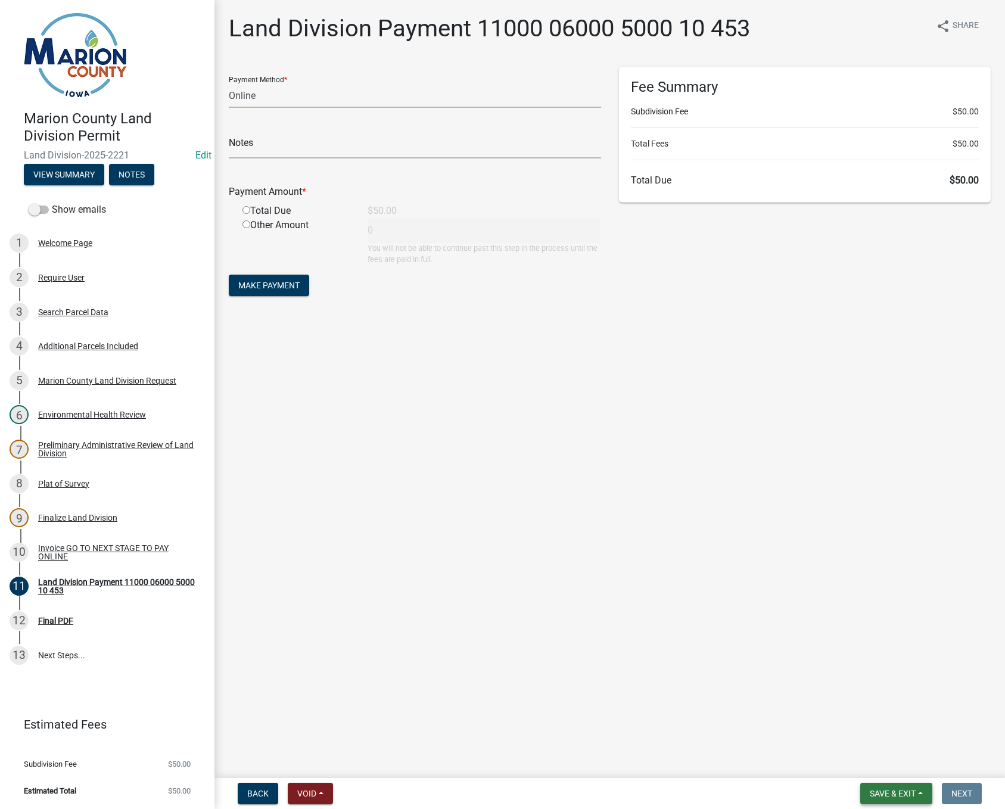
click at [924, 794] on button "Save & Exit" at bounding box center [896, 793] width 72 height 21
click at [894, 769] on button "Save & Exit" at bounding box center [884, 762] width 95 height 29
